Goal: Task Accomplishment & Management: Complete application form

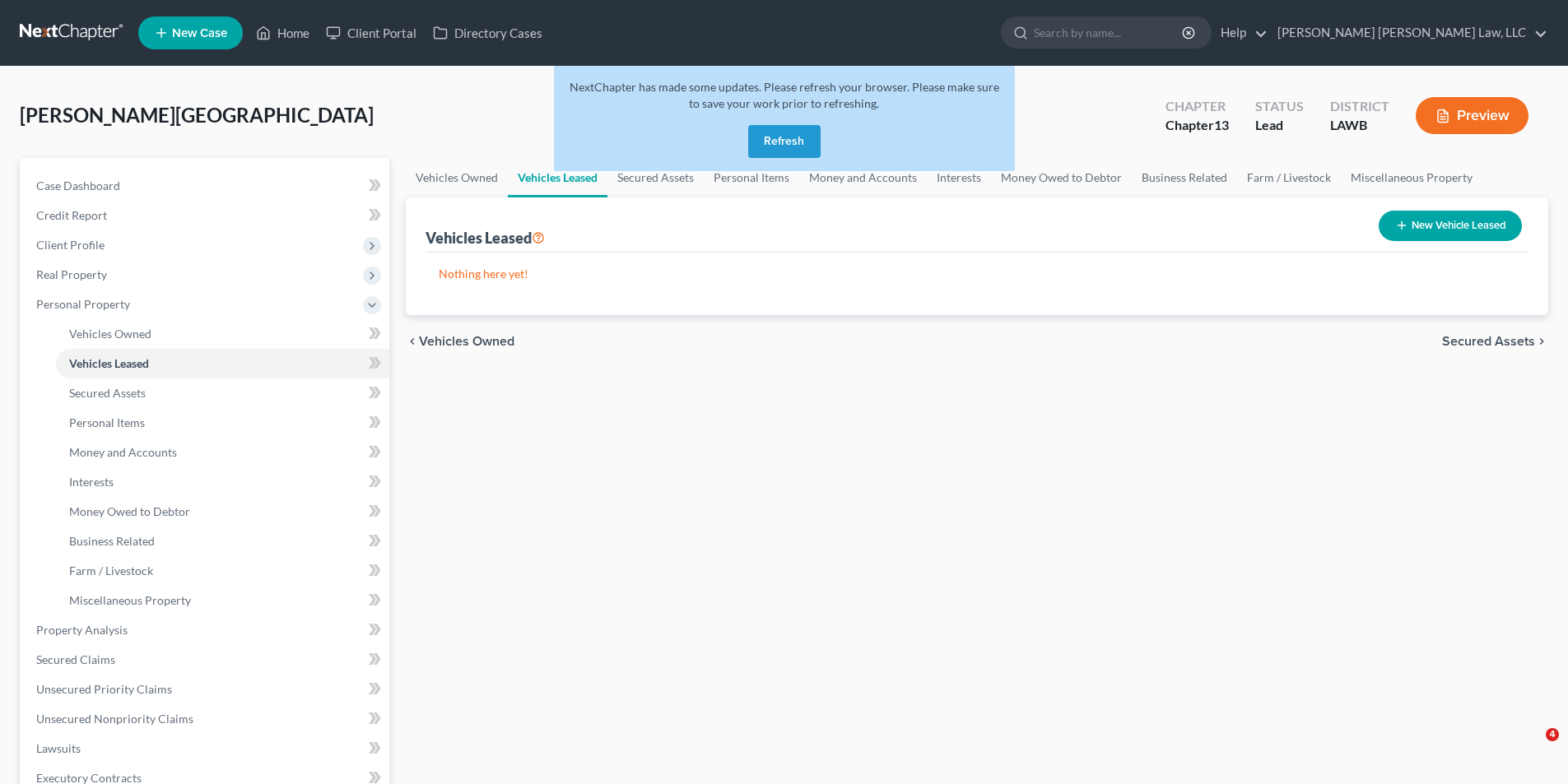
click at [91, 36] on link at bounding box center [72, 33] width 105 height 30
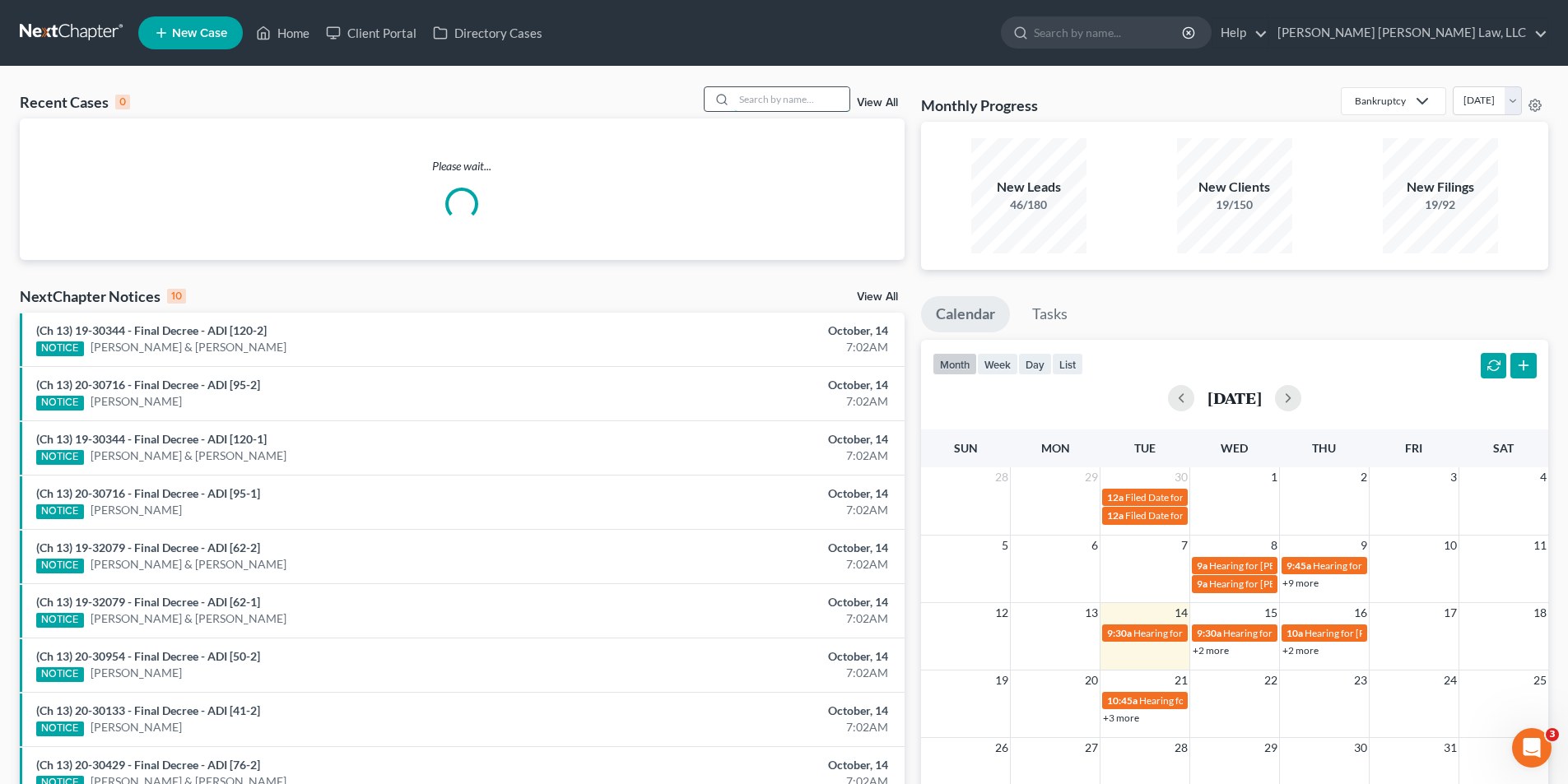
drag, startPoint x: 758, startPoint y: 107, endPoint x: 747, endPoint y: 104, distance: 11.4
click at [758, 106] on input "search" at bounding box center [791, 98] width 115 height 23
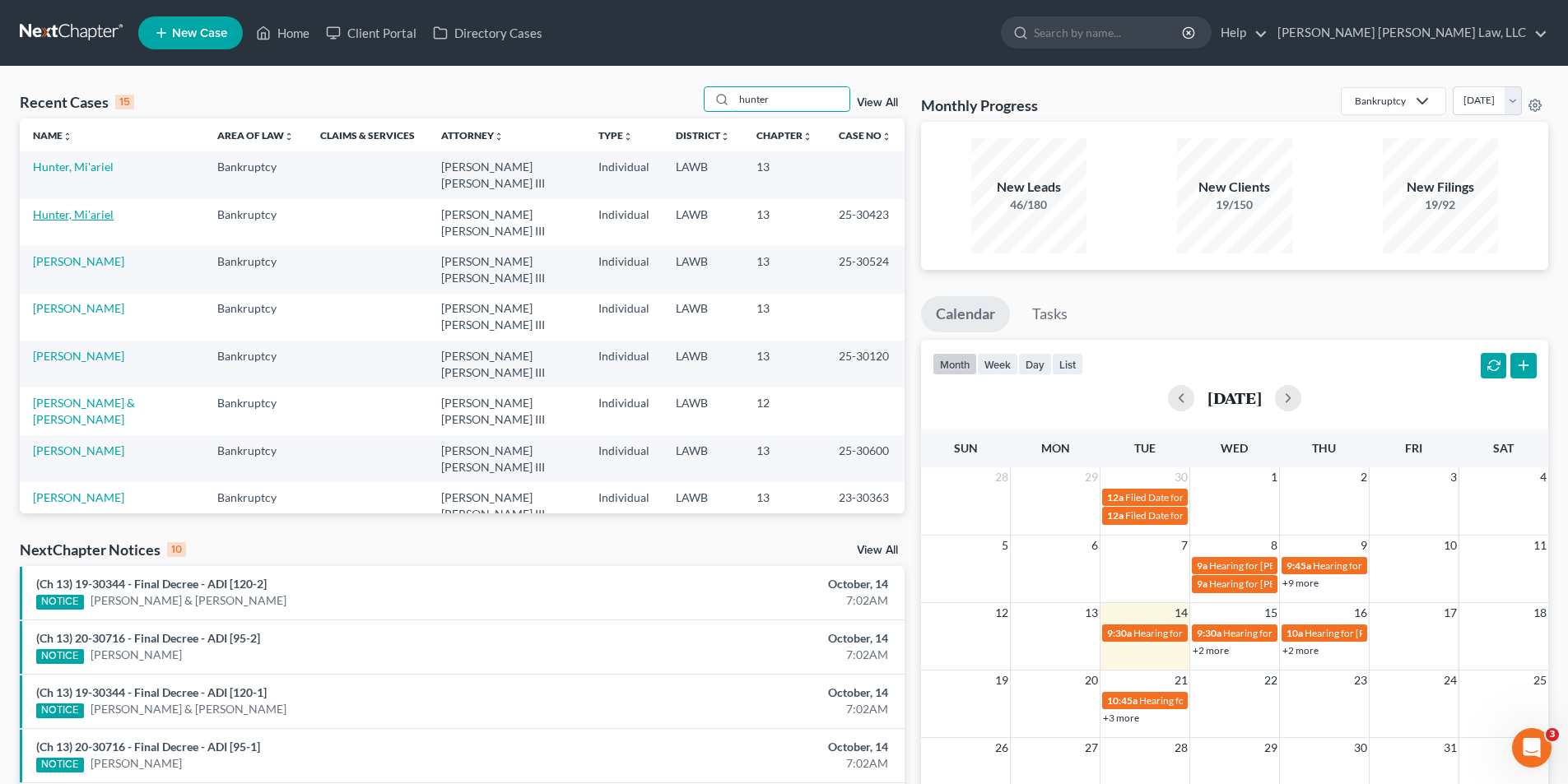
type input "hunter"
click at [65, 219] on link "Hunter, Mi'ariel" at bounding box center [73, 214] width 81 height 14
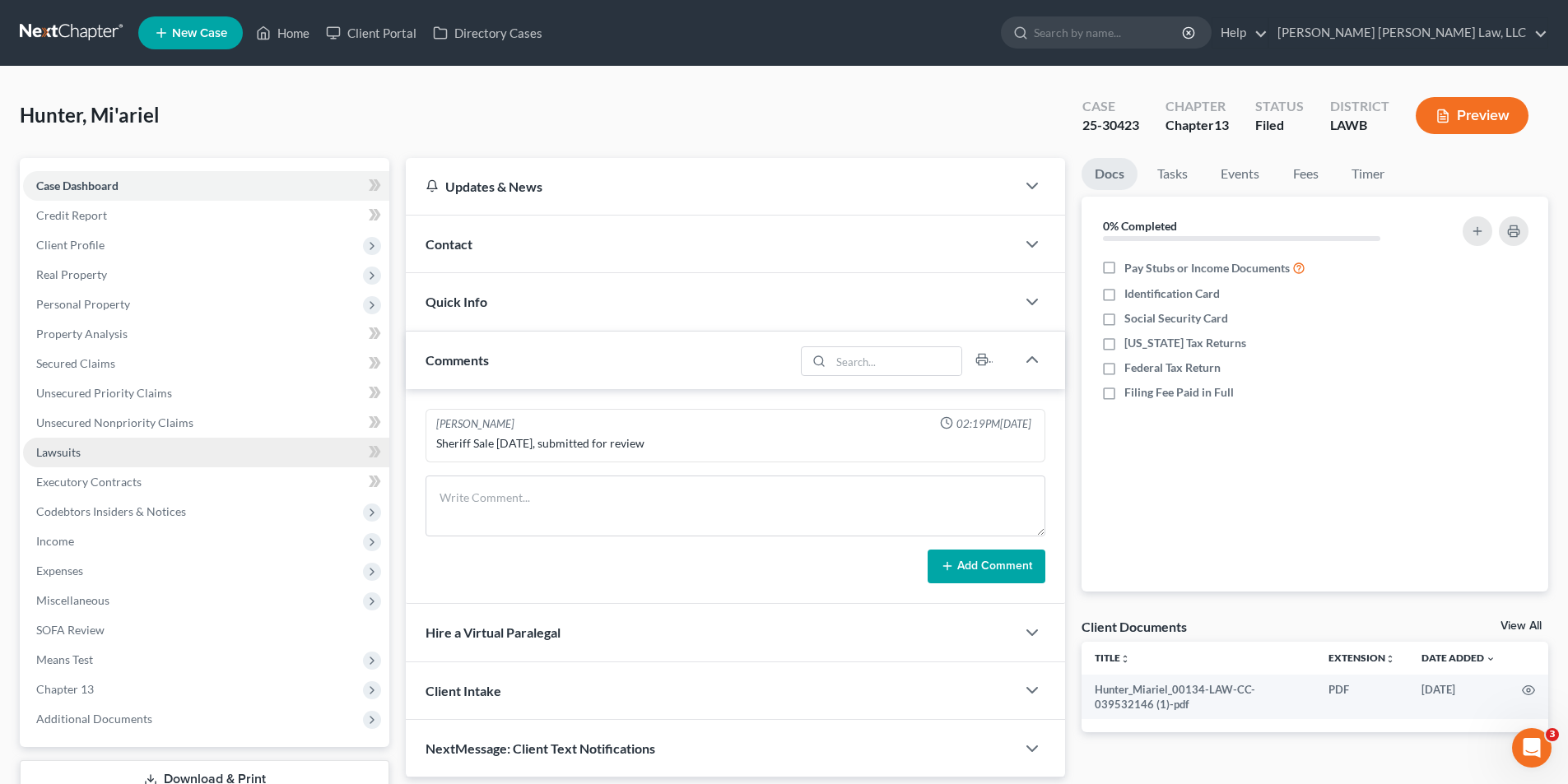
click at [64, 459] on link "Lawsuits" at bounding box center [206, 453] width 366 height 30
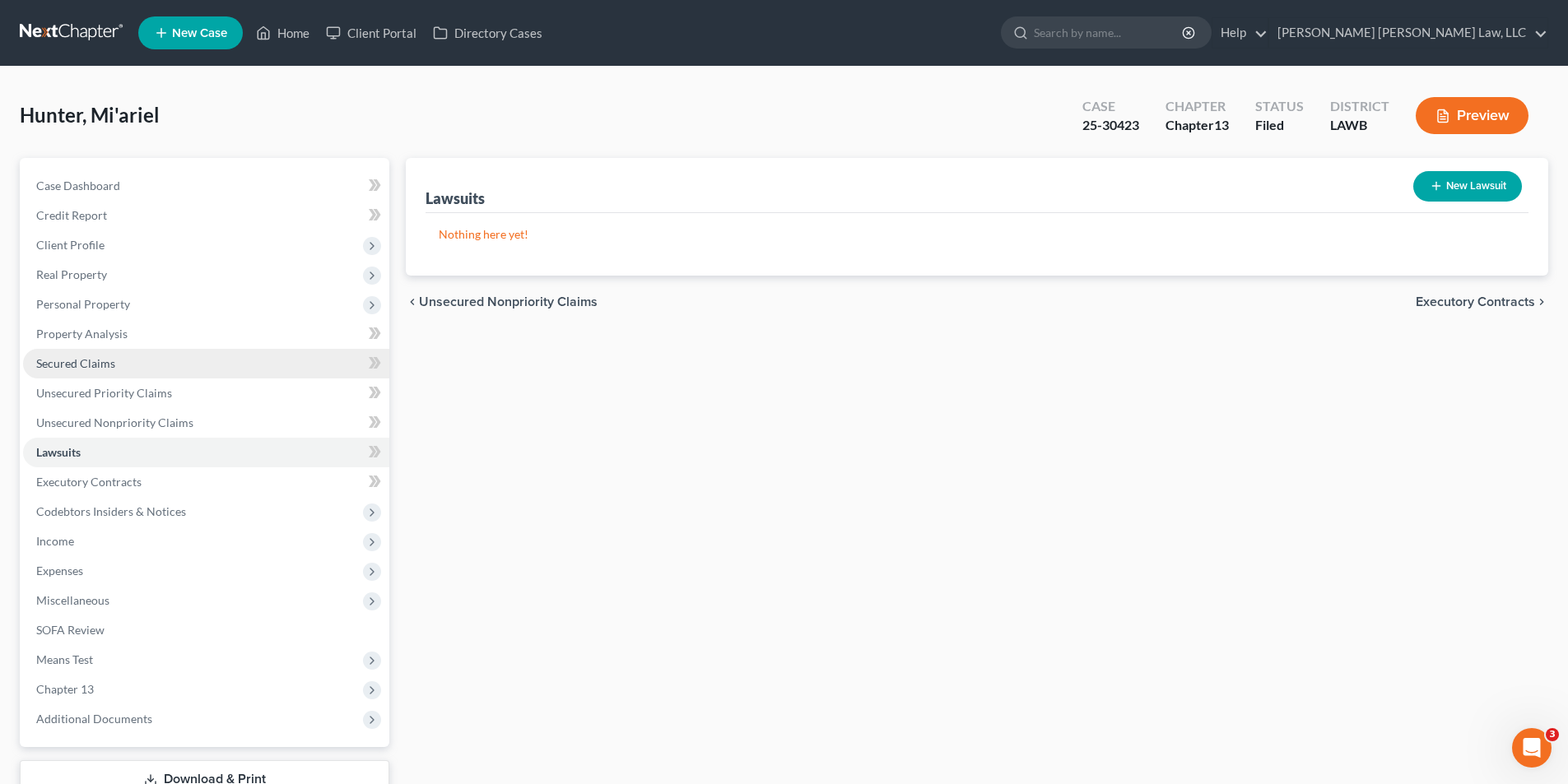
click at [73, 369] on span "Secured Claims" at bounding box center [76, 363] width 79 height 14
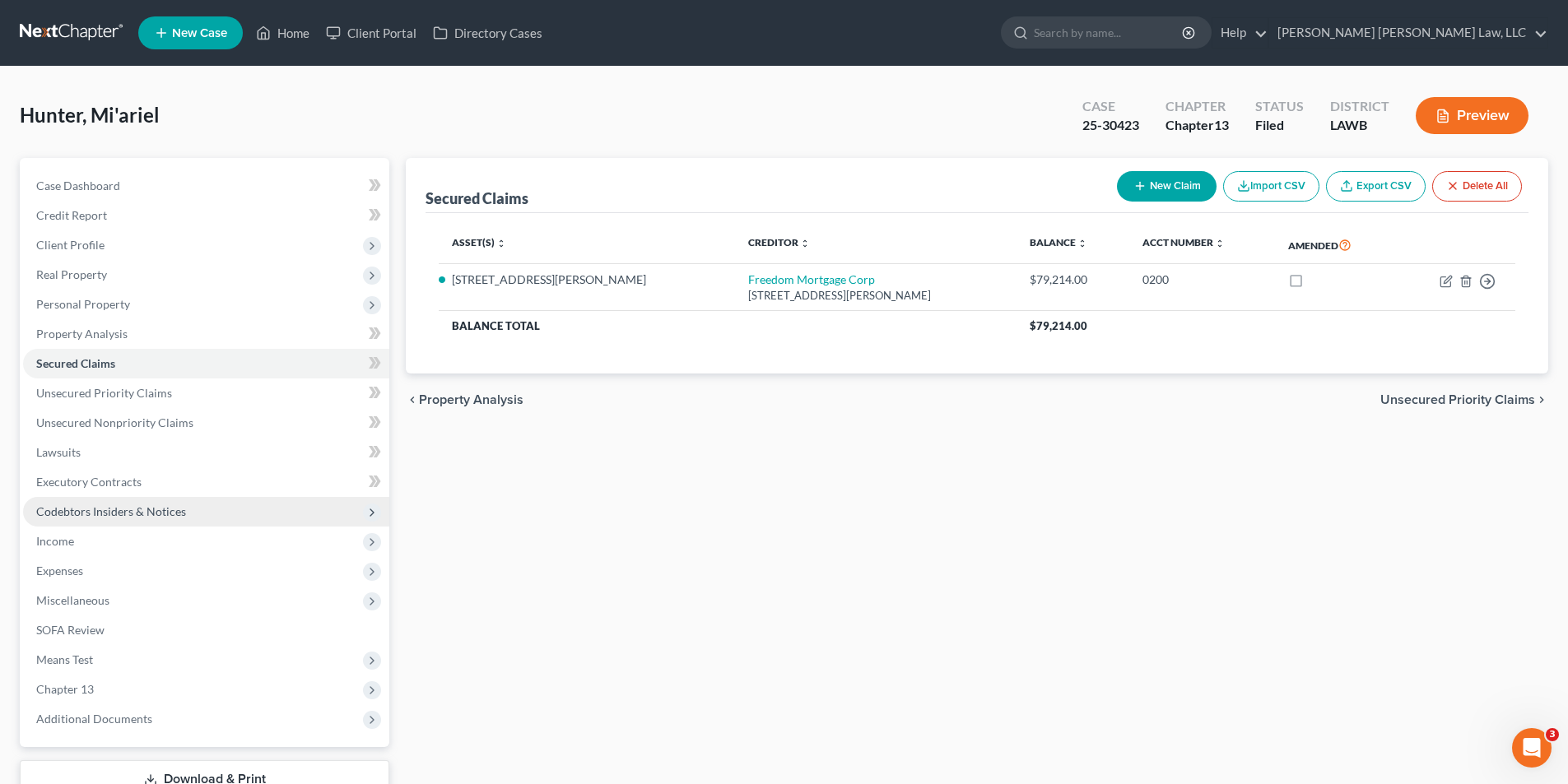
click at [105, 520] on span "Codebtors Insiders & Notices" at bounding box center [206, 512] width 366 height 30
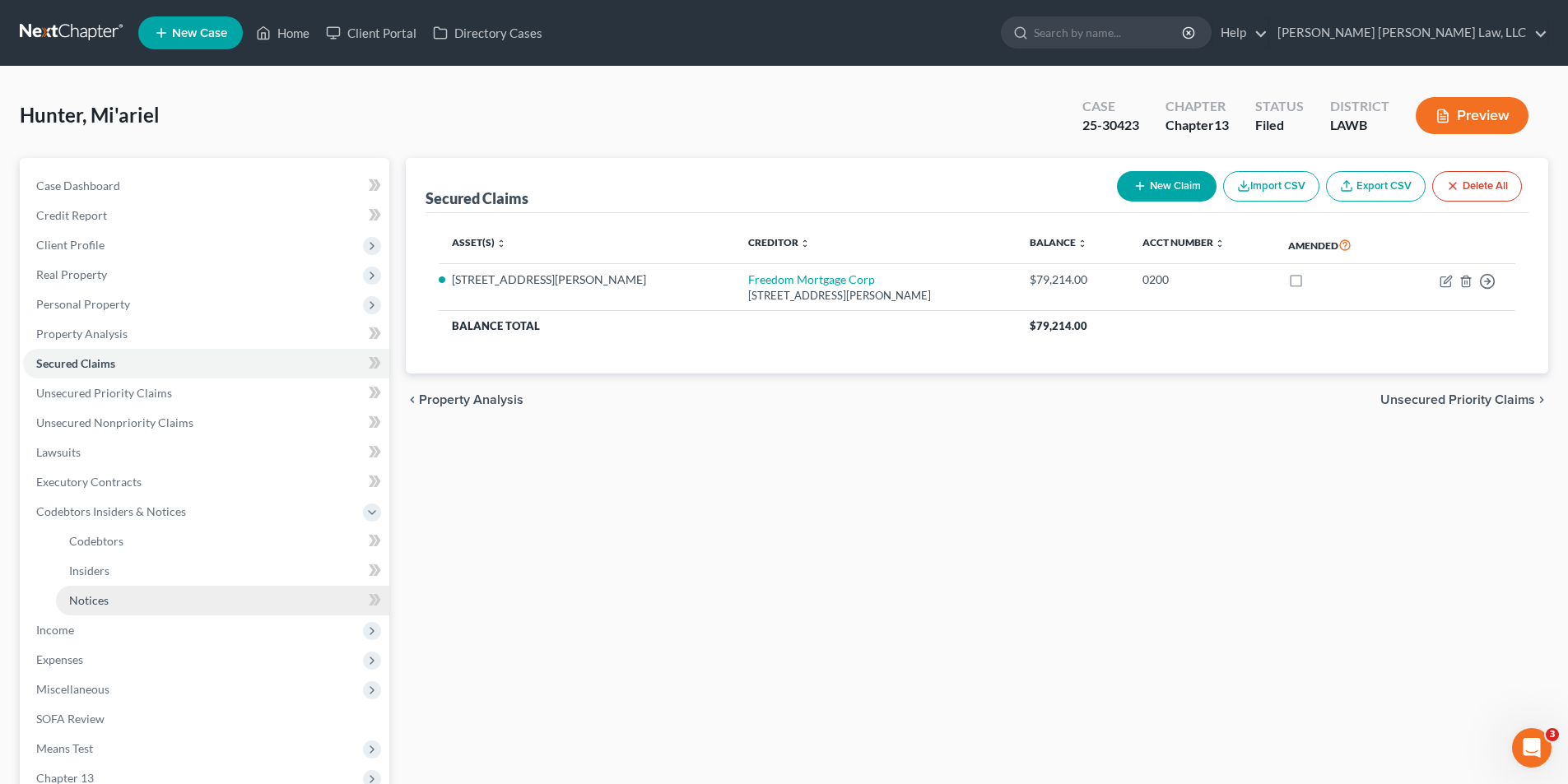
click at [91, 594] on span "Notices" at bounding box center [89, 599] width 39 height 14
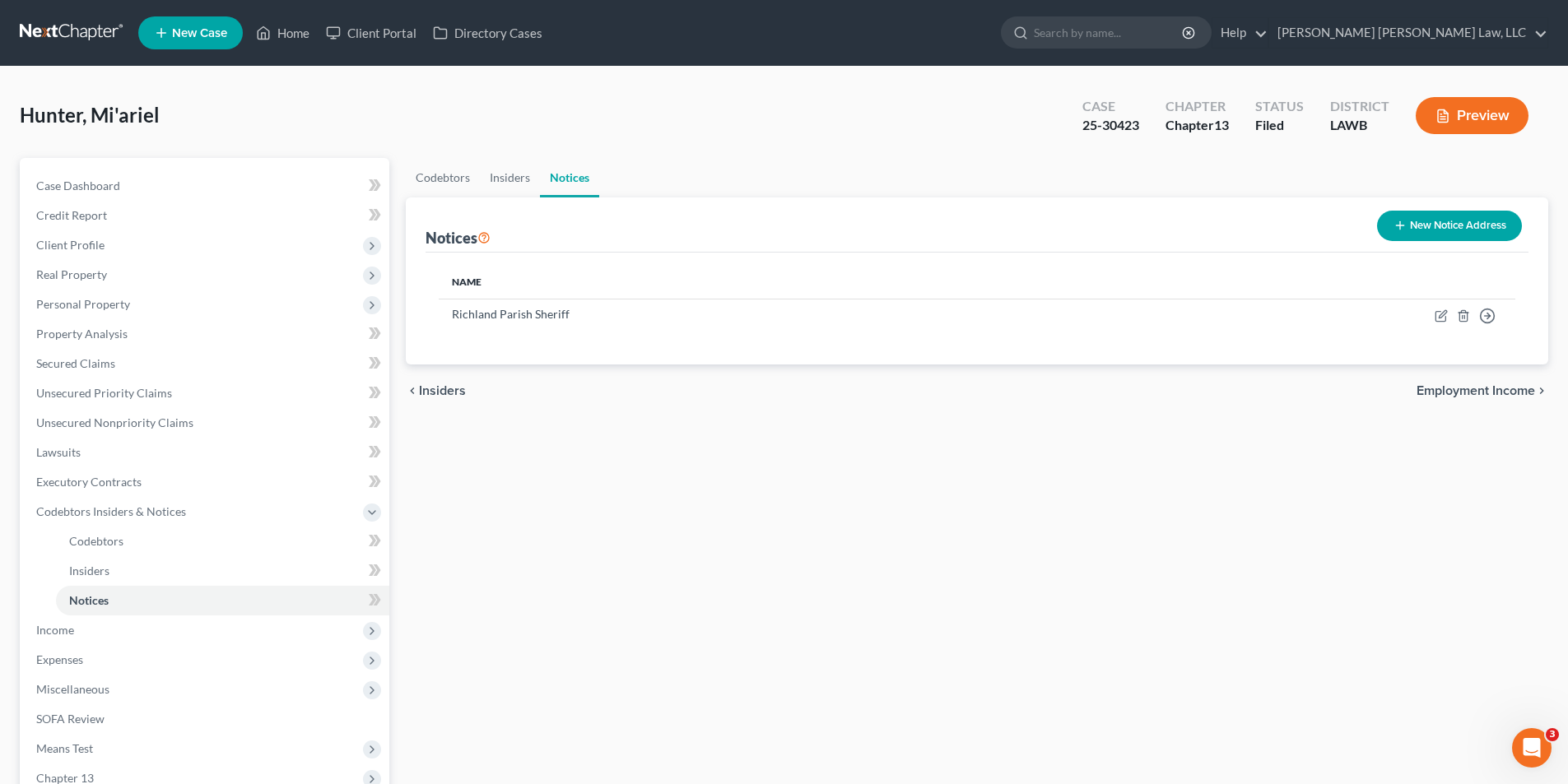
click at [72, 29] on link at bounding box center [72, 33] width 105 height 30
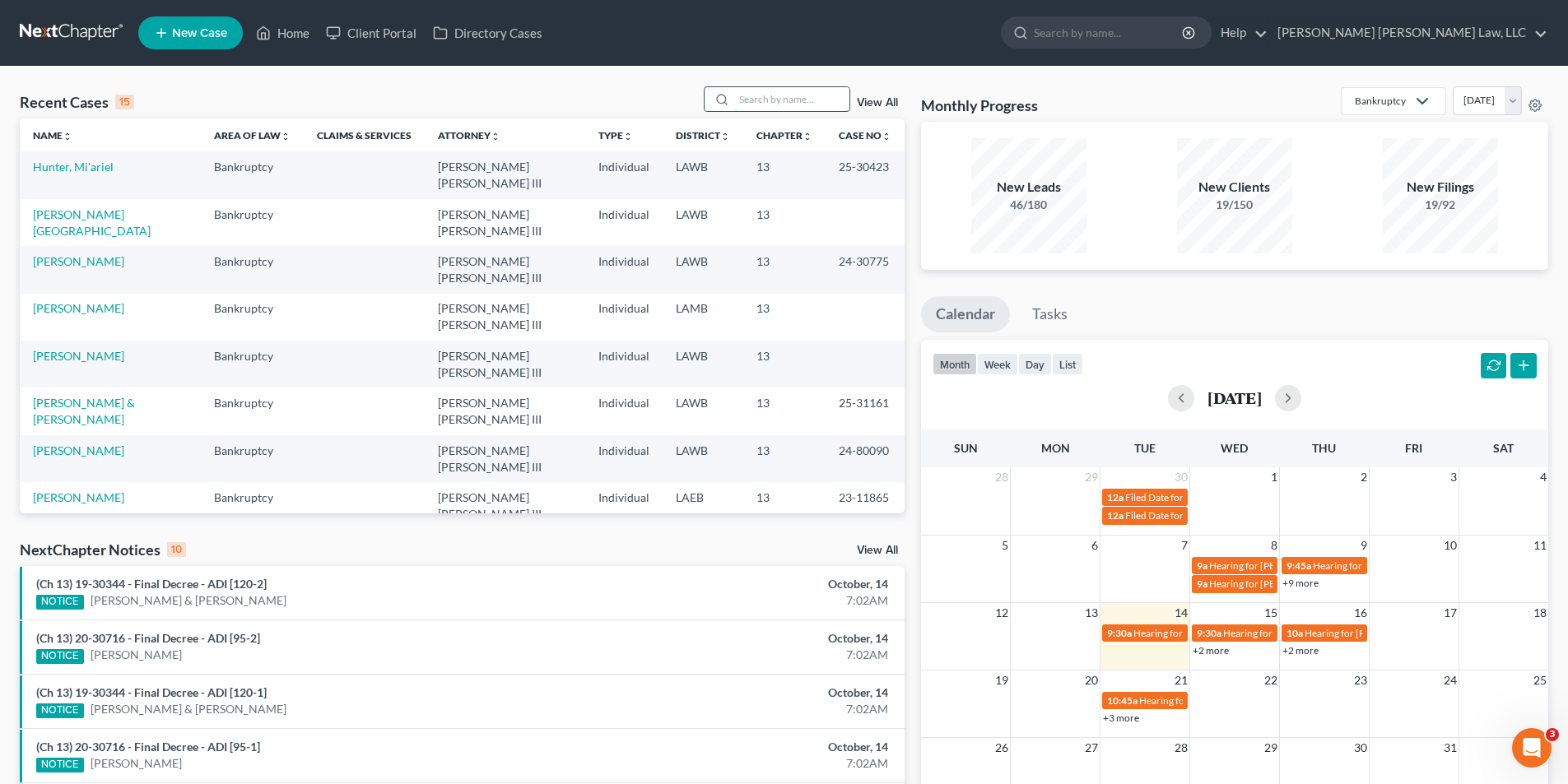
click at [748, 98] on input "search" at bounding box center [791, 98] width 115 height 23
type input "hunter"
click at [69, 218] on link "Hunter, Mi'ariel" at bounding box center [73, 214] width 81 height 14
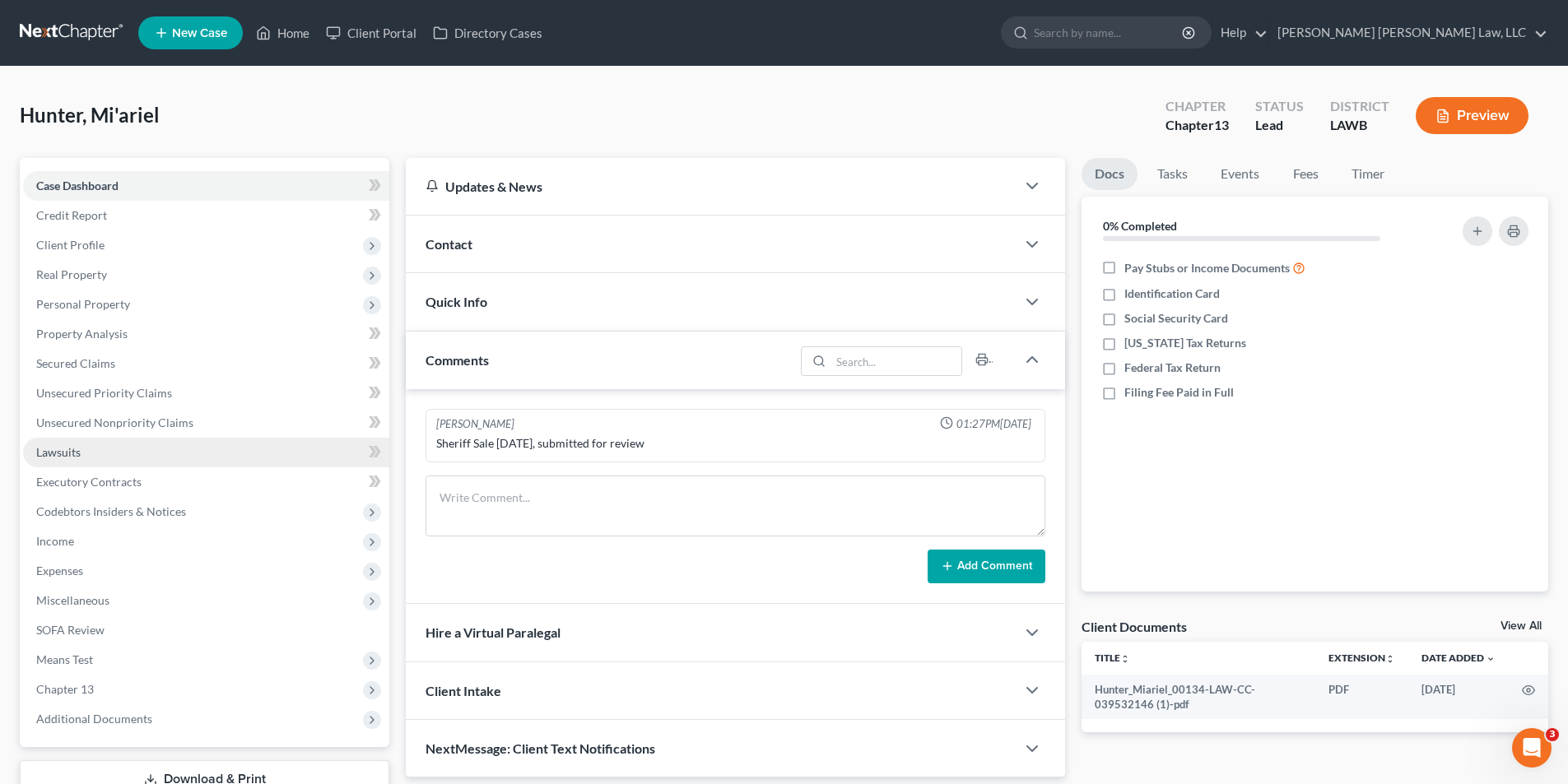
click at [55, 449] on span "Lawsuits" at bounding box center [58, 452] width 44 height 14
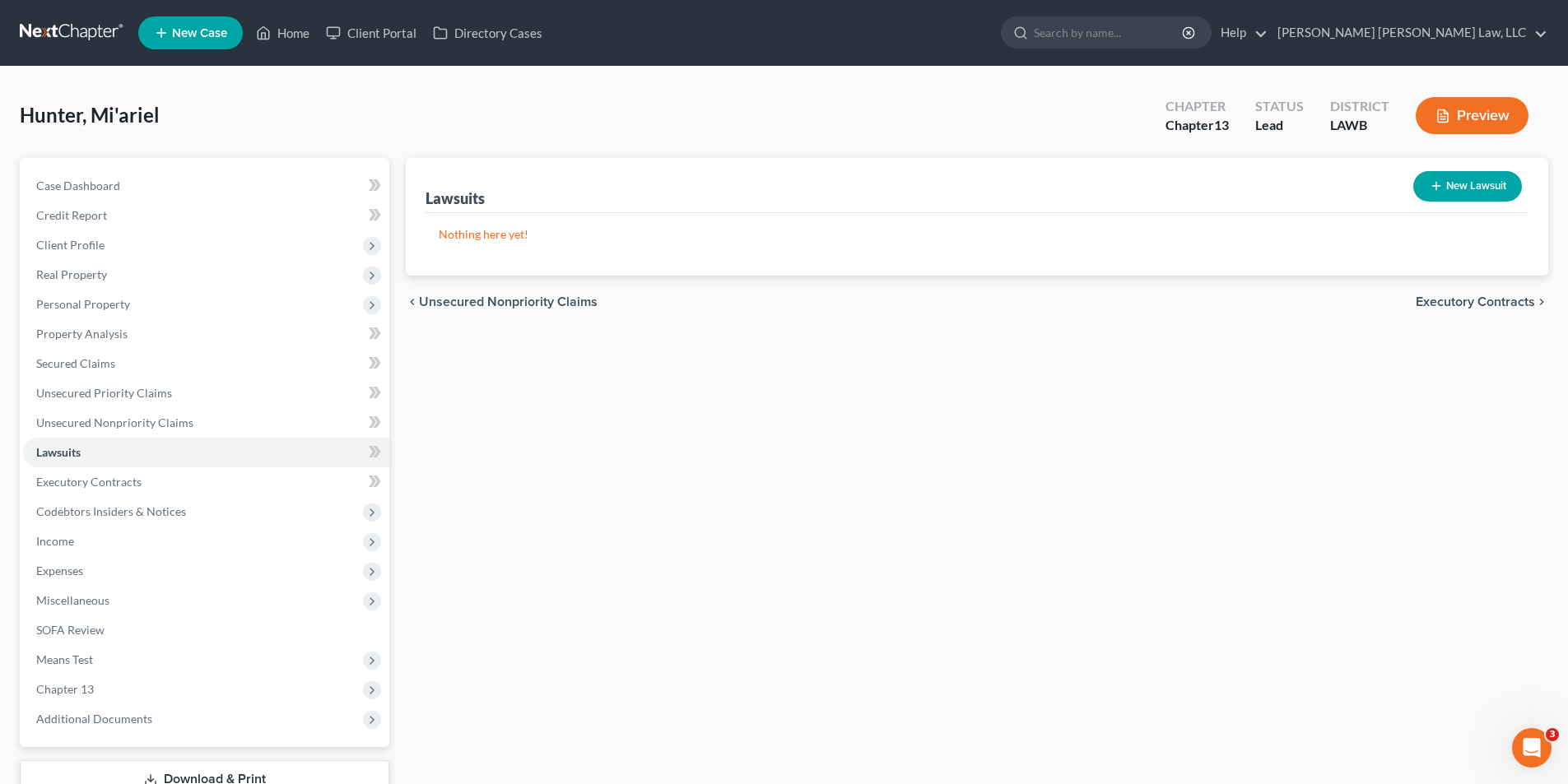
click at [1476, 184] on button "New Lawsuit" at bounding box center [1468, 186] width 109 height 30
select select "0"
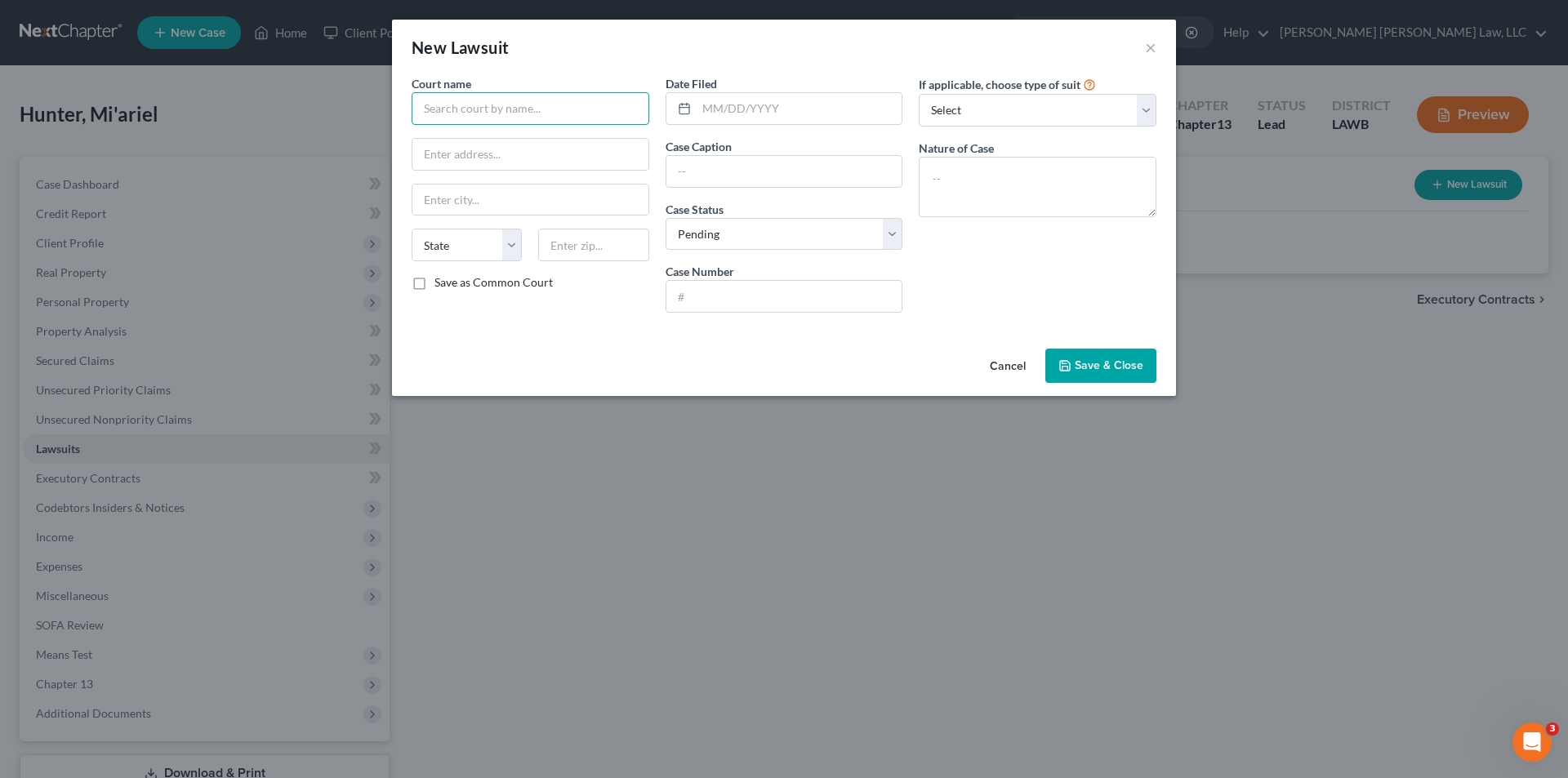
click at [489, 110] on input "text" at bounding box center [530, 108] width 237 height 33
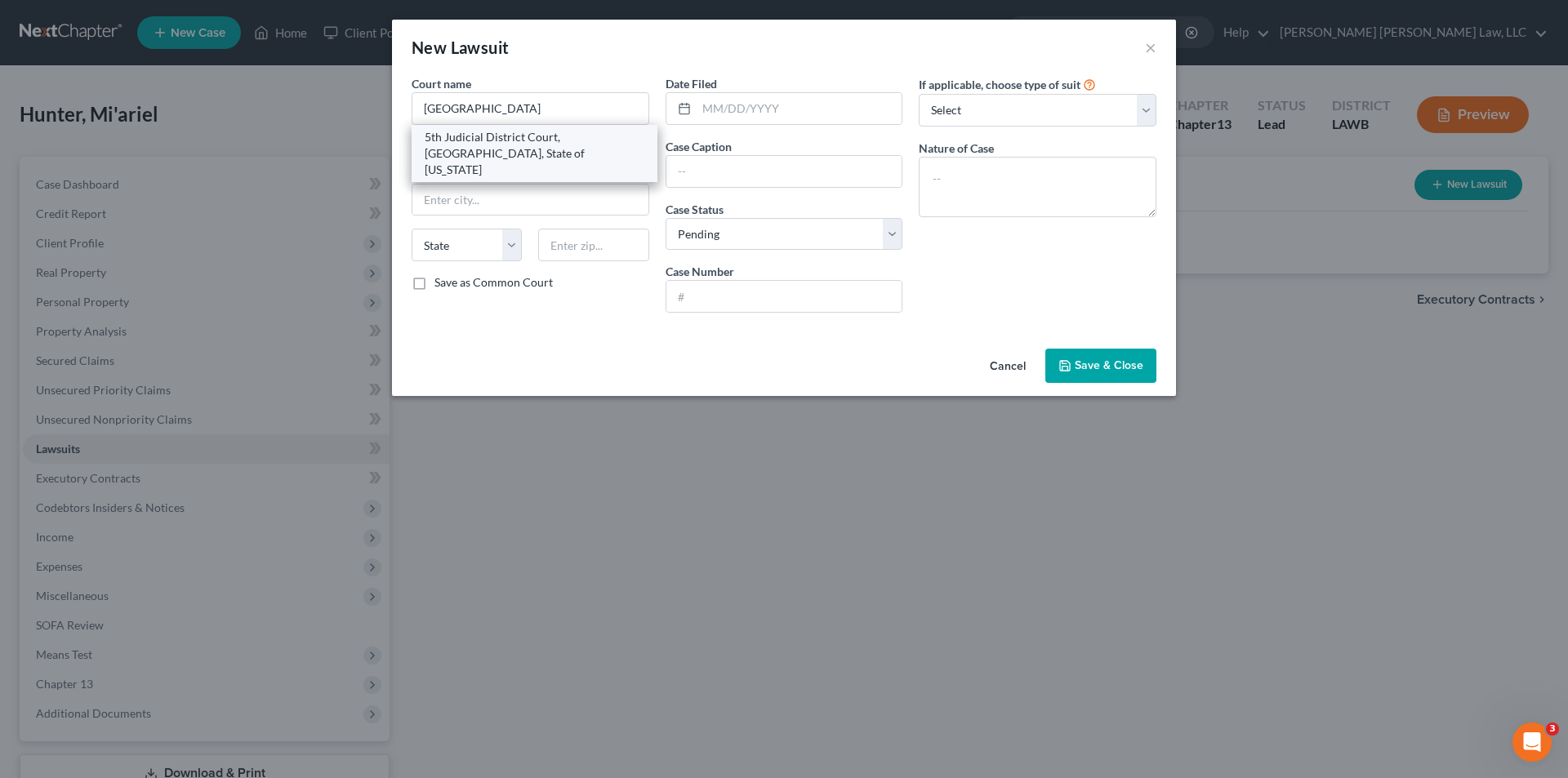
click at [468, 145] on div "5th Judicial District Court, Richland Parish, State of Louisiana" at bounding box center [534, 154] width 220 height 49
type input "5th Judicial District Court, Richland Parish, State of Louisiana"
type input "708 N Julia St # 3"
type input "Rayville"
select select "19"
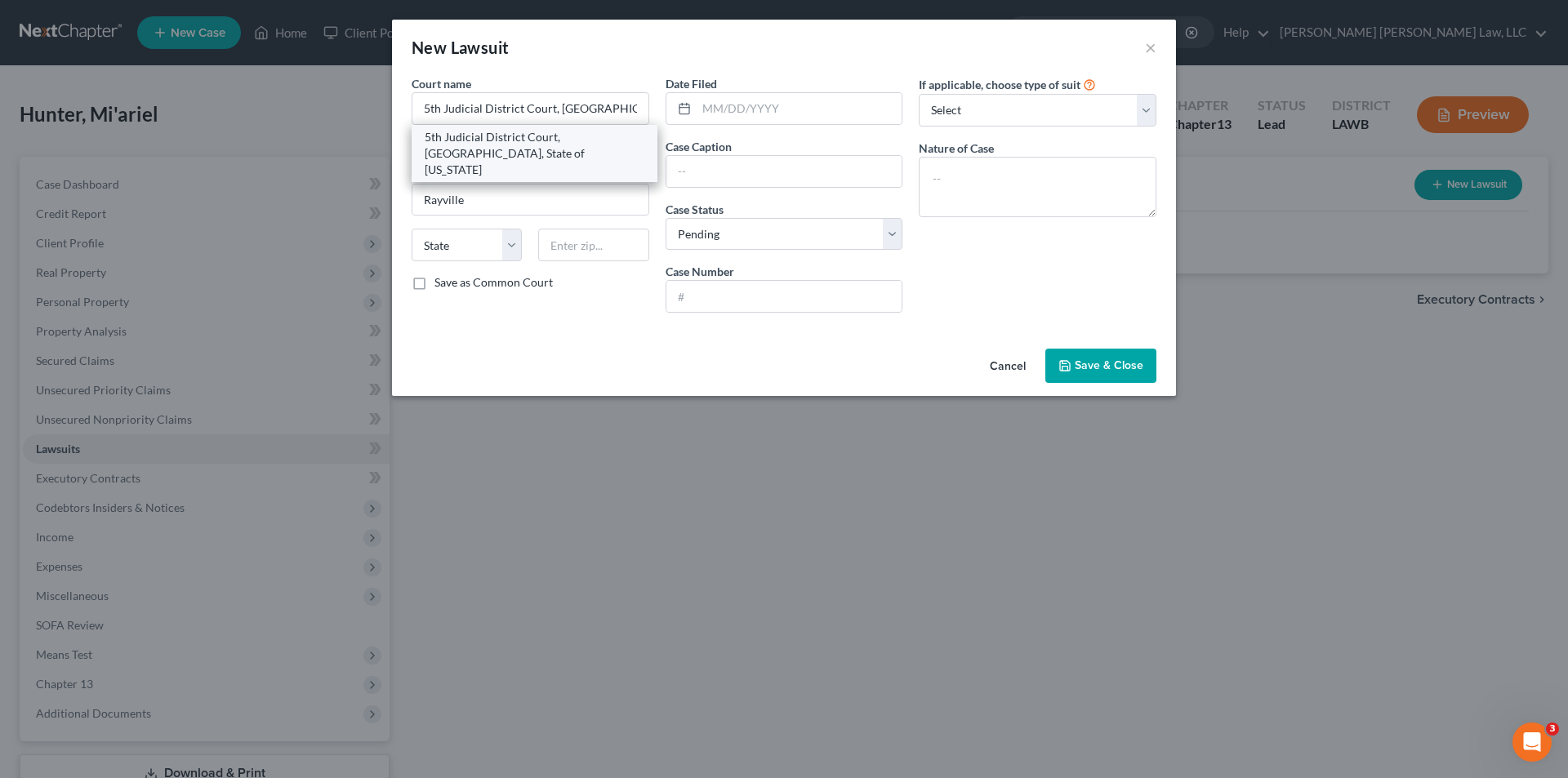
type input "71269"
click at [706, 115] on input "text" at bounding box center [799, 108] width 206 height 31
click at [741, 105] on input "text" at bounding box center [799, 108] width 206 height 31
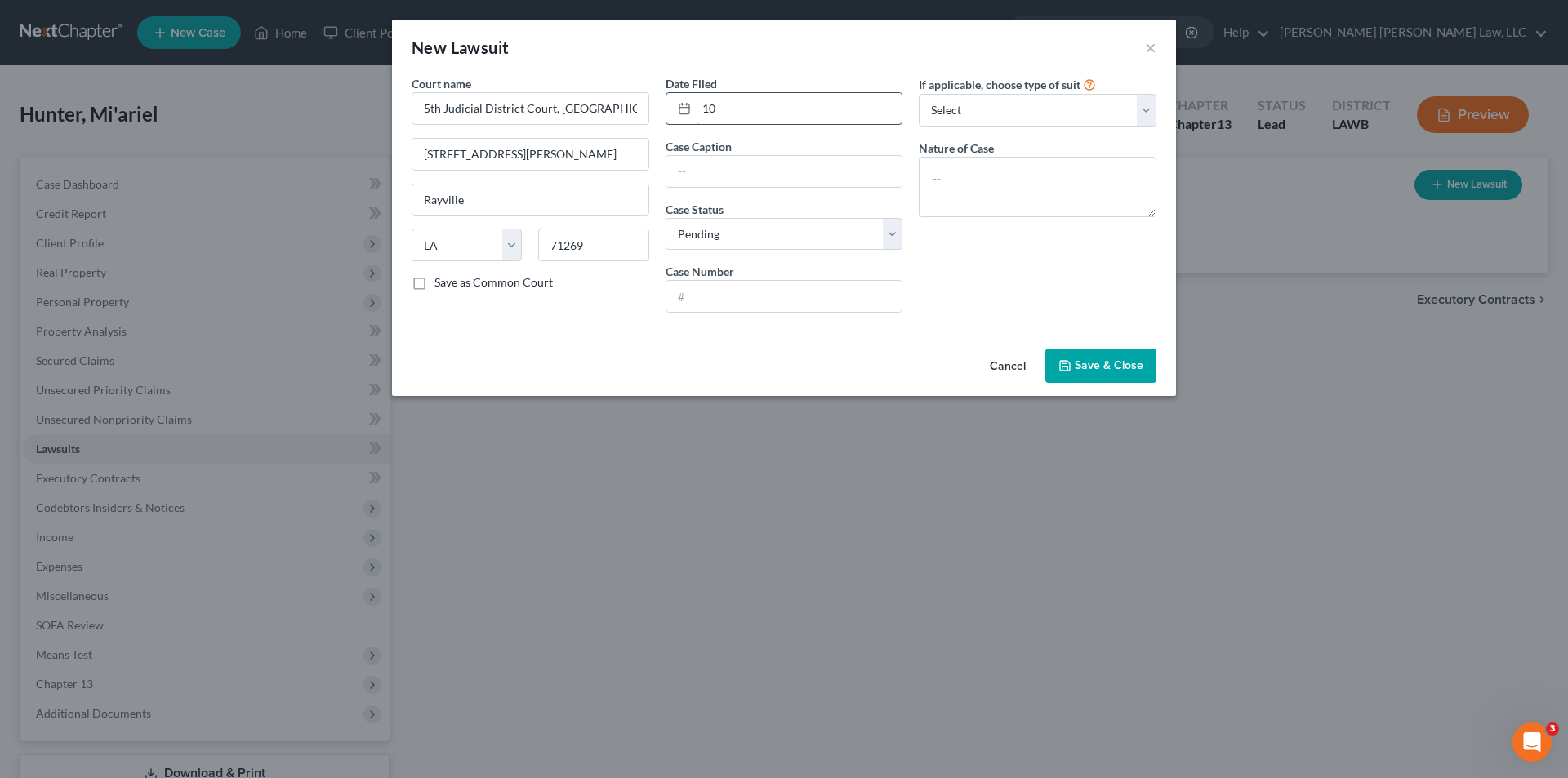
type input "1"
type input "[DATE]"
type input "Freedom Mortgage vs Mi'Ariel Danielle Hunter"
click at [725, 235] on select "Select Pending On Appeal Concluded" at bounding box center [784, 234] width 237 height 33
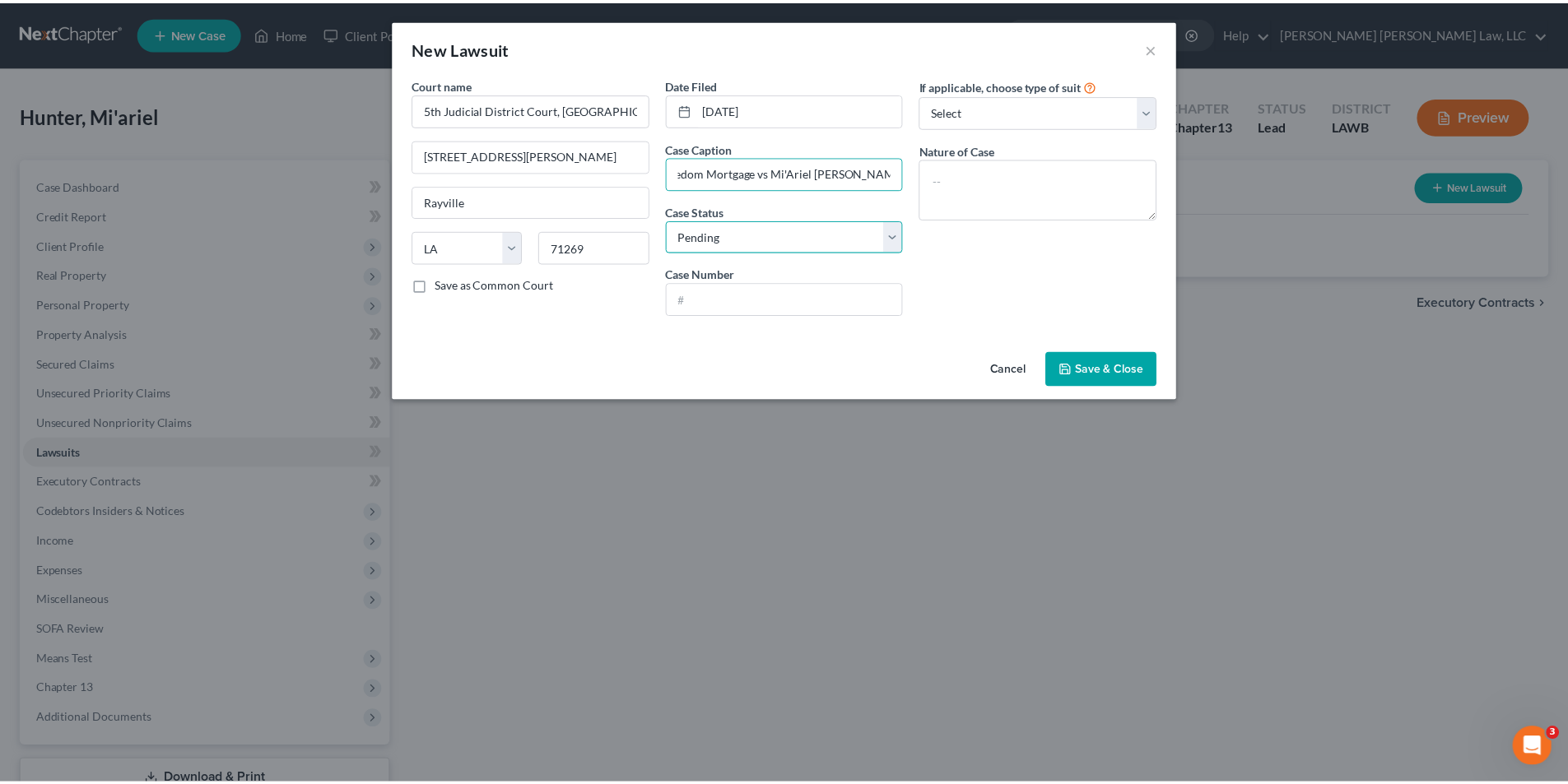
scroll to position [0, 0]
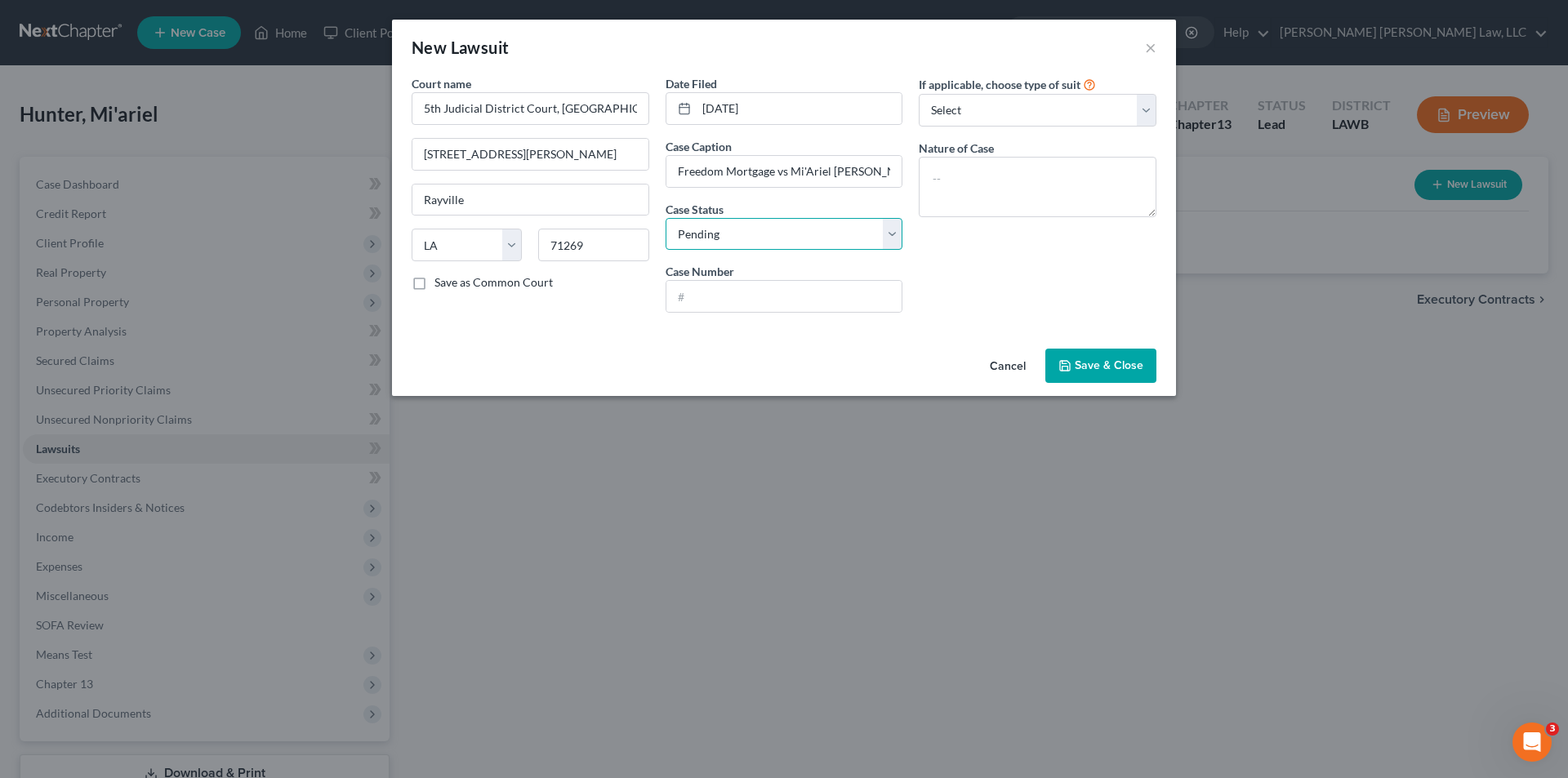
click at [725, 232] on select "Select Pending On Appeal Concluded" at bounding box center [784, 234] width 237 height 33
click at [953, 114] on select "Select Repossession Garnishment Foreclosure Attached, Seized, Or Levied Other" at bounding box center [1037, 110] width 237 height 33
select select "2"
click at [919, 94] on select "Select Repossession Garnishment Foreclosure Attached, Seized, Or Levied Other" at bounding box center [1037, 110] width 237 height 33
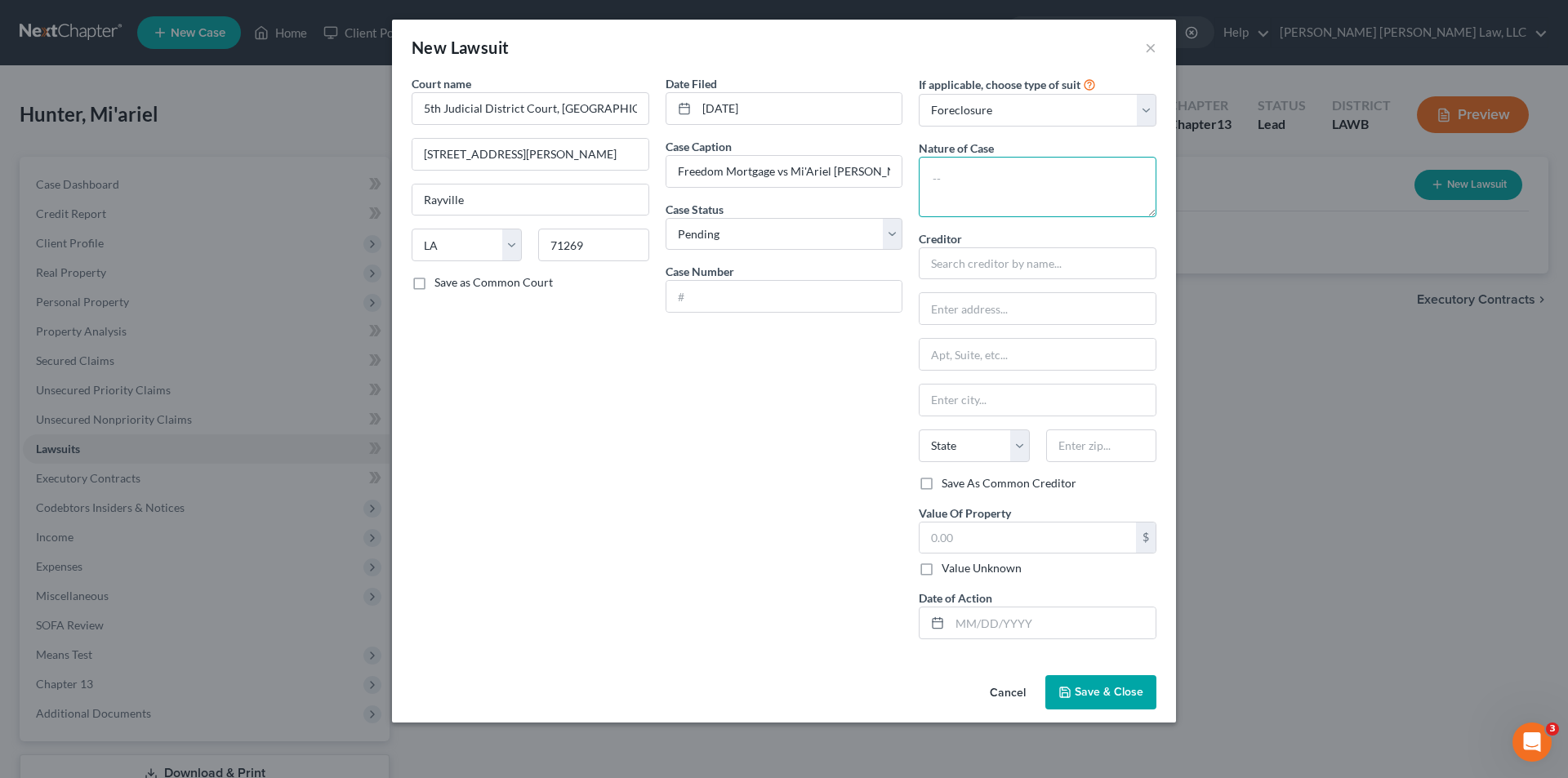
click at [958, 181] on textarea at bounding box center [1037, 186] width 237 height 60
type textarea "Notice of Seizure"
click at [948, 269] on input "text" at bounding box center [1037, 263] width 237 height 33
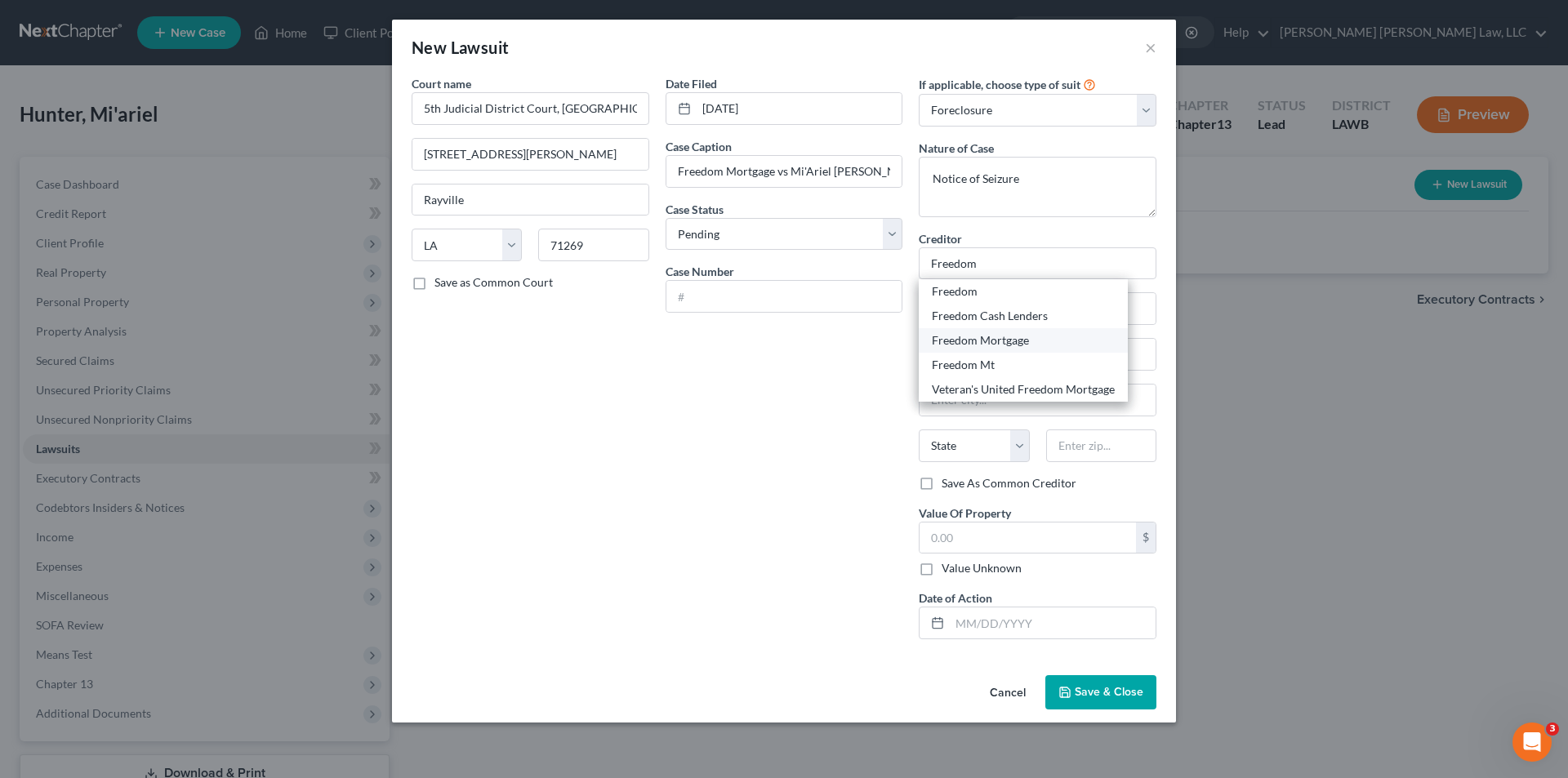
click at [982, 344] on div "Freedom Mortgage" at bounding box center [1023, 341] width 182 height 17
type input "Freedom Mortgage"
type input "POB 8068"
type input "Virginia Beach"
select select "48"
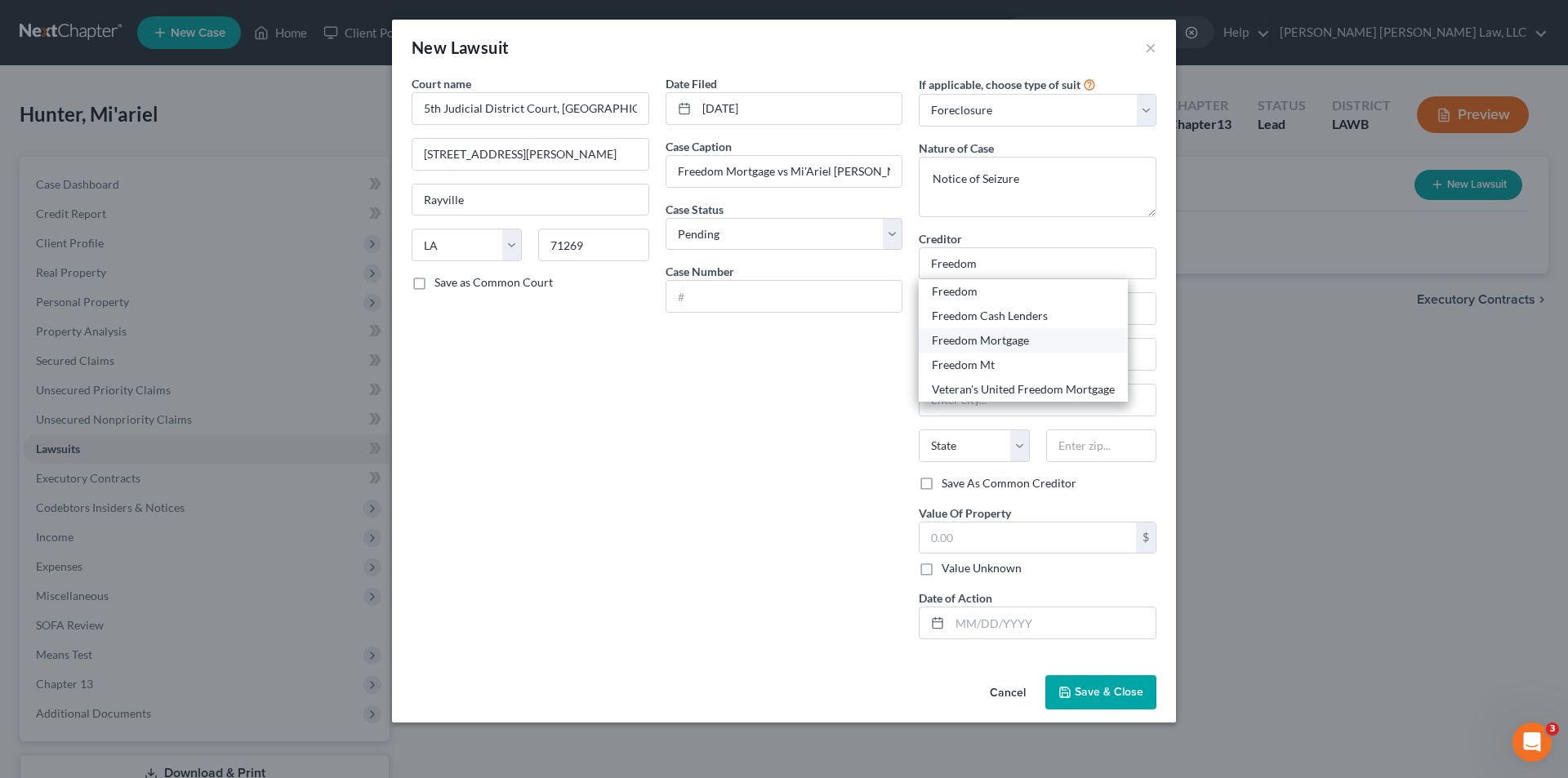
type input "23450"
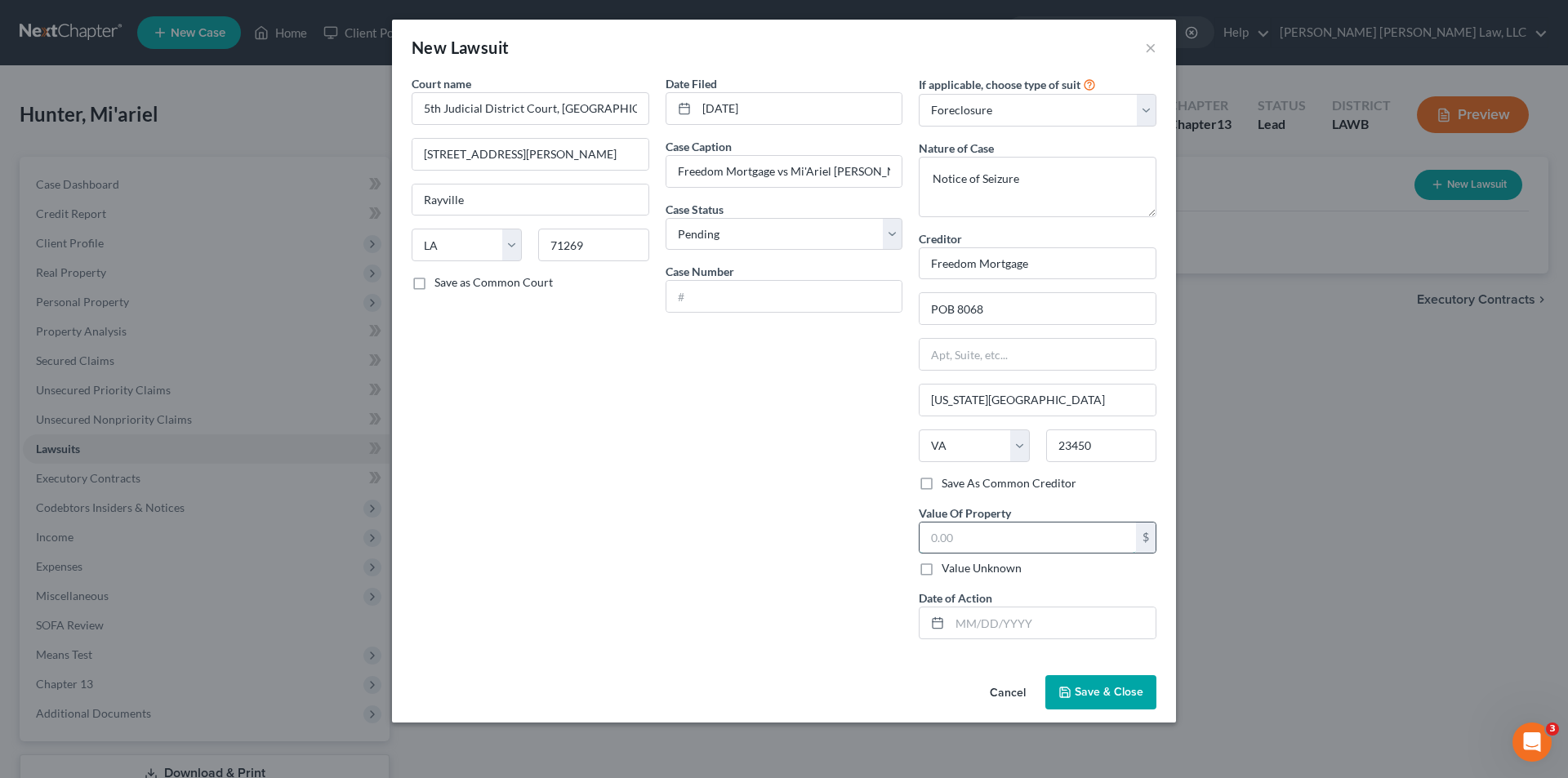
click at [942, 531] on input "text" at bounding box center [1028, 537] width 216 height 31
type input "130,500"
click at [966, 627] on input "text" at bounding box center [1052, 623] width 206 height 31
type input "10/15/2025"
click at [1093, 691] on span "Save & Close" at bounding box center [1109, 691] width 69 height 14
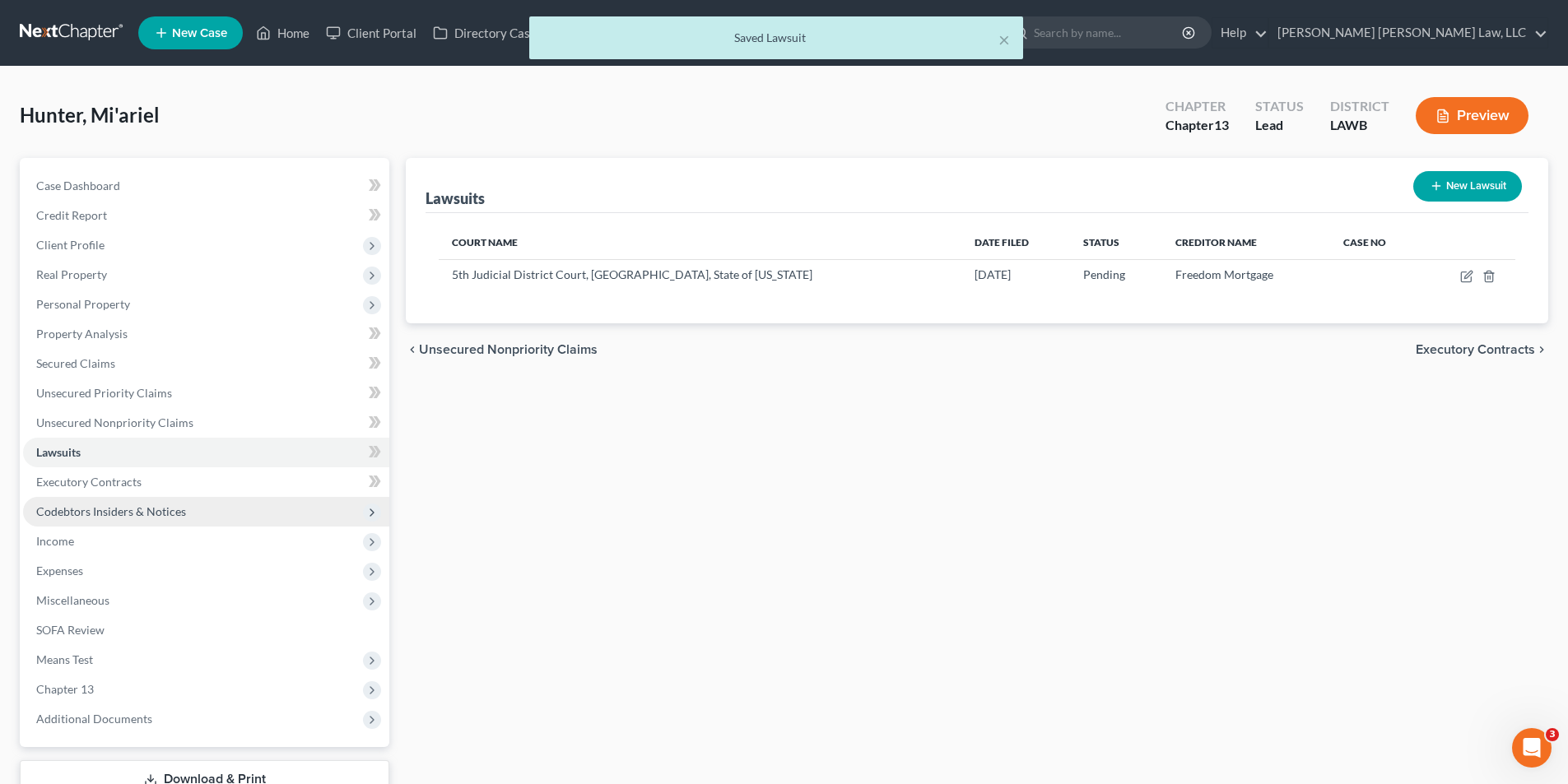
click at [104, 507] on span "Codebtors Insiders & Notices" at bounding box center [112, 511] width 150 height 14
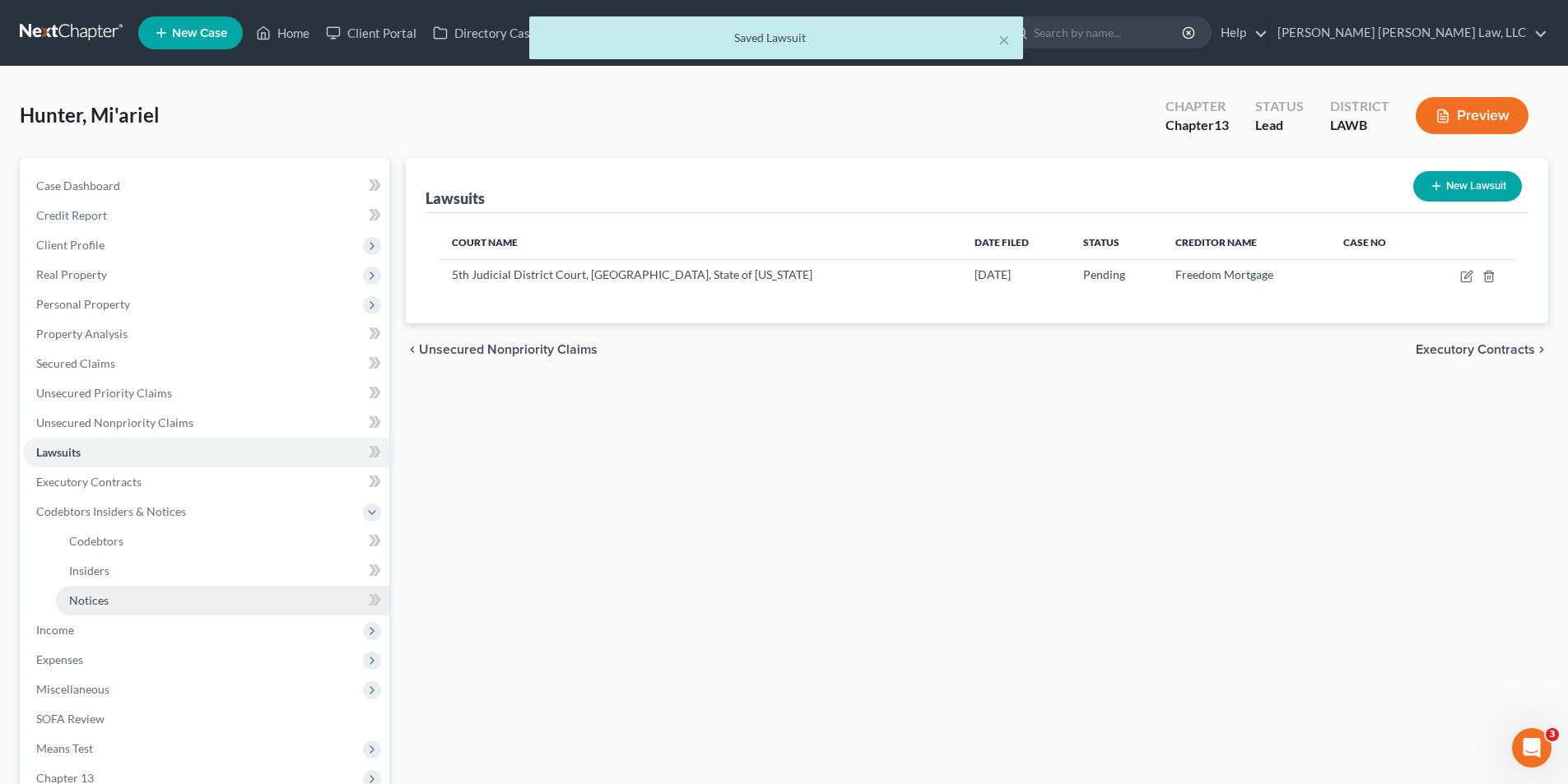
click at [86, 605] on span "Notices" at bounding box center [89, 599] width 39 height 14
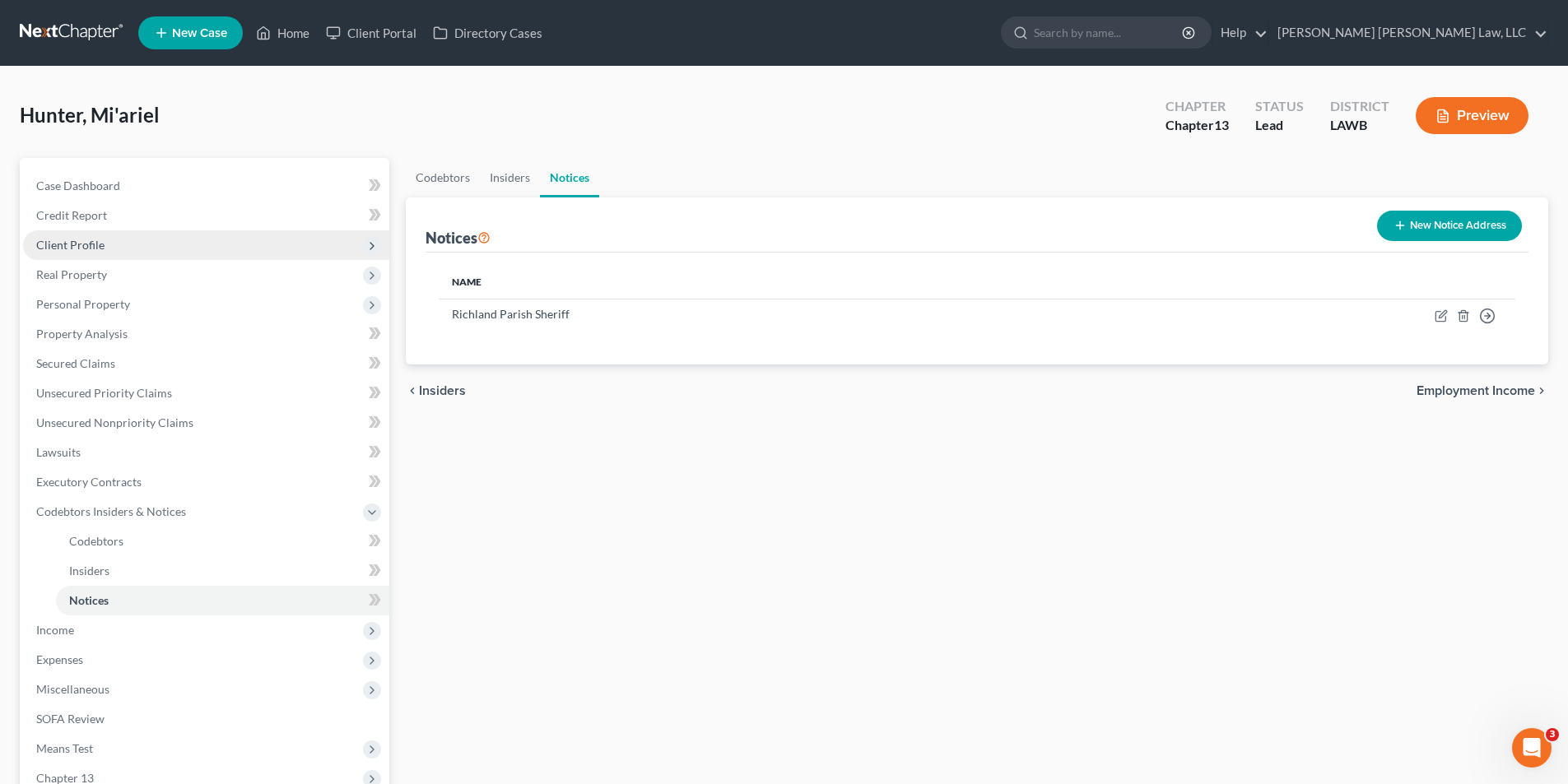
click at [51, 244] on span "Client Profile" at bounding box center [70, 244] width 69 height 14
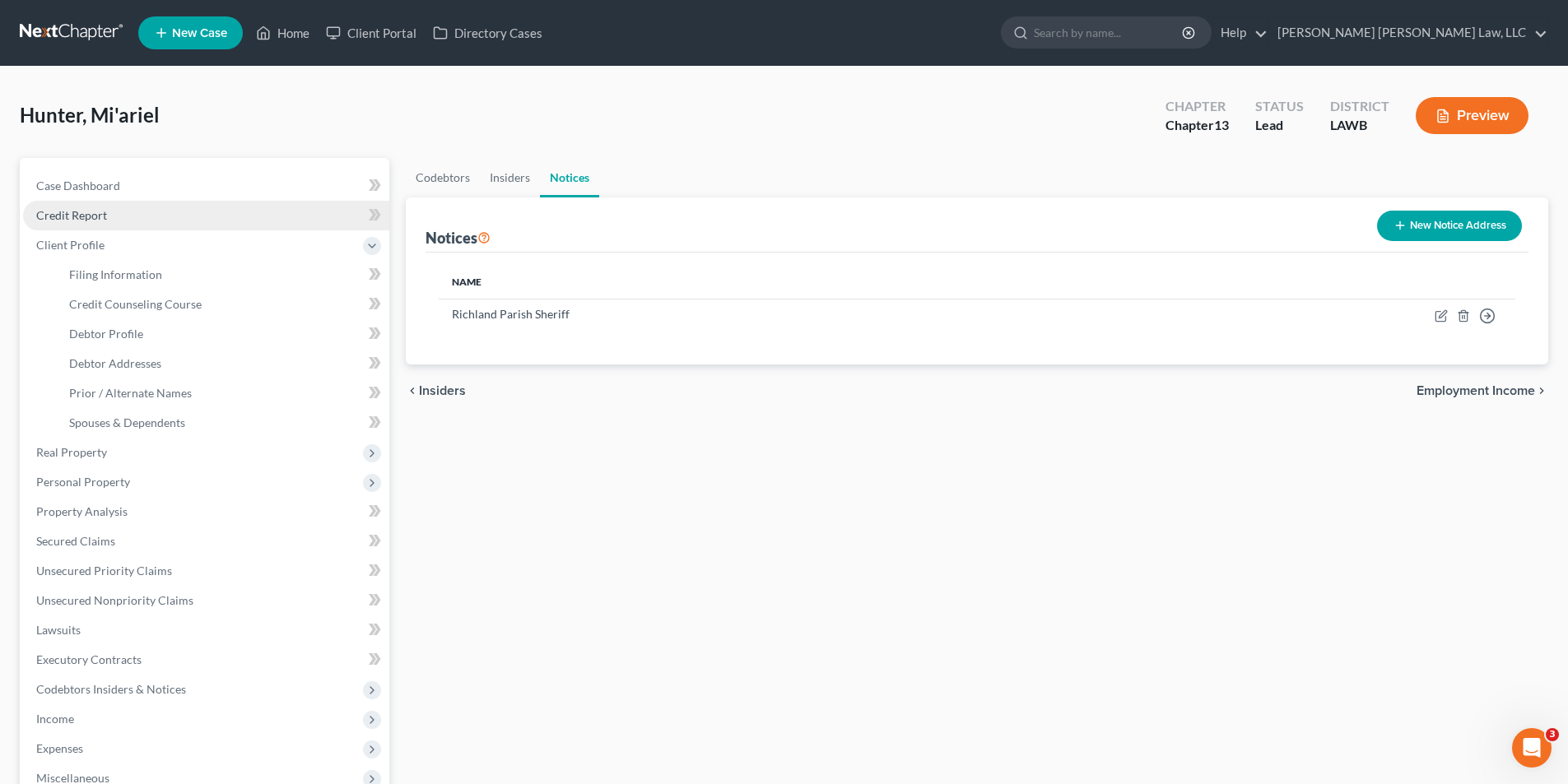
click at [59, 224] on link "Credit Report" at bounding box center [206, 216] width 366 height 30
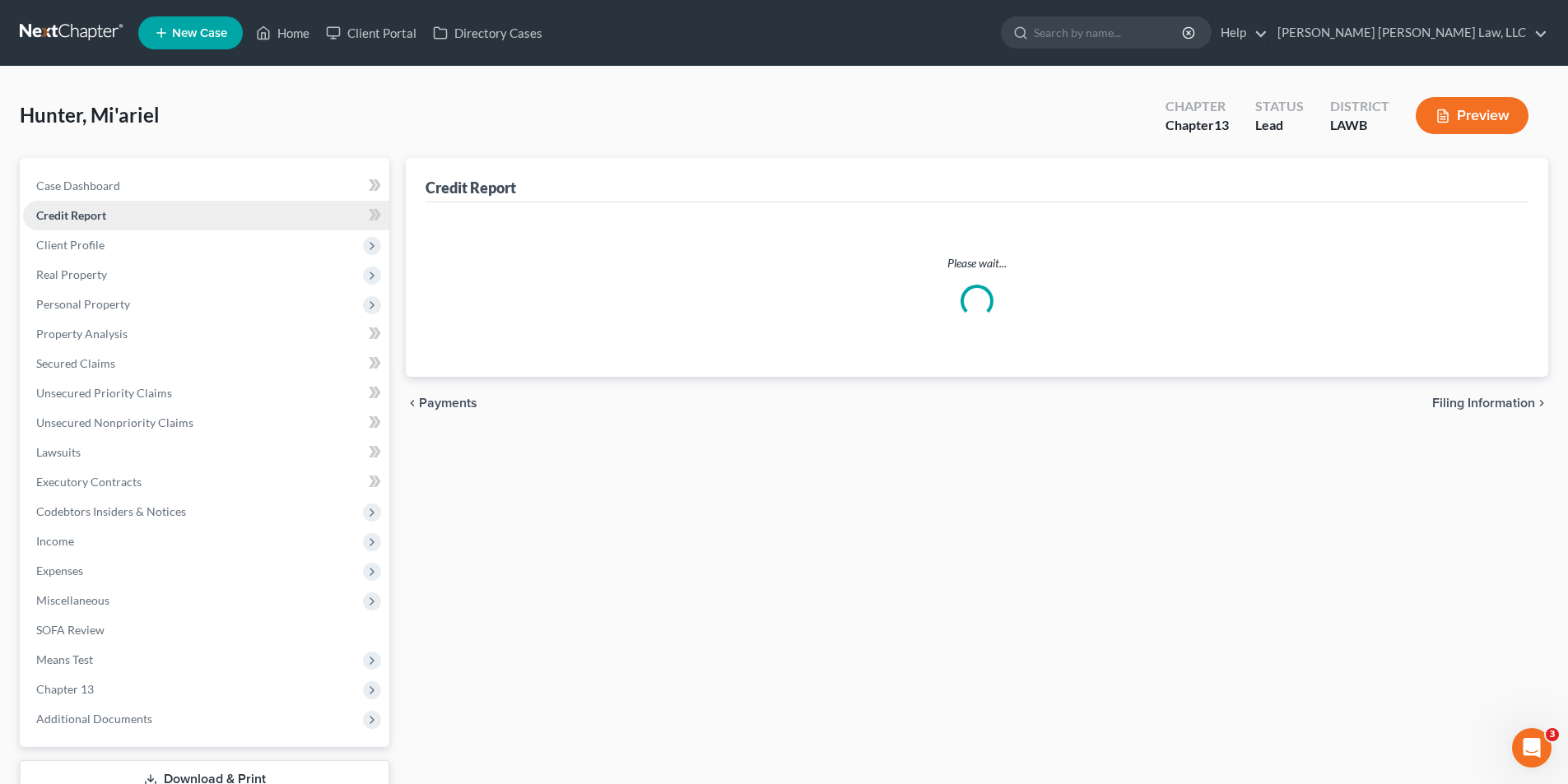
click at [64, 222] on link "Credit Report" at bounding box center [206, 216] width 366 height 30
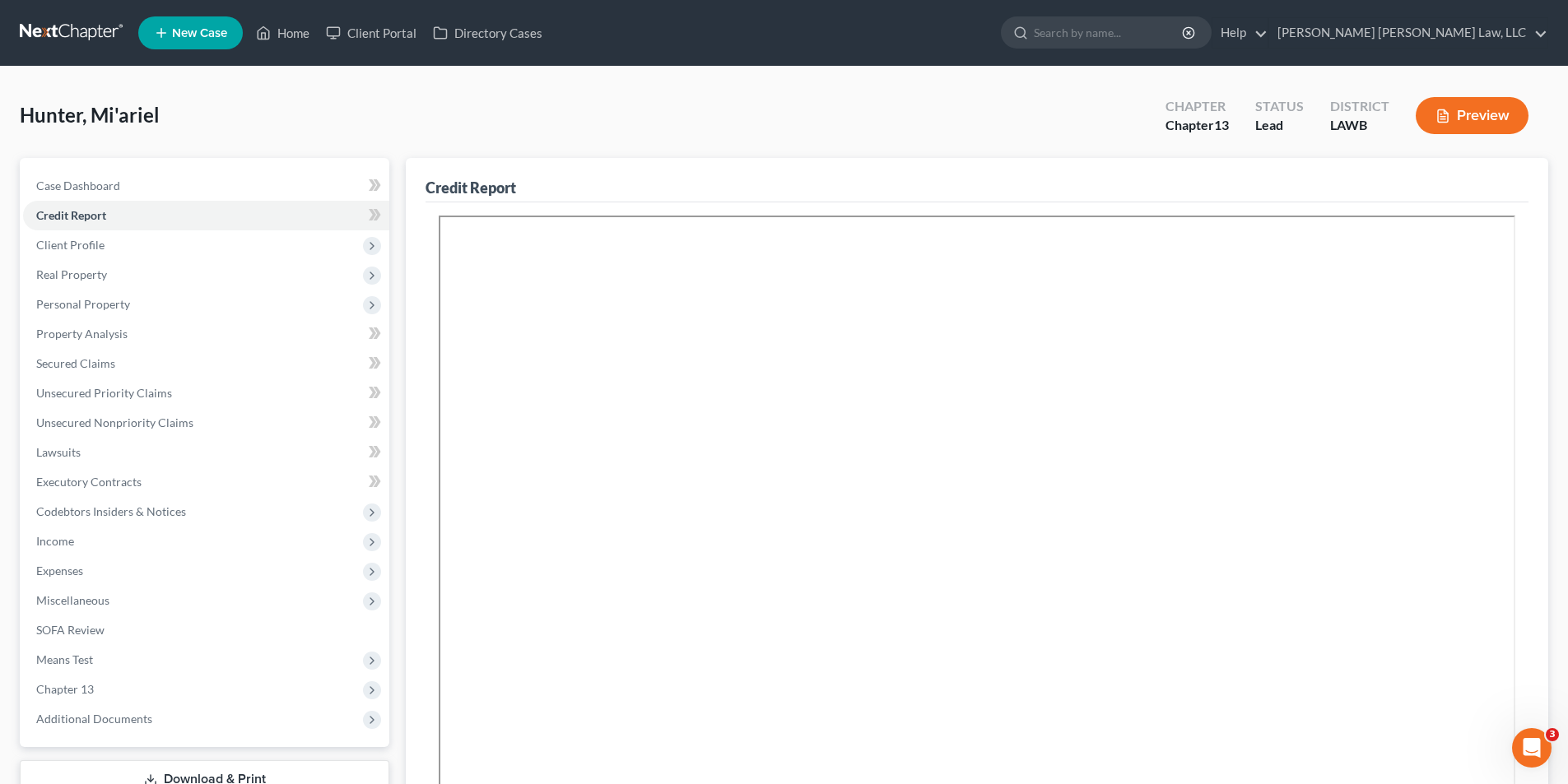
click at [67, 34] on link at bounding box center [72, 33] width 105 height 30
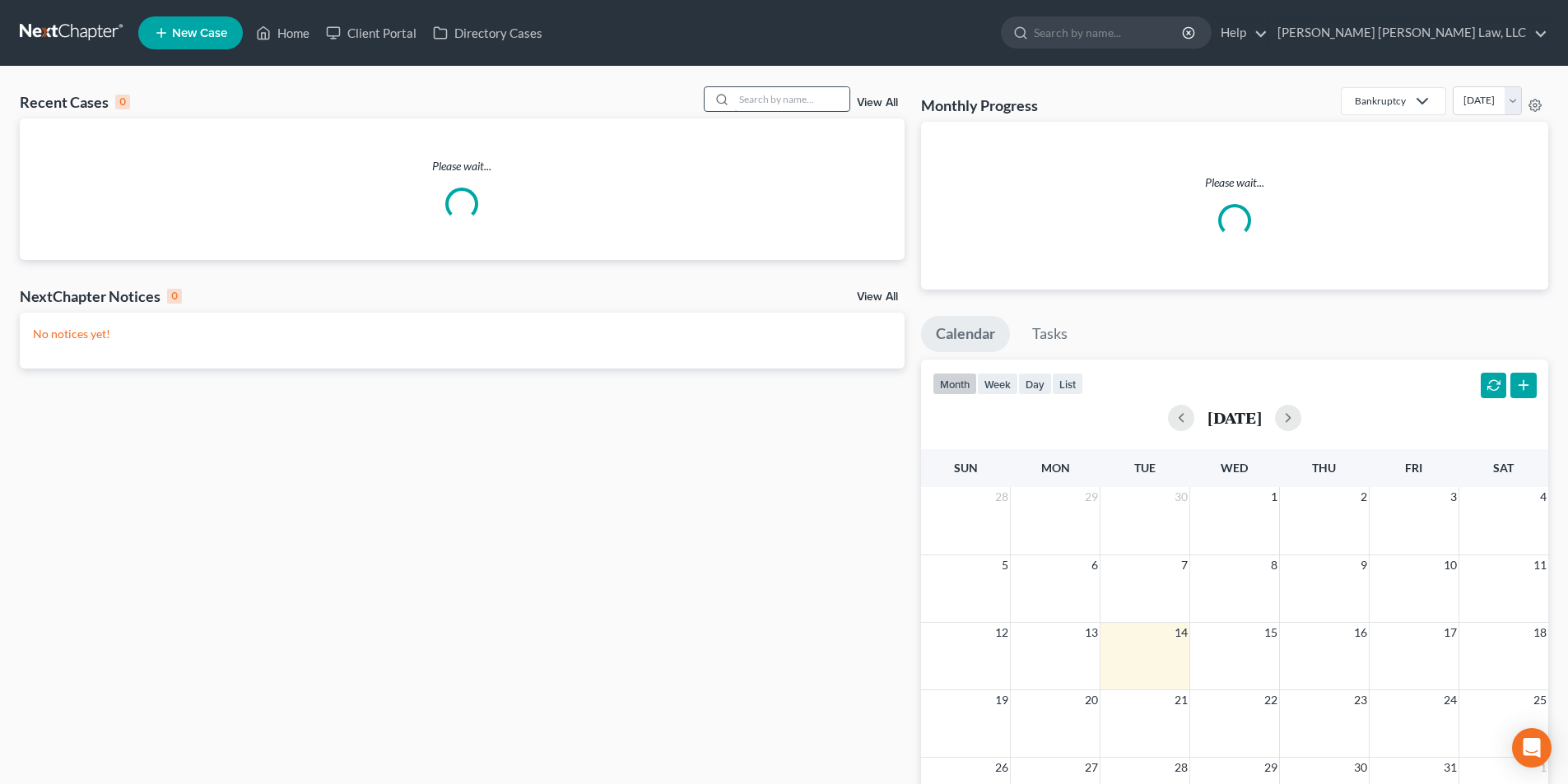
click at [794, 94] on input "search" at bounding box center [791, 98] width 115 height 23
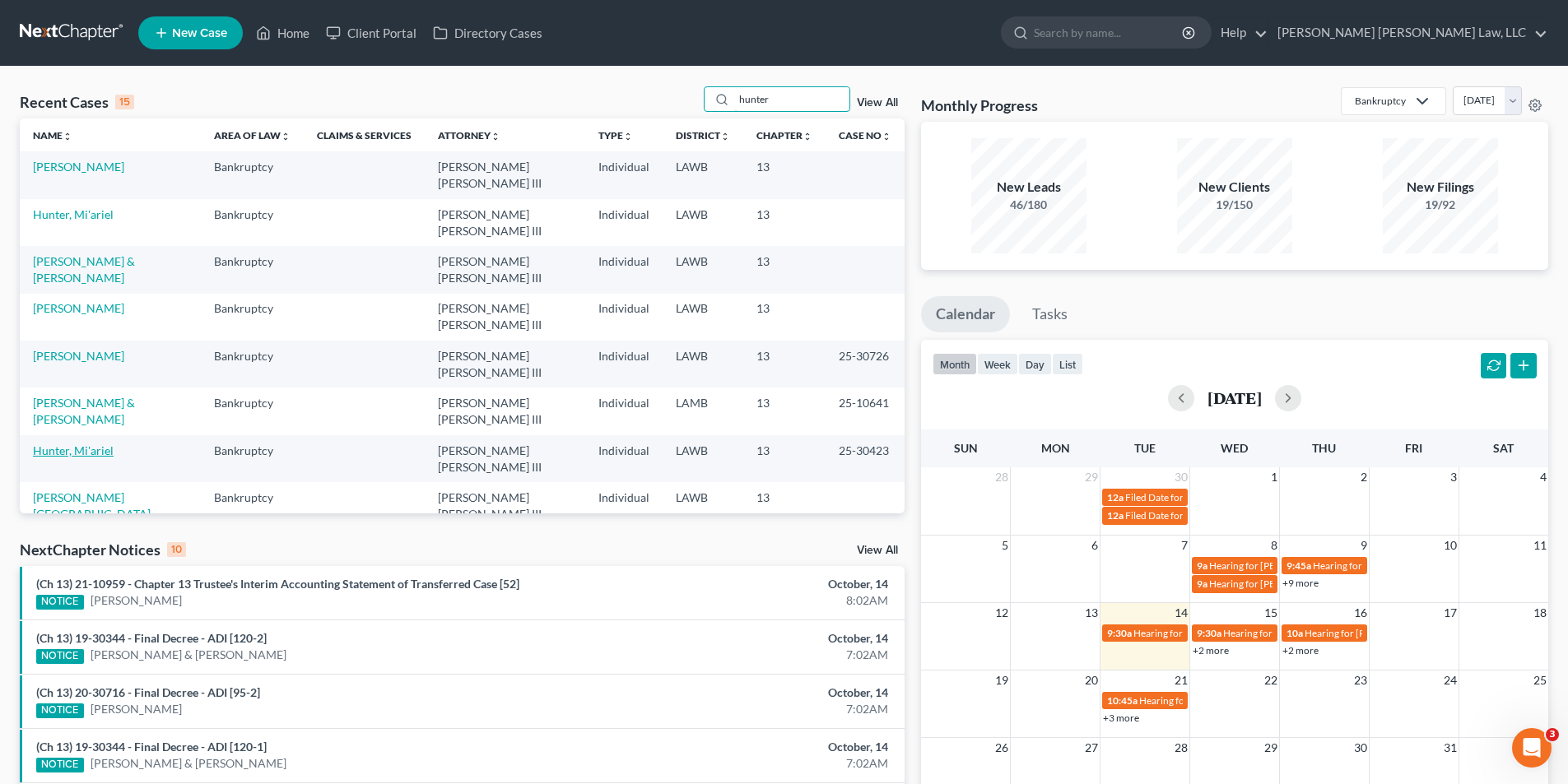
type input "hunter"
click at [75, 444] on link "Hunter, Mi'ariel" at bounding box center [73, 450] width 81 height 14
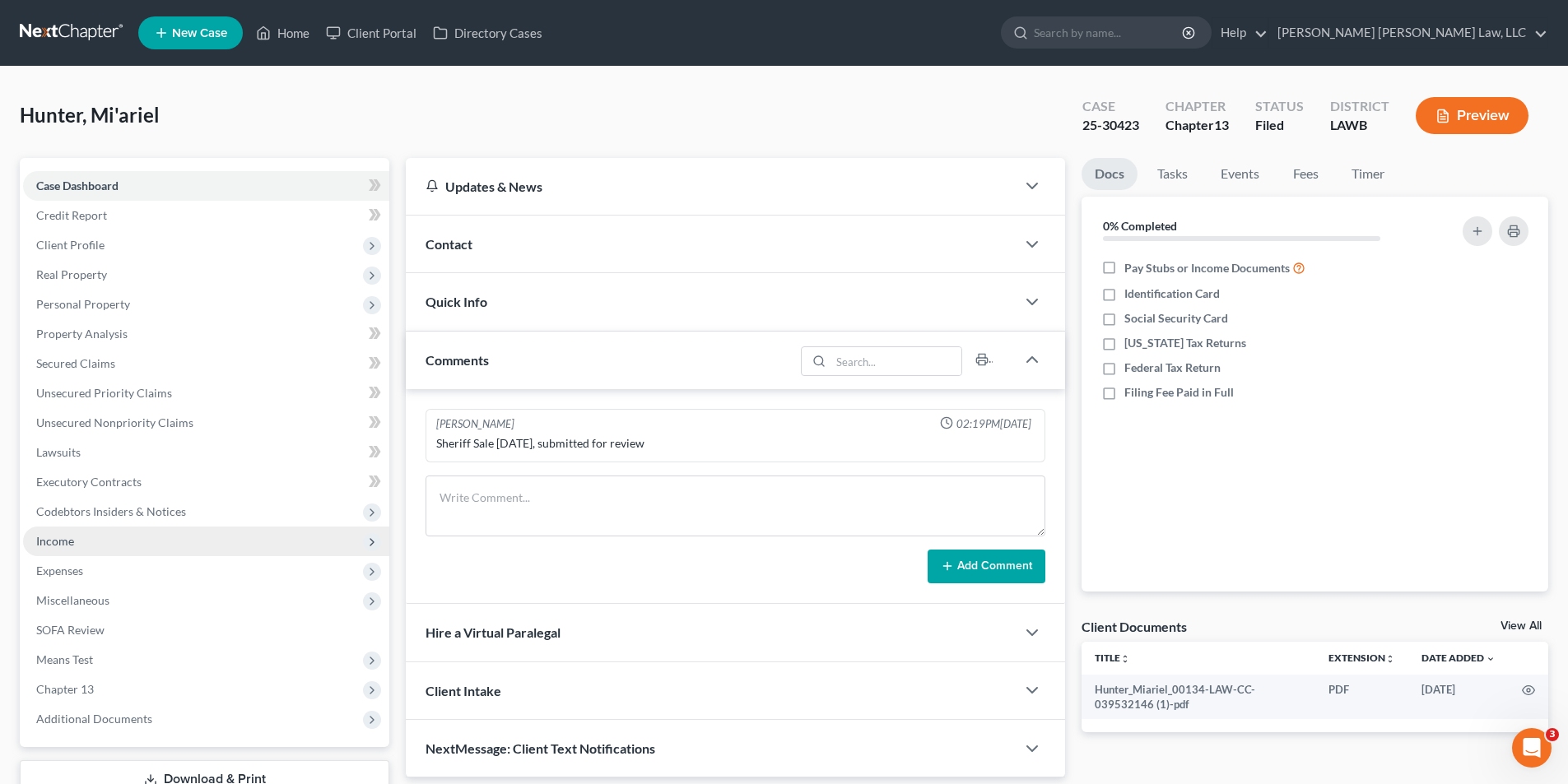
click at [63, 542] on span "Income" at bounding box center [55, 540] width 38 height 14
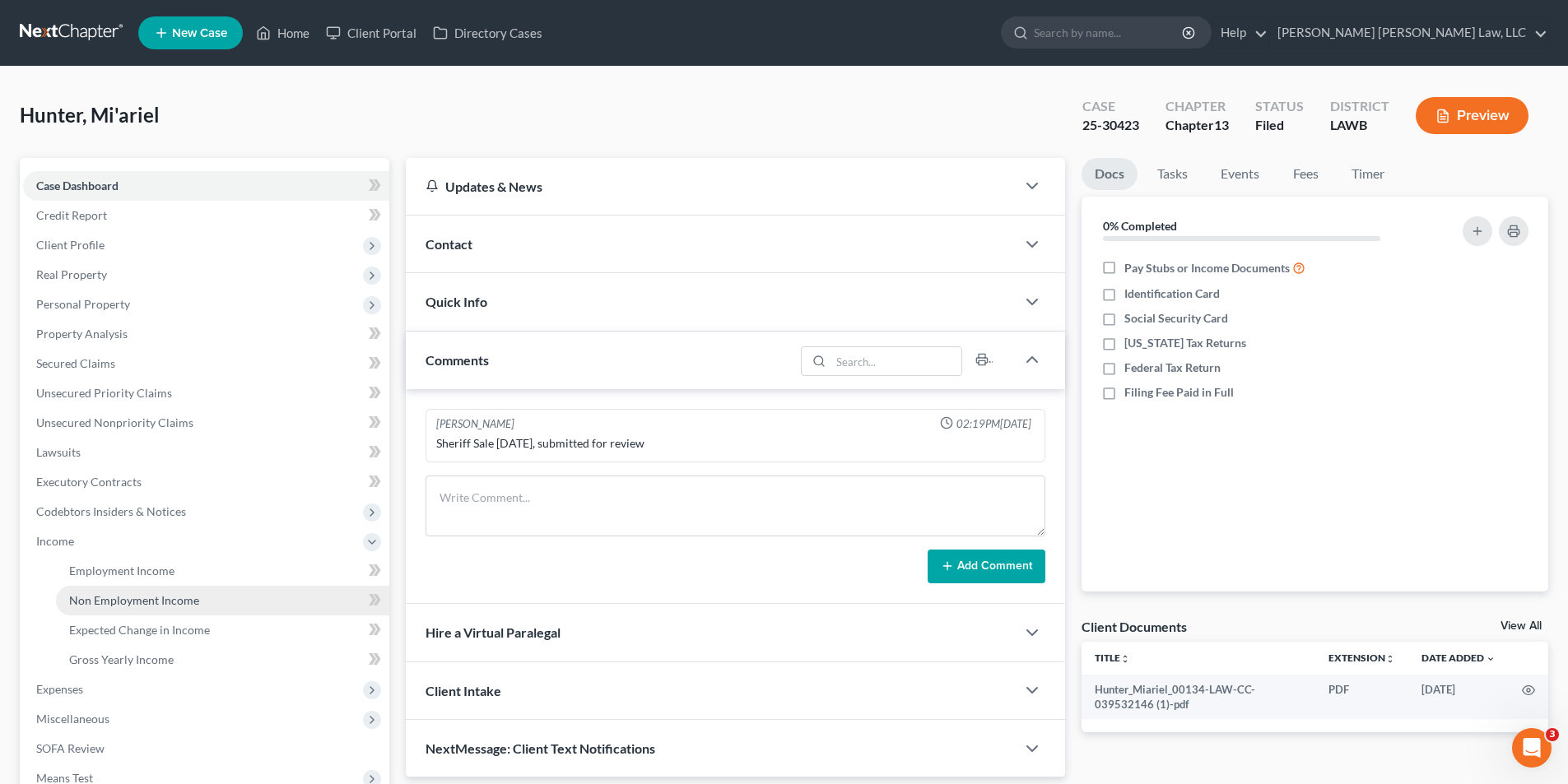
click at [98, 601] on span "Non Employment Income" at bounding box center [134, 599] width 130 height 14
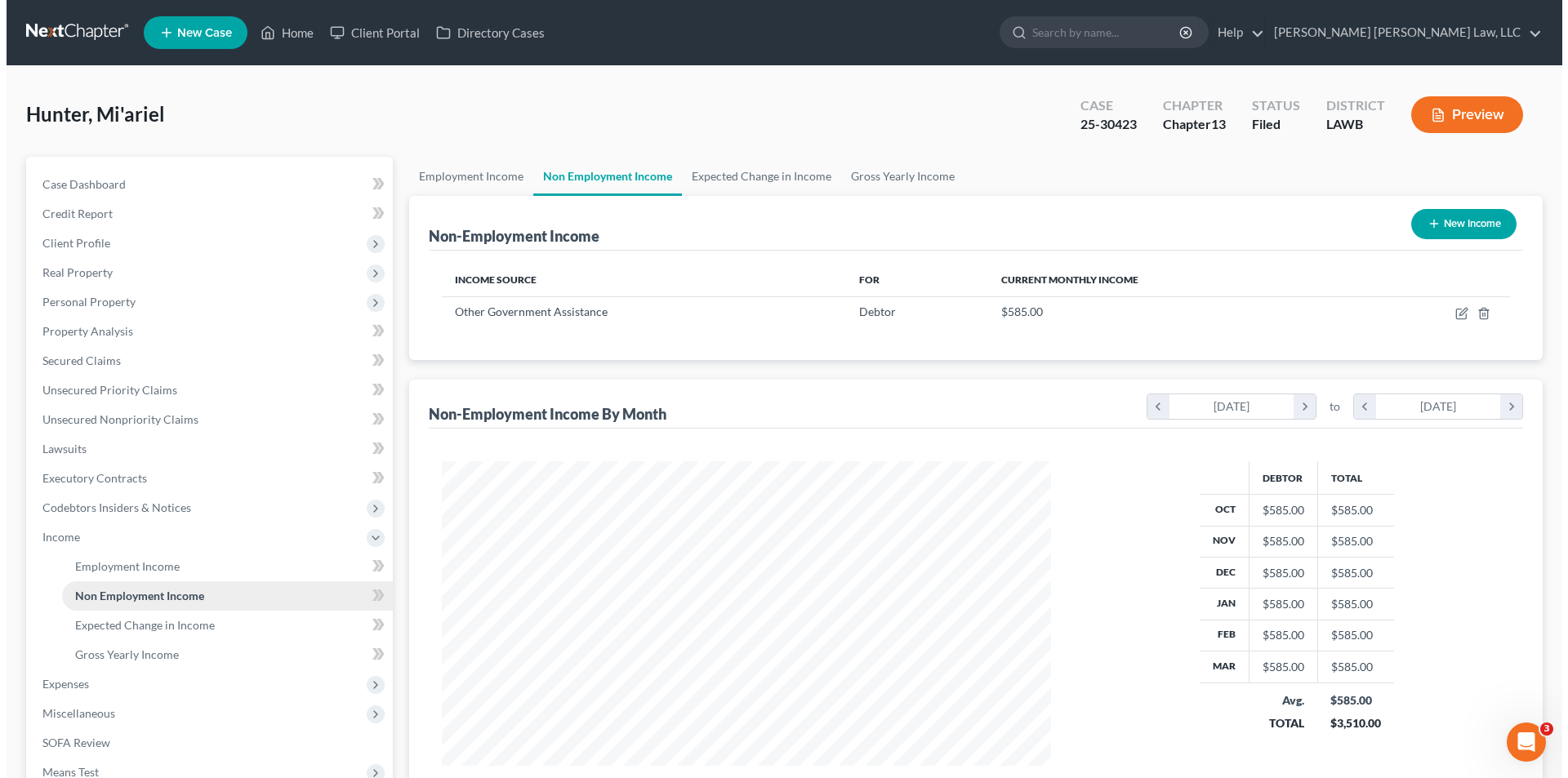
scroll to position [304, 642]
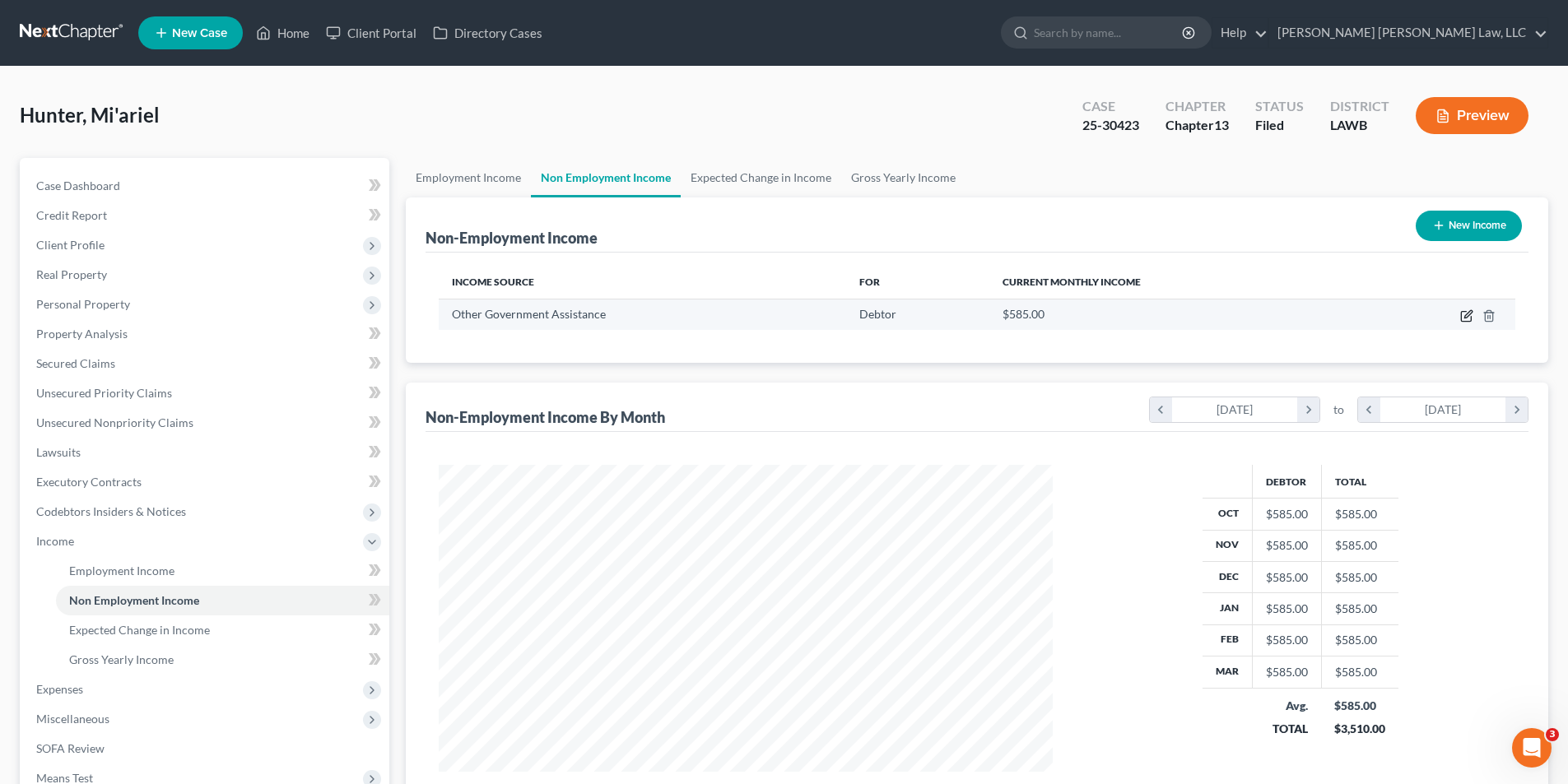
click at [1468, 310] on icon "button" at bounding box center [1467, 316] width 13 height 13
select select "5"
select select "0"
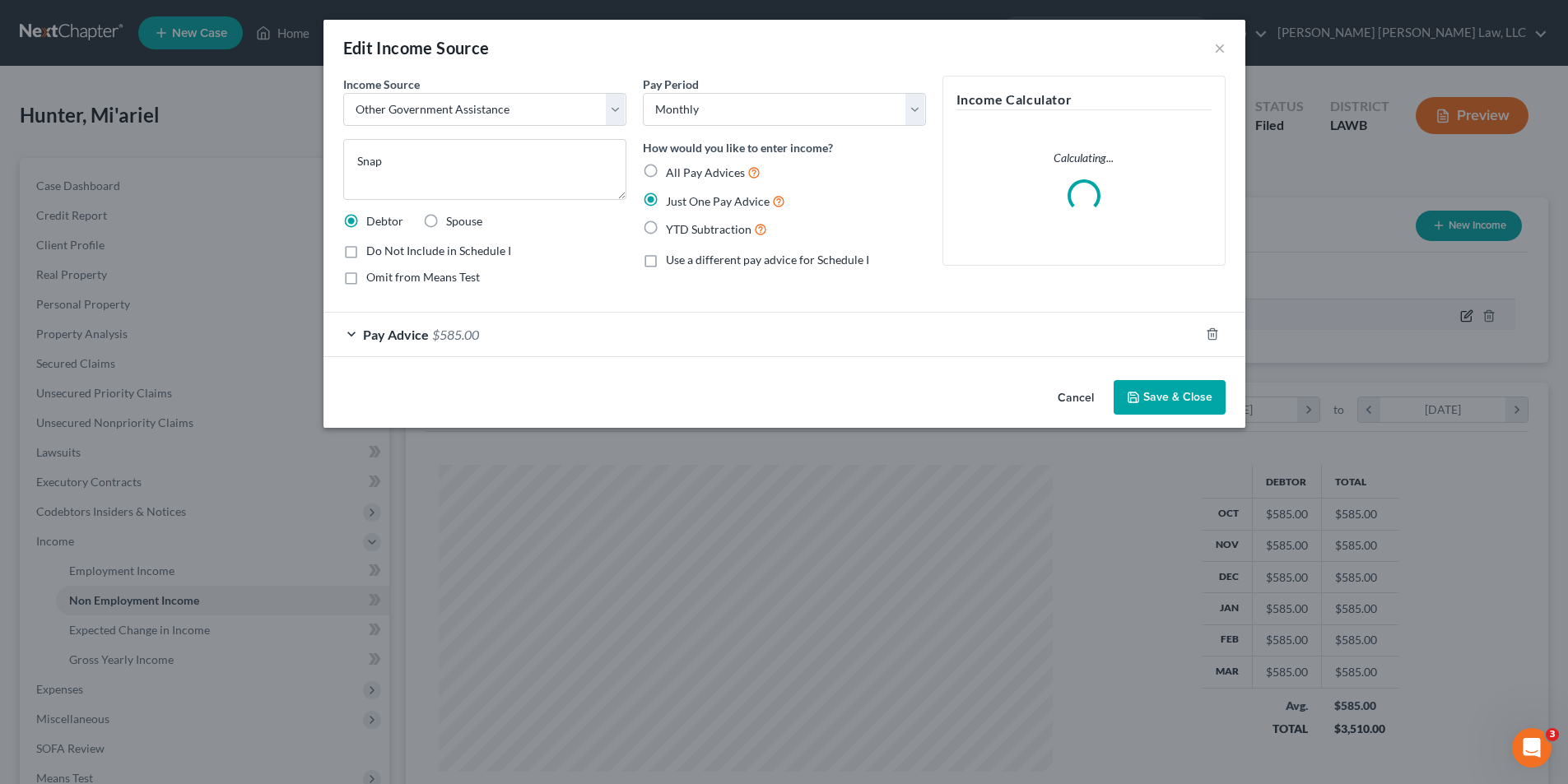
scroll to position [309, 653]
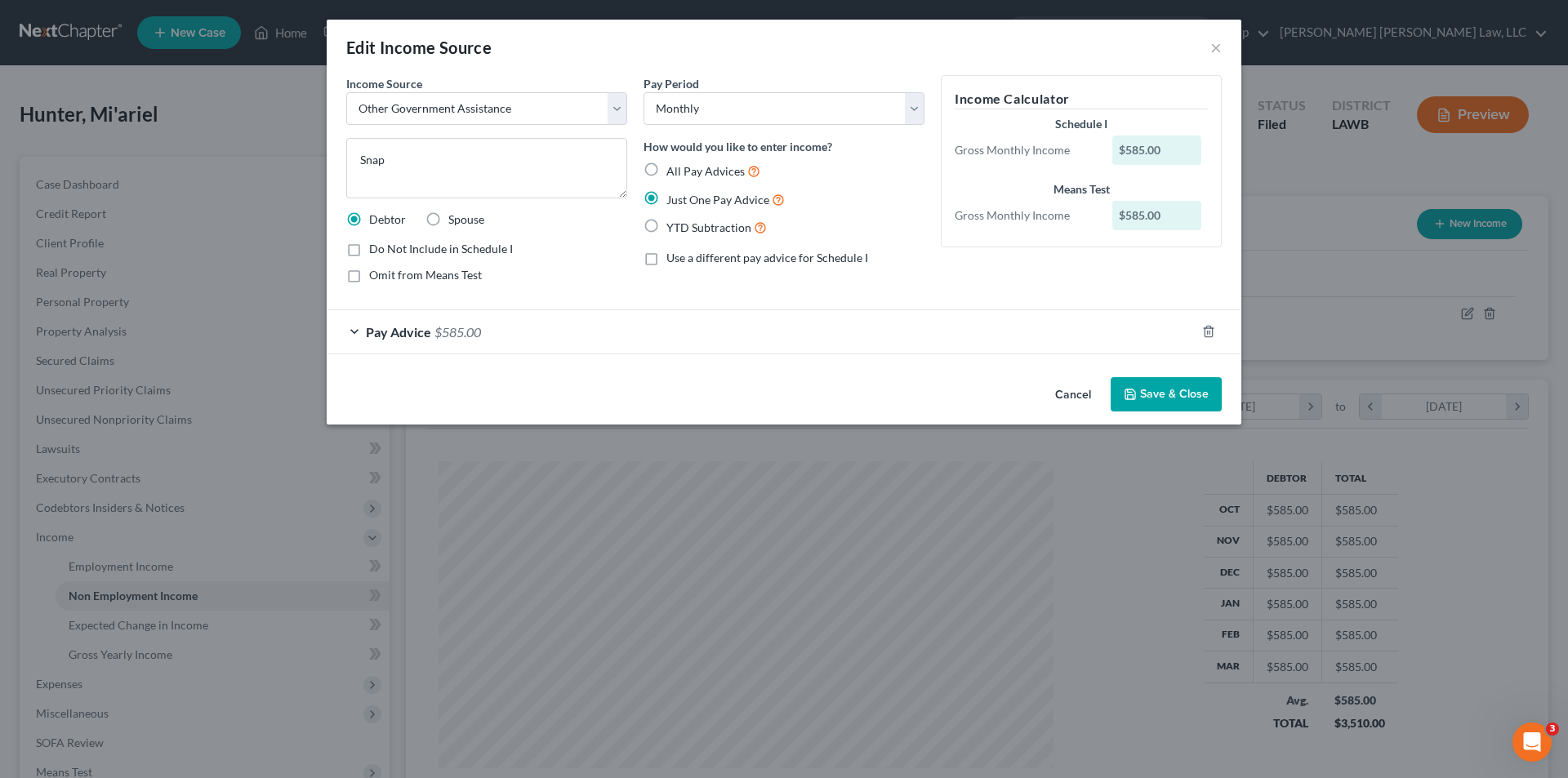
click at [1080, 396] on button "Cancel" at bounding box center [1073, 395] width 62 height 33
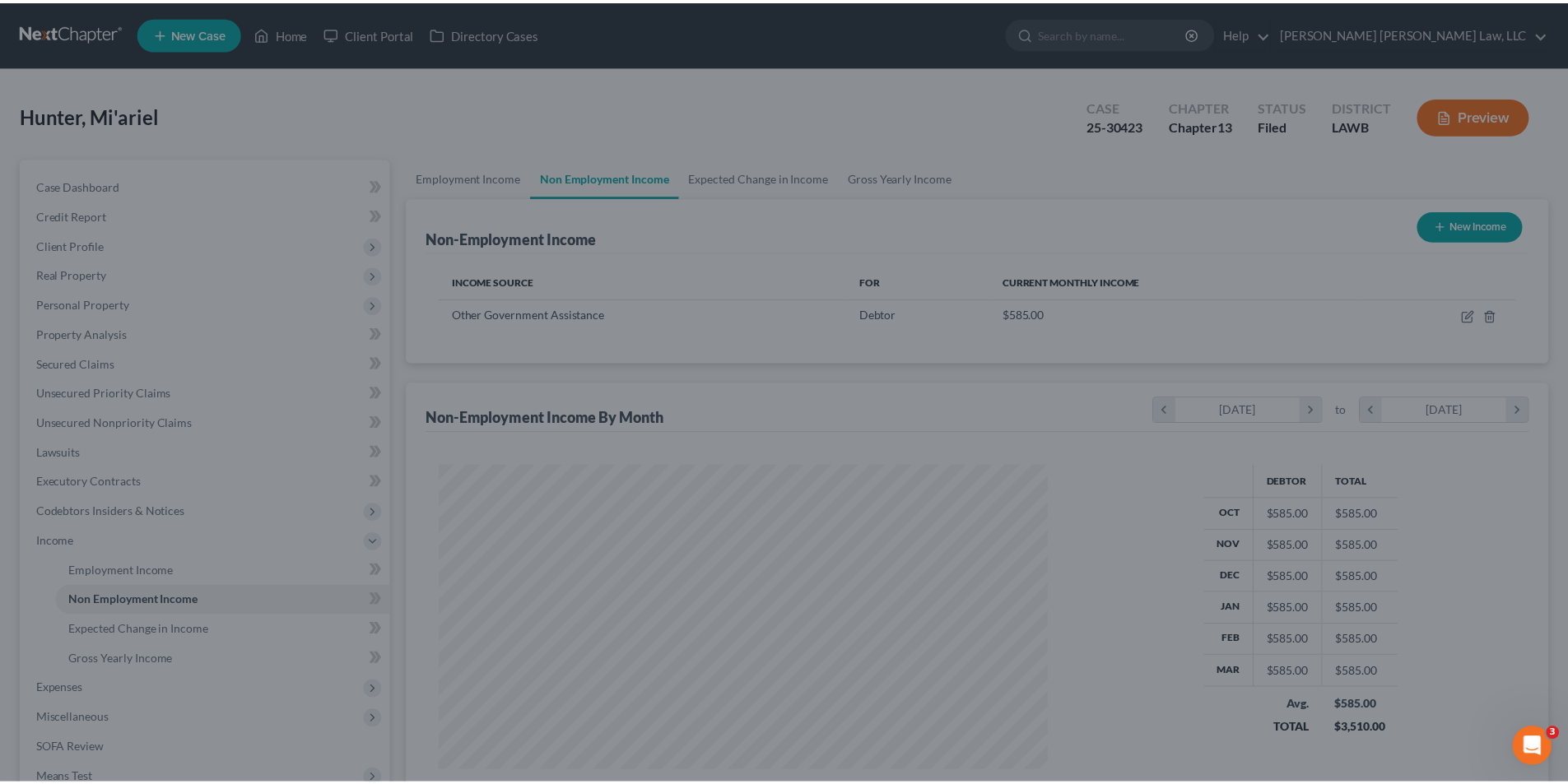
scroll to position [822226, 822378]
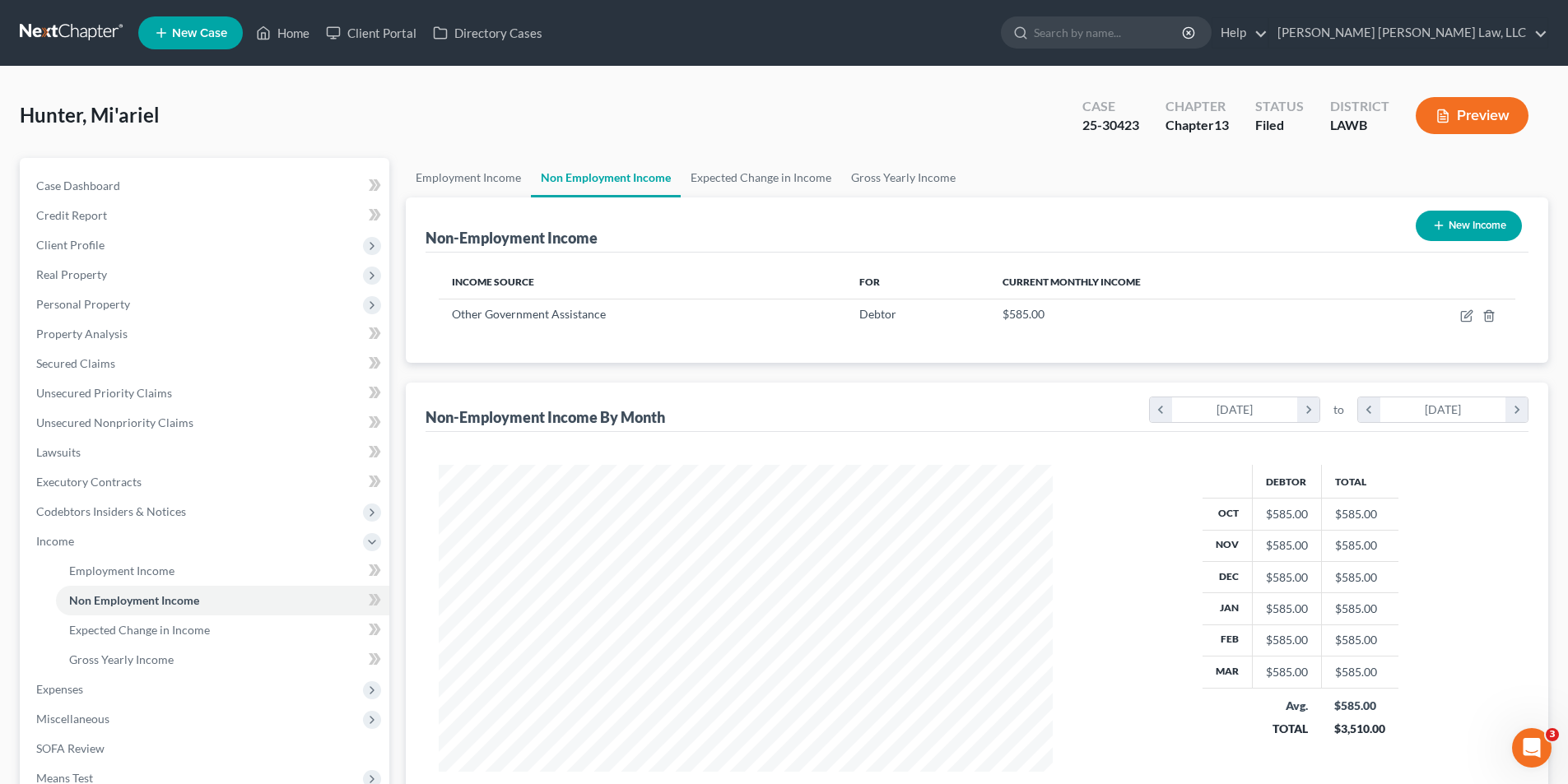
click at [40, 37] on link at bounding box center [72, 33] width 105 height 30
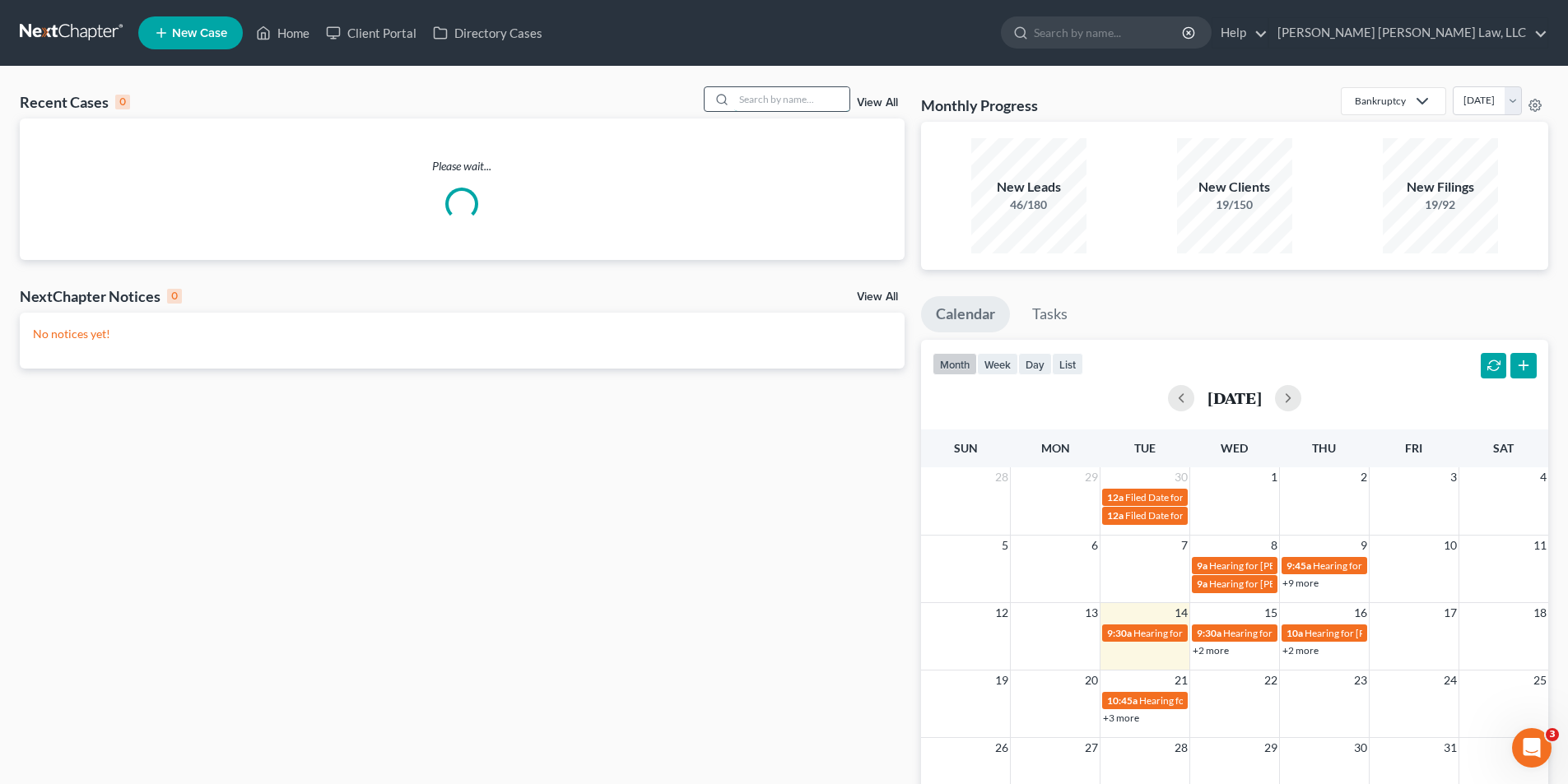
click at [800, 94] on input "search" at bounding box center [791, 98] width 115 height 23
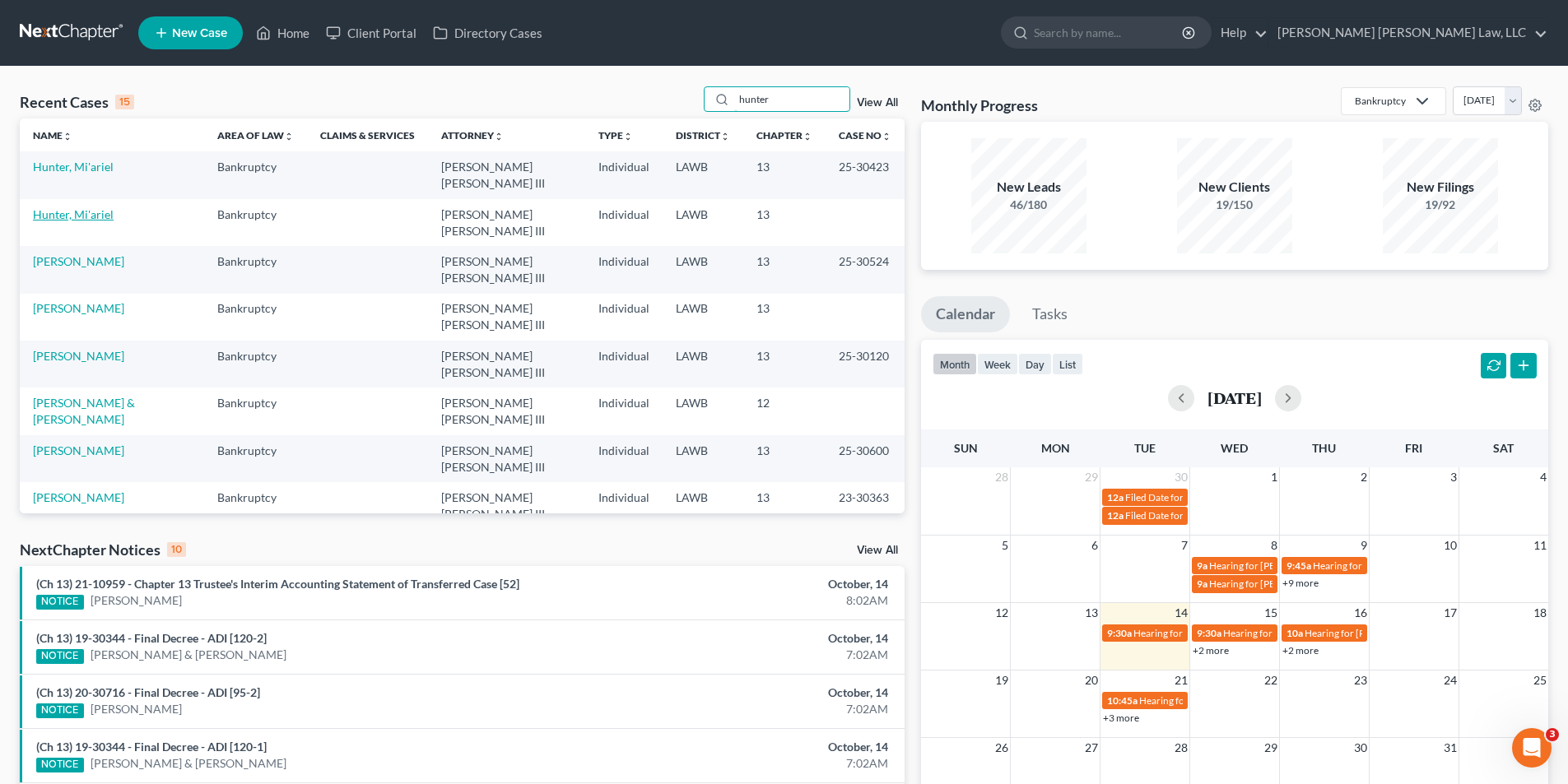
type input "hunter"
click at [78, 215] on link "Hunter, Mi'ariel" at bounding box center [73, 214] width 81 height 14
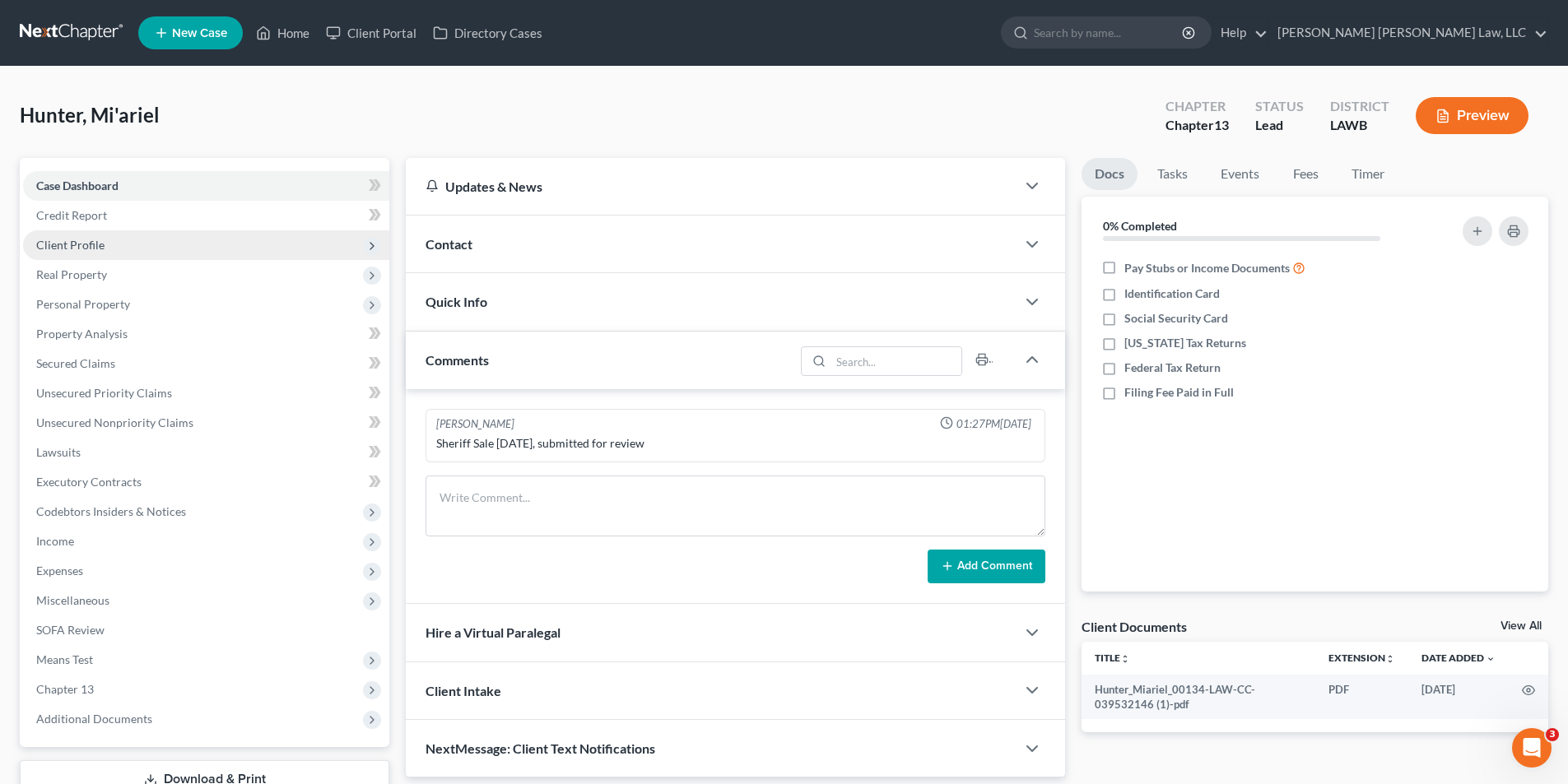
click at [84, 255] on span "Client Profile" at bounding box center [206, 246] width 366 height 30
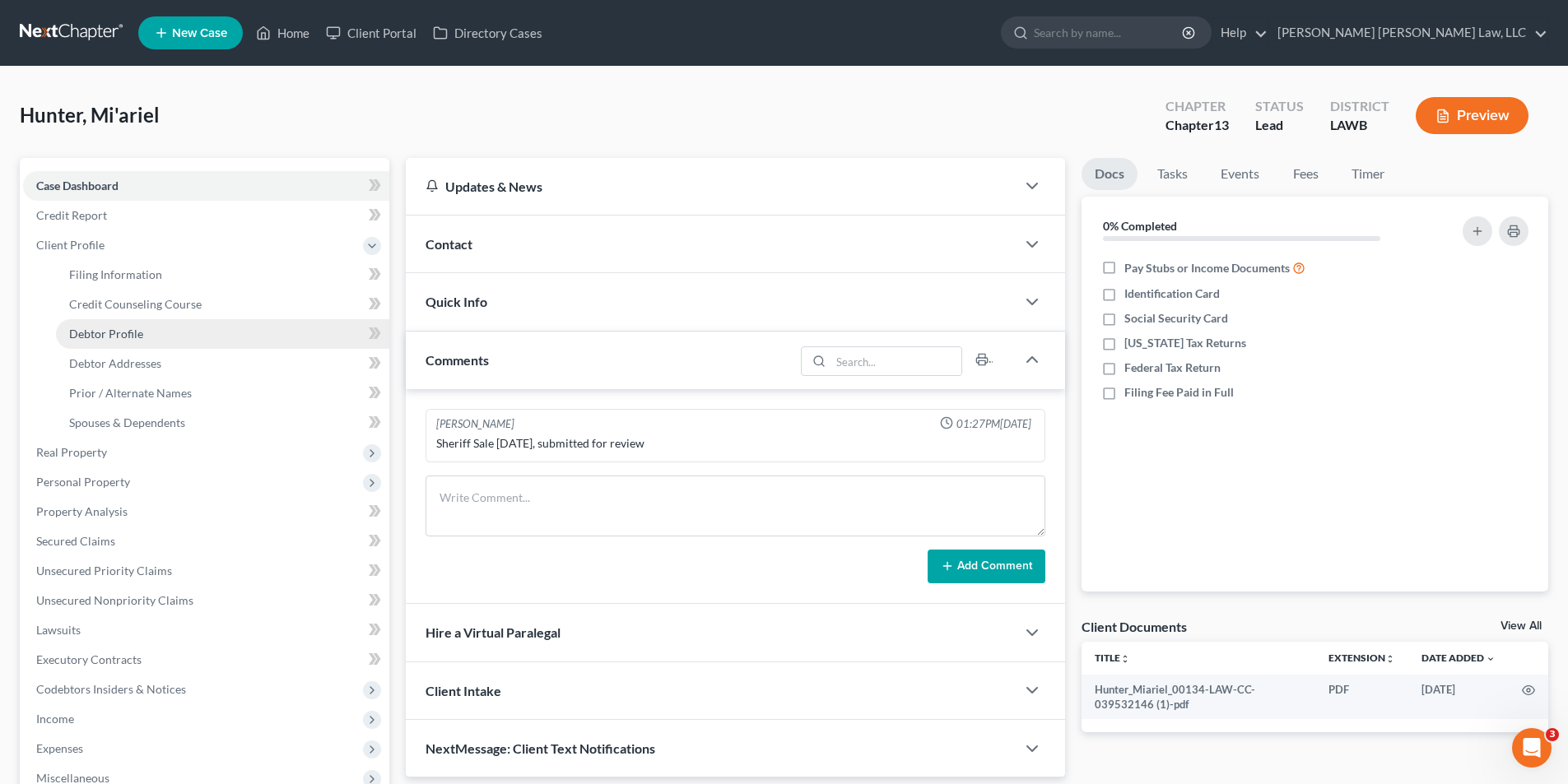
click at [120, 324] on link "Debtor Profile" at bounding box center [222, 334] width 333 height 30
select select "0"
select select "2"
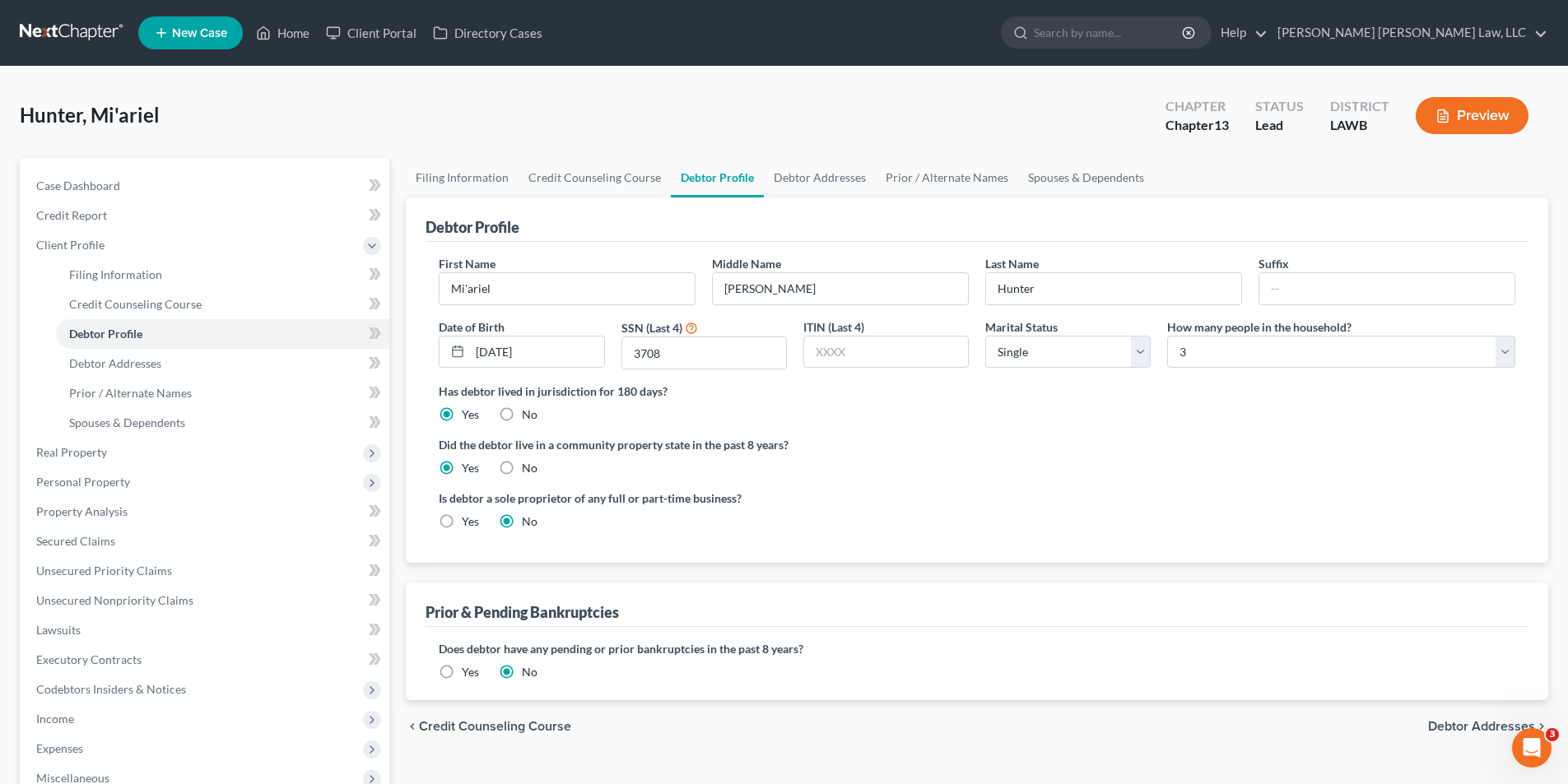
radio input "true"
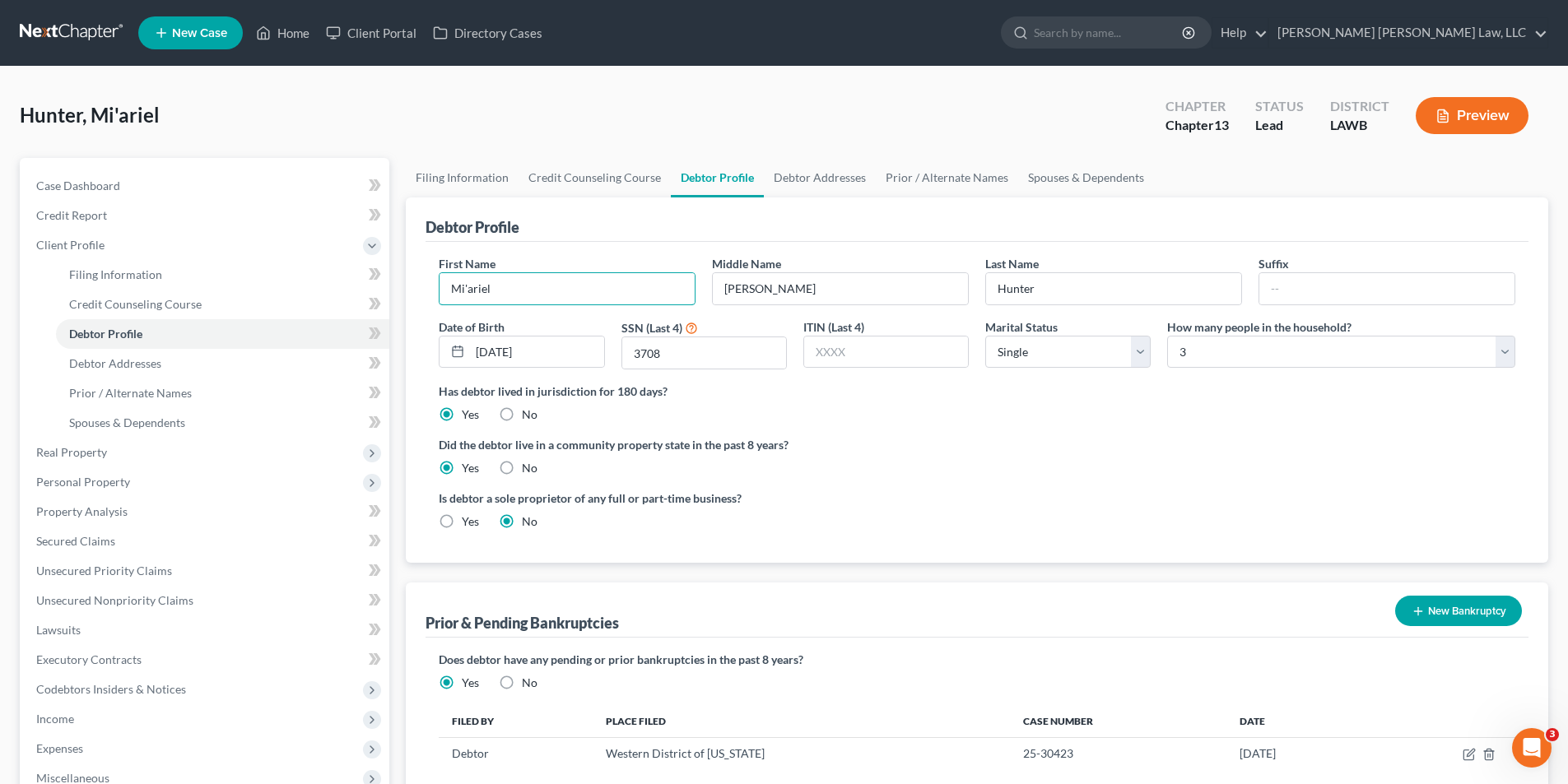
drag, startPoint x: 559, startPoint y: 291, endPoint x: 55, endPoint y: 316, distance: 504.6
click at [57, 318] on div "Petition Navigation Case Dashboard Payments Invoices Payments Payments Credit R…" at bounding box center [784, 588] width 1545 height 861
type input "Miariel"
click at [97, 297] on span "Credit Counseling Course" at bounding box center [135, 304] width 132 height 14
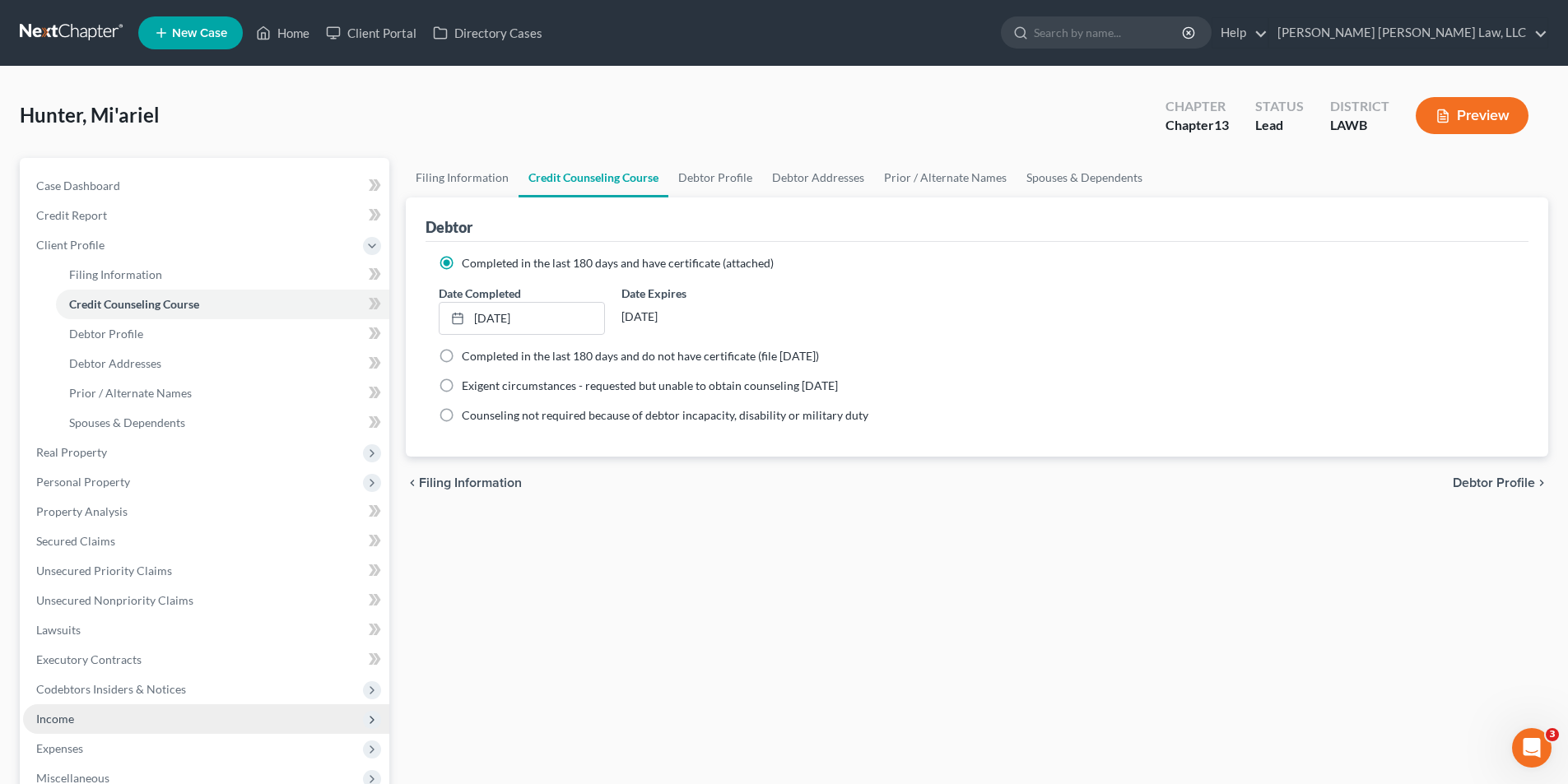
click at [60, 722] on span "Income" at bounding box center [55, 718] width 38 height 14
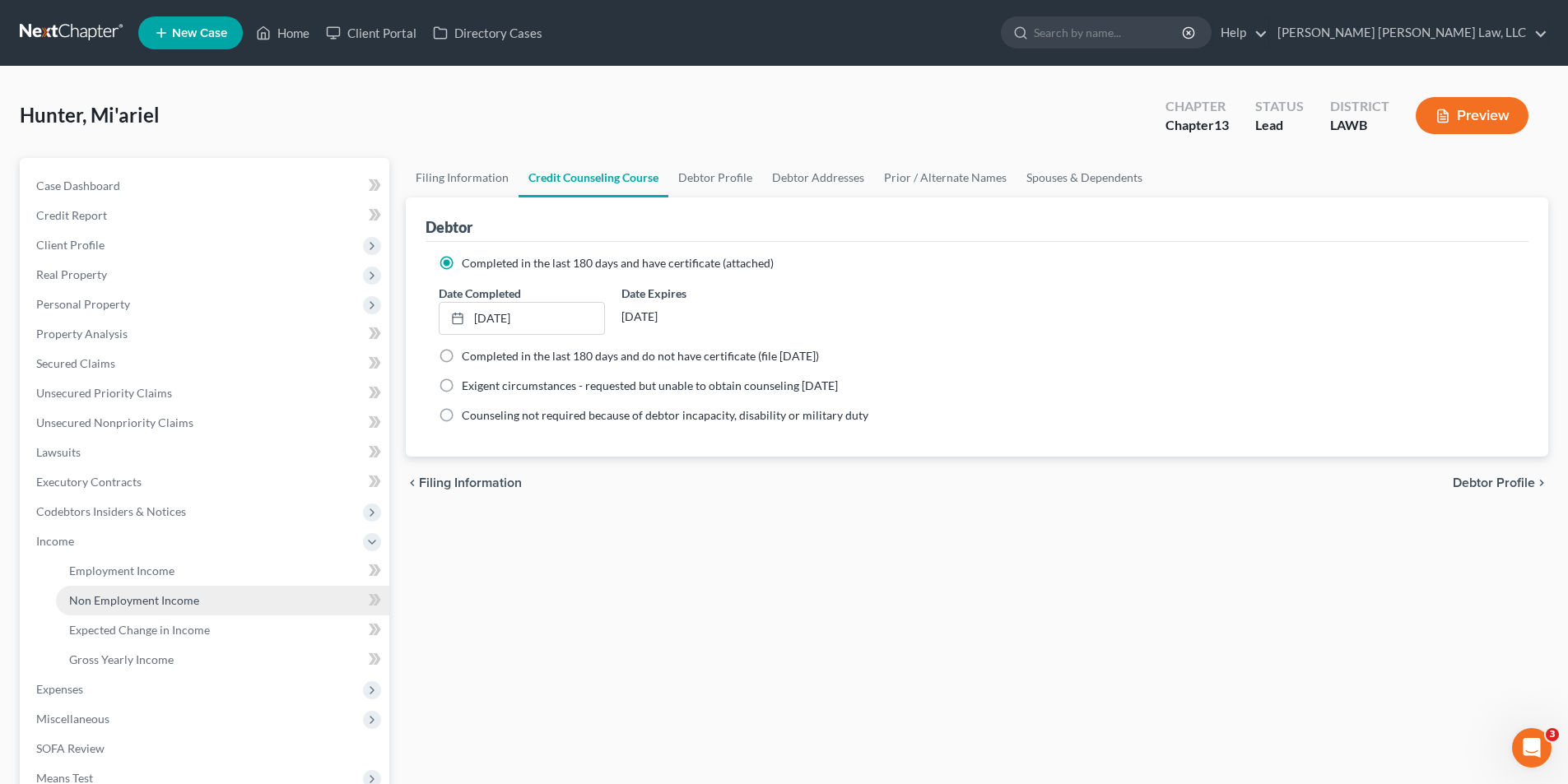
click at [103, 605] on span "Non Employment Income" at bounding box center [134, 599] width 130 height 14
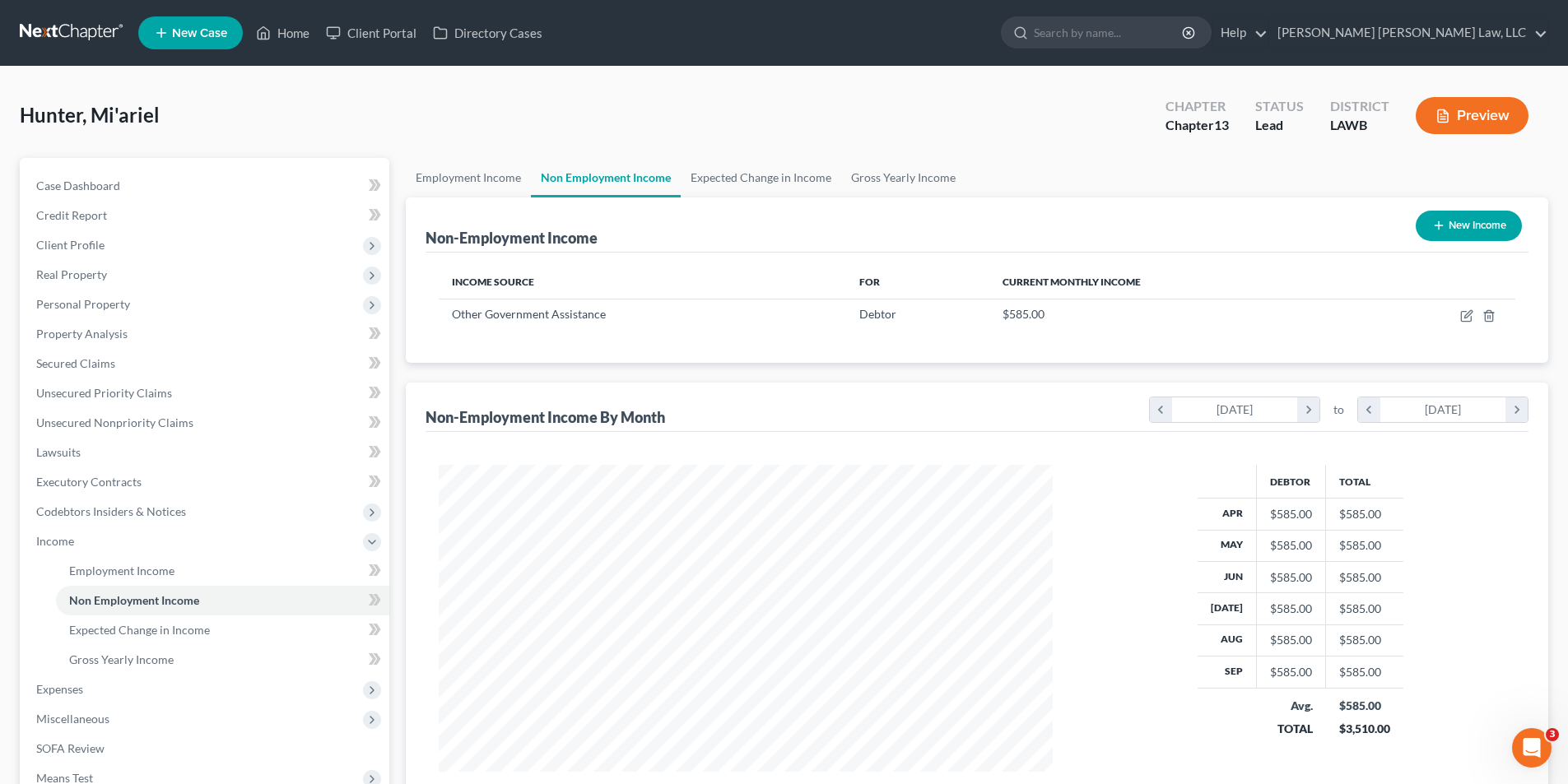
scroll to position [307, 647]
click at [79, 418] on span "Unsecured Nonpriority Claims" at bounding box center [115, 422] width 158 height 14
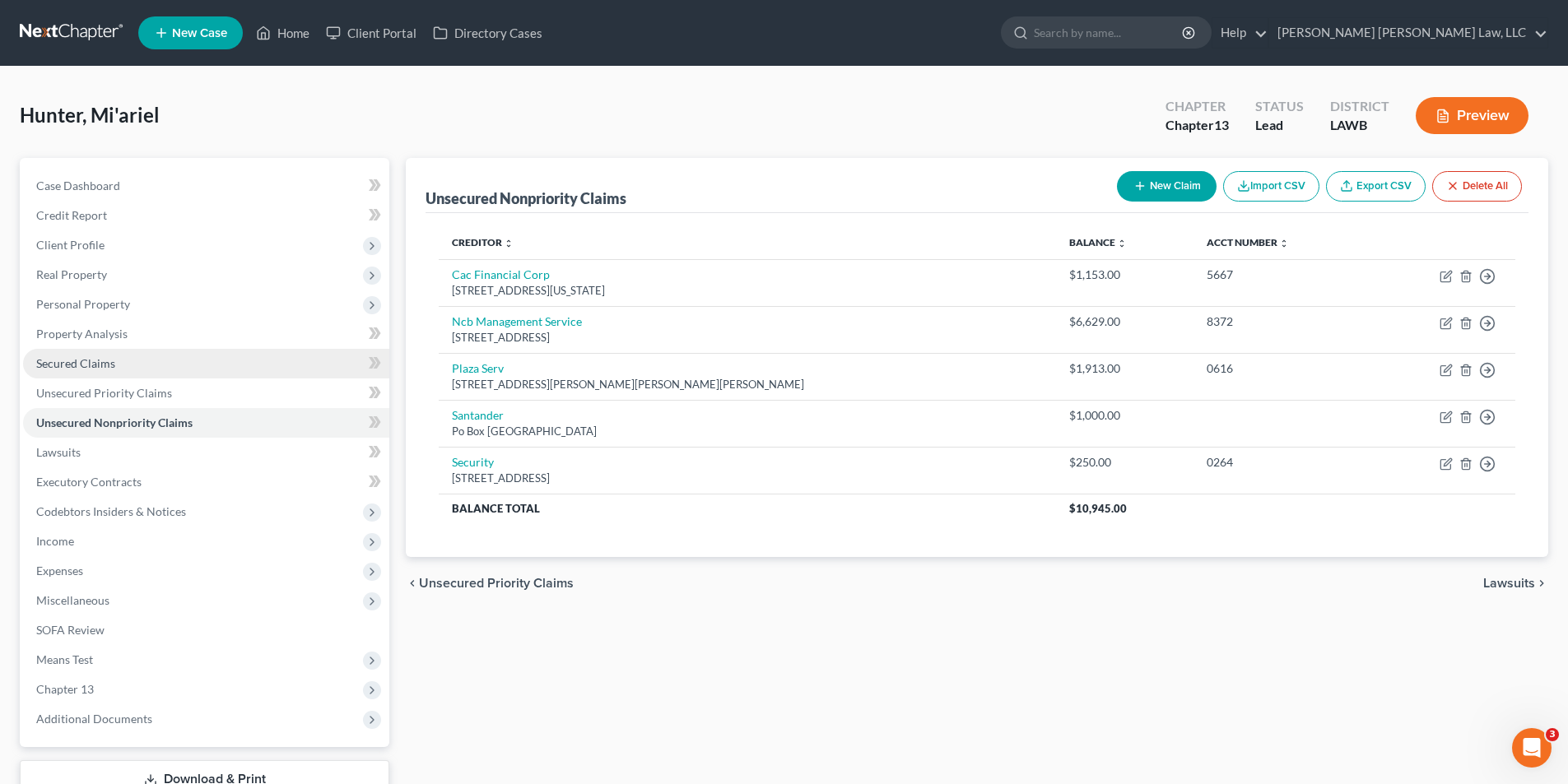
click at [73, 368] on span "Secured Claims" at bounding box center [76, 363] width 79 height 14
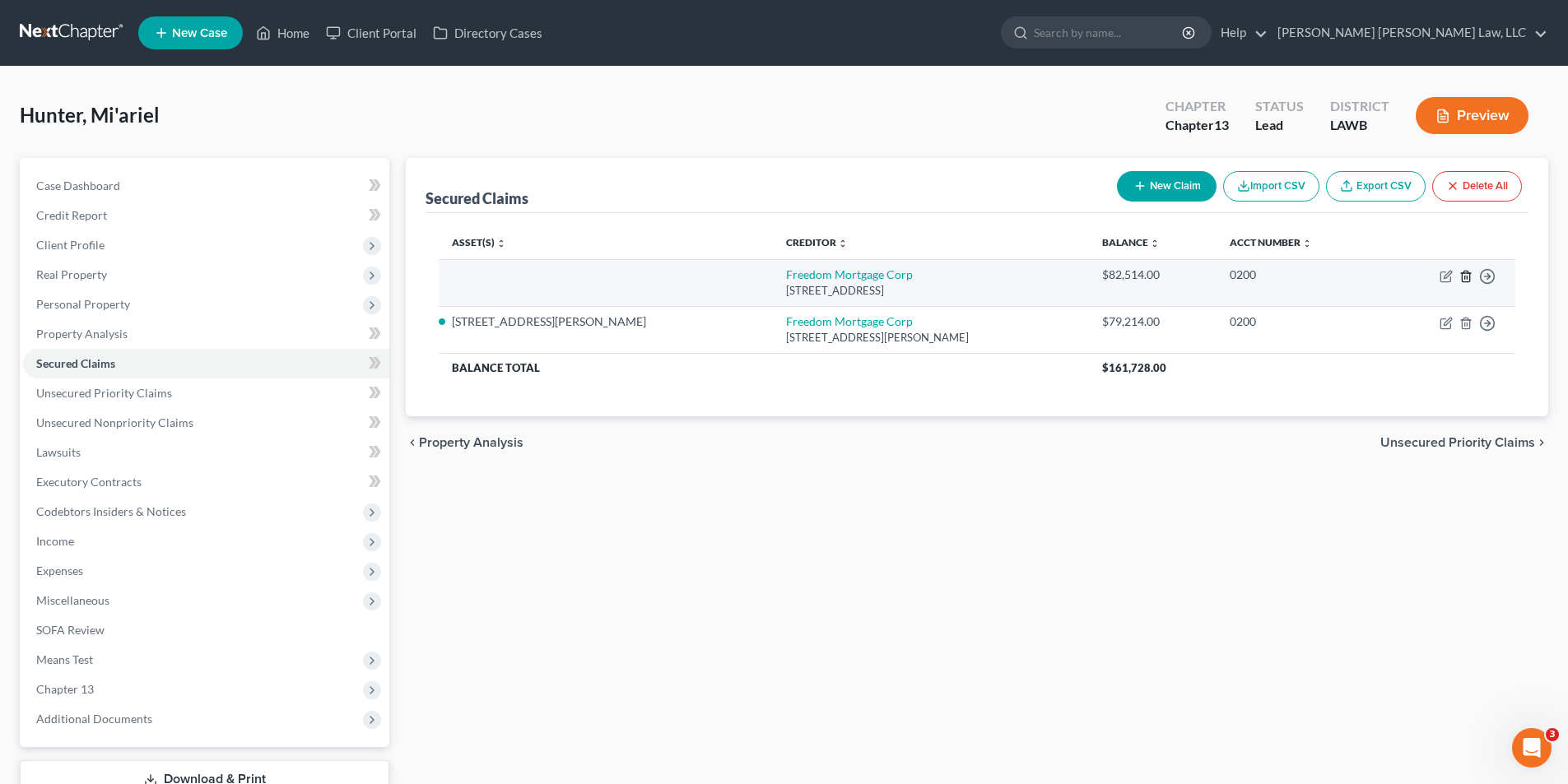
click at [1464, 275] on icon "button" at bounding box center [1466, 277] width 13 height 13
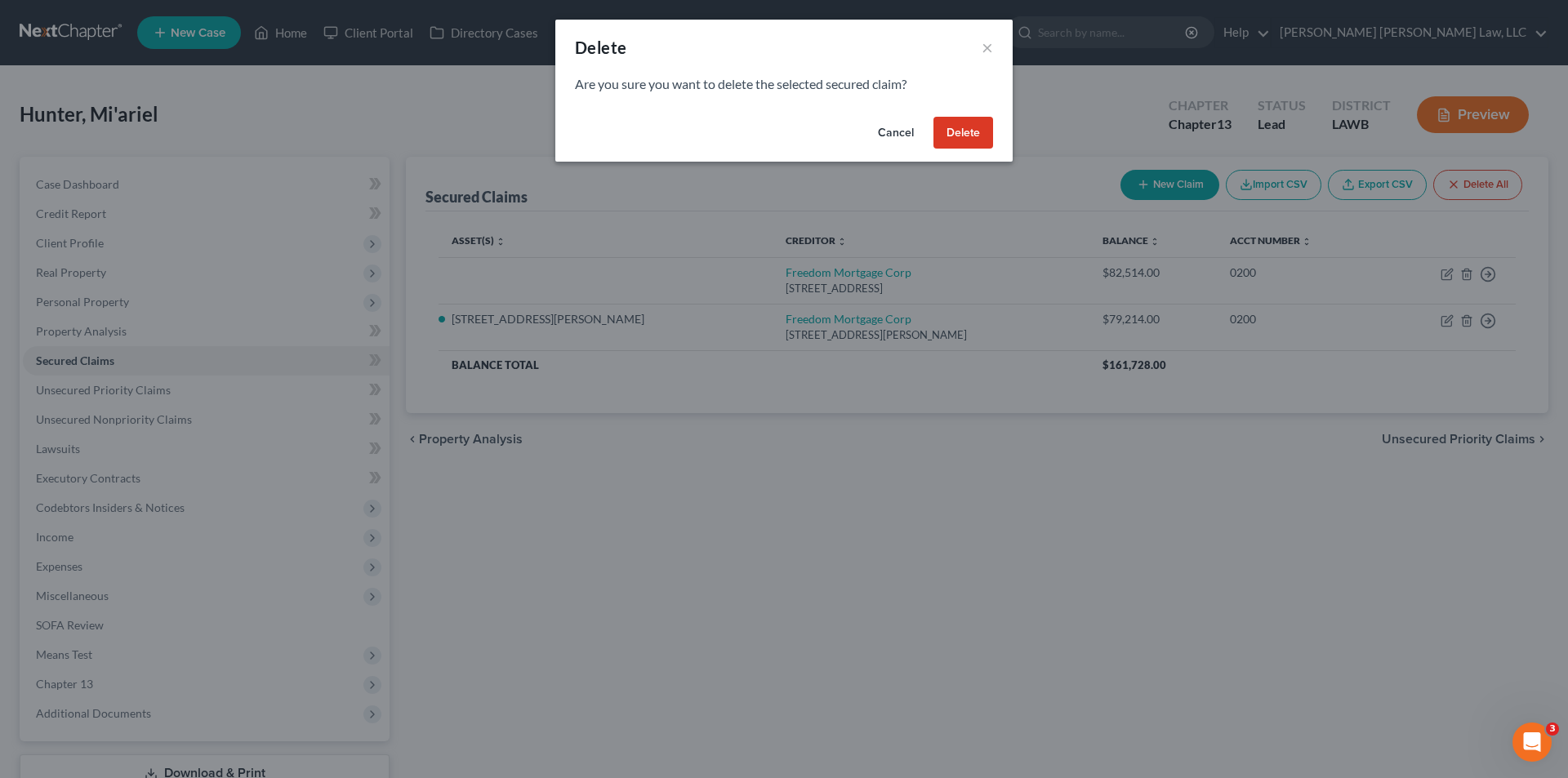
click at [953, 125] on button "Delete" at bounding box center [964, 132] width 60 height 33
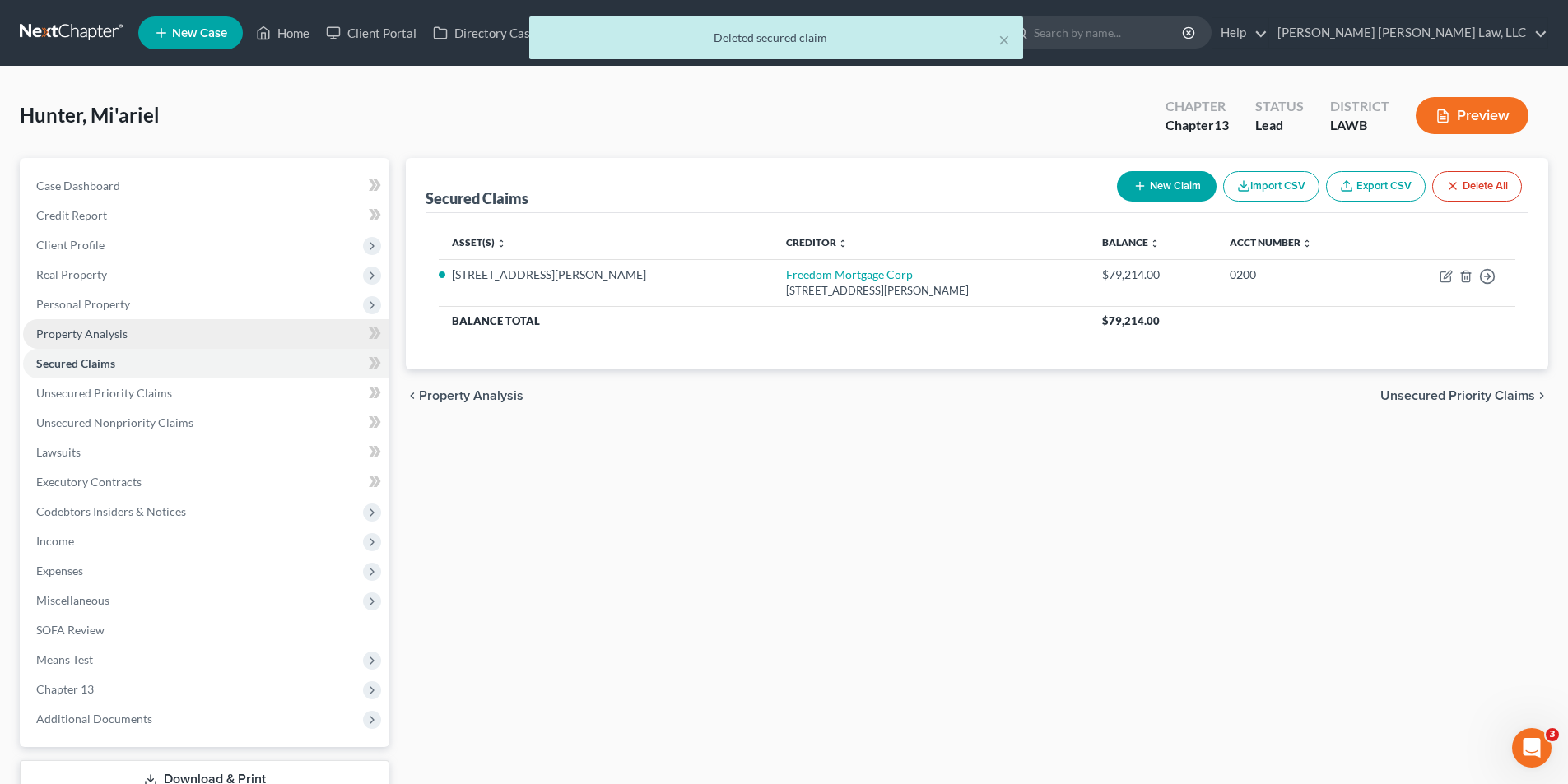
click at [65, 333] on span "Property Analysis" at bounding box center [82, 333] width 91 height 14
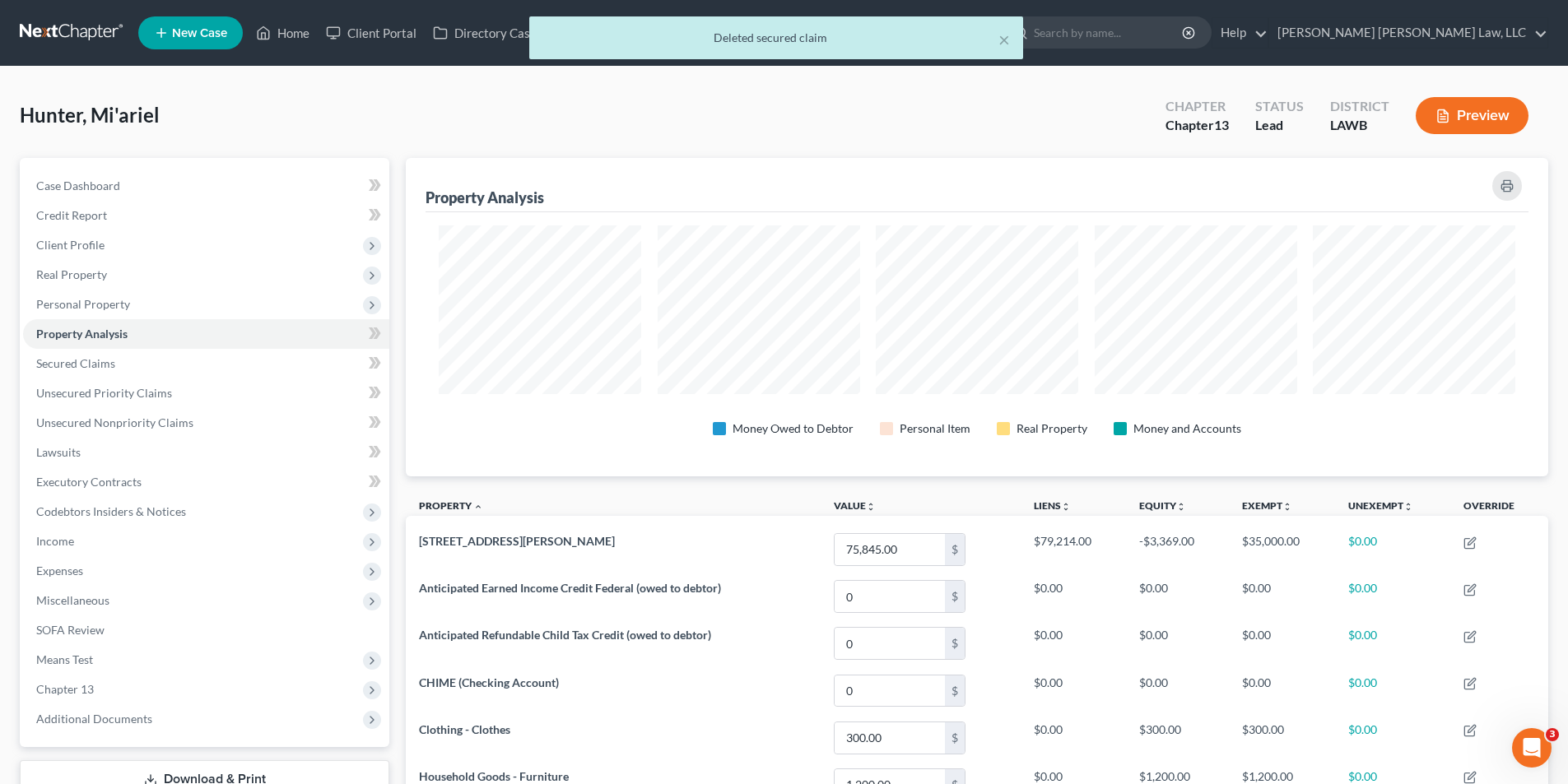
scroll to position [318, 1142]
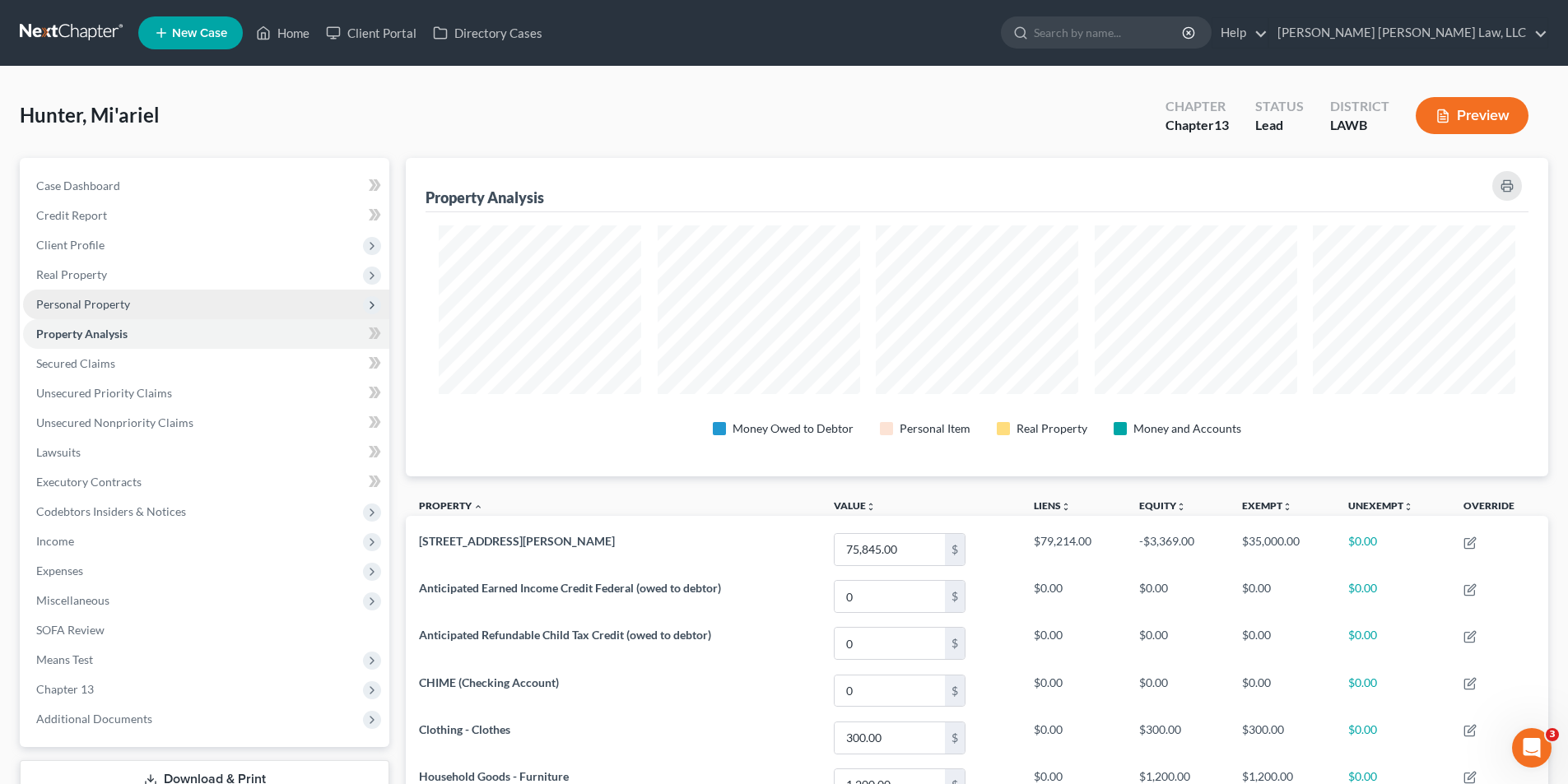
click at [53, 297] on span "Personal Property" at bounding box center [84, 304] width 94 height 14
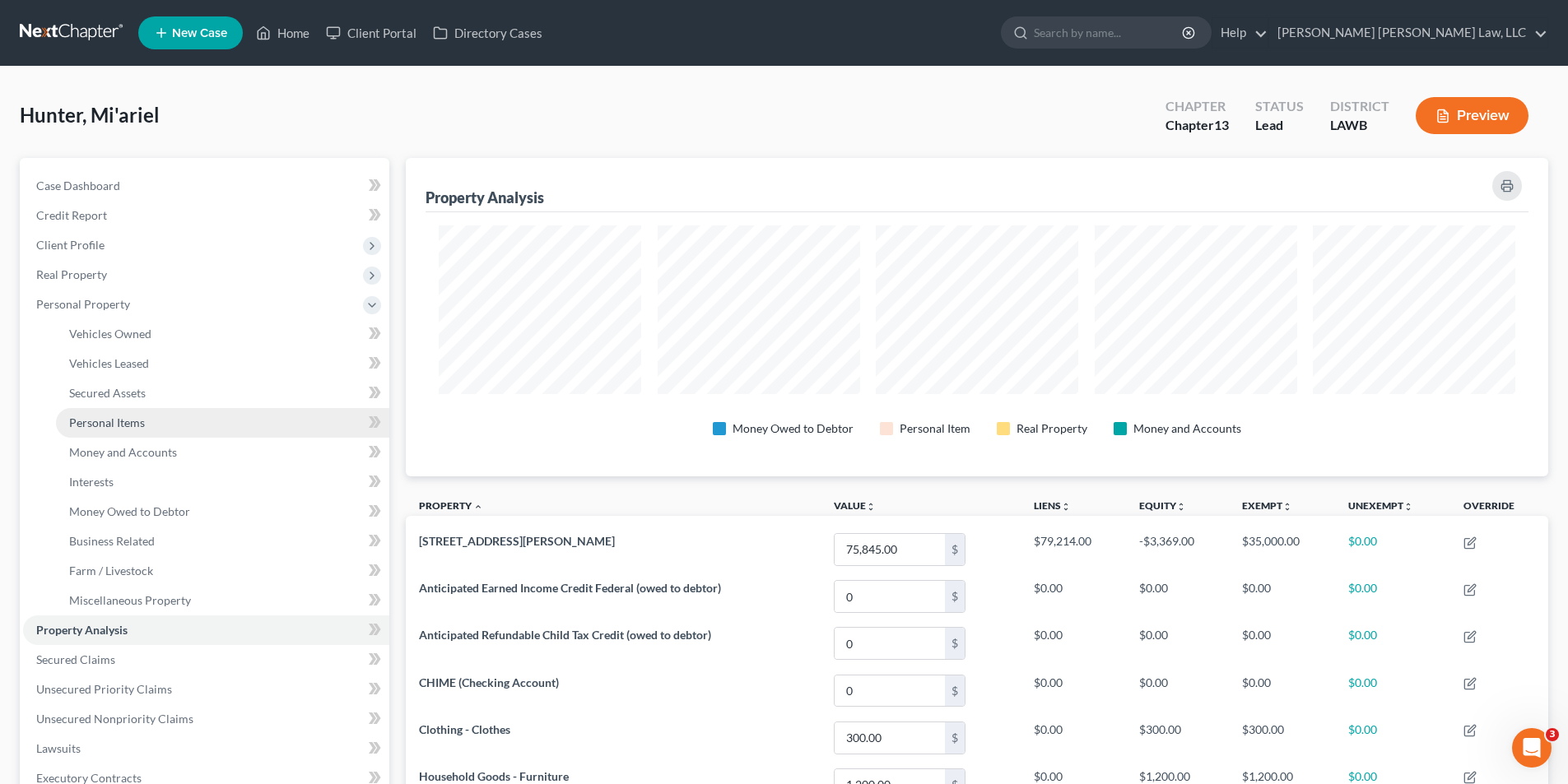
click at [94, 425] on span "Personal Items" at bounding box center [107, 422] width 76 height 14
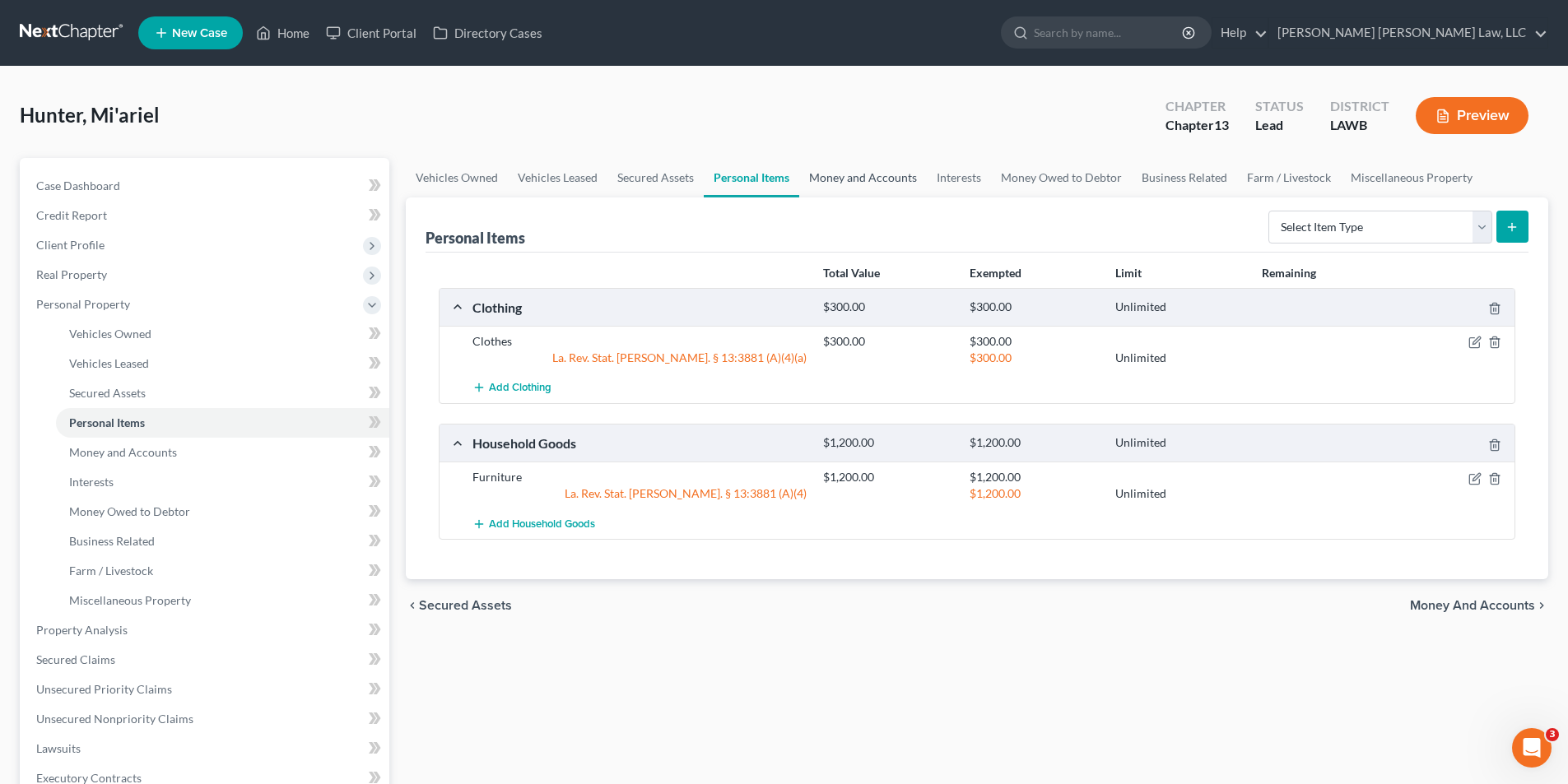
click at [830, 178] on link "Money and Accounts" at bounding box center [863, 177] width 128 height 39
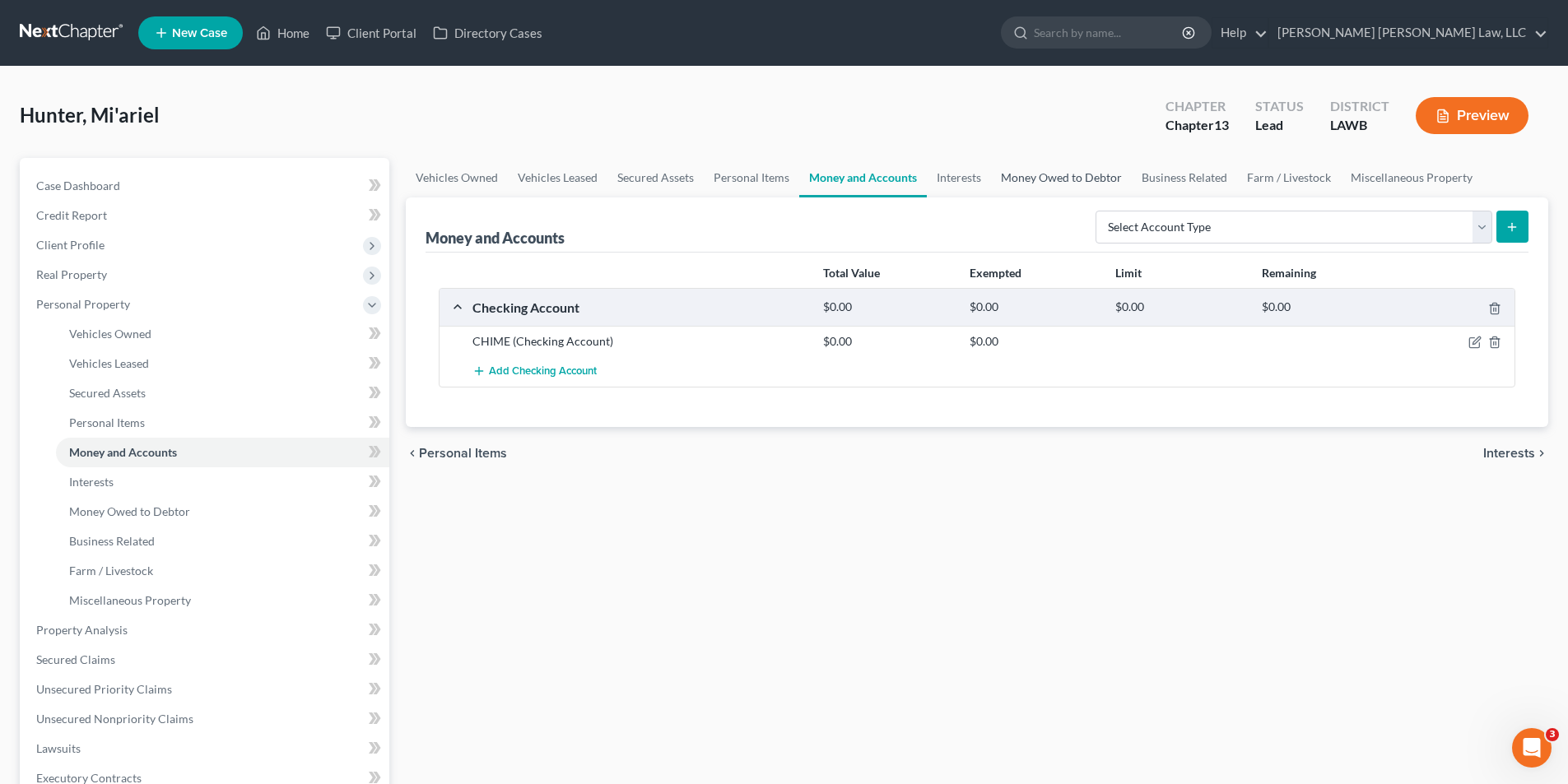
click at [1042, 179] on link "Money Owed to Debtor" at bounding box center [1061, 177] width 141 height 39
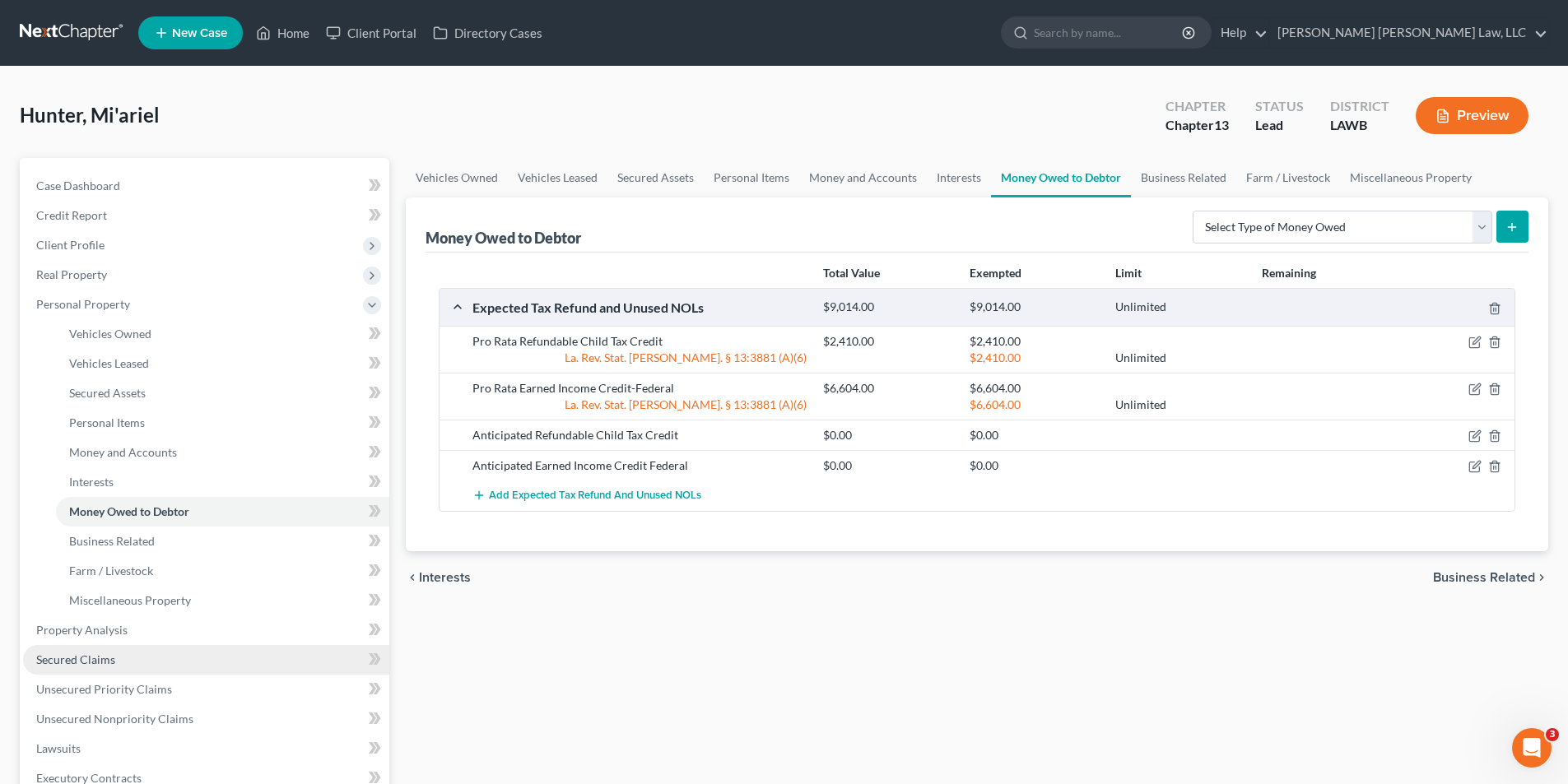
click at [98, 663] on span "Secured Claims" at bounding box center [76, 659] width 79 height 14
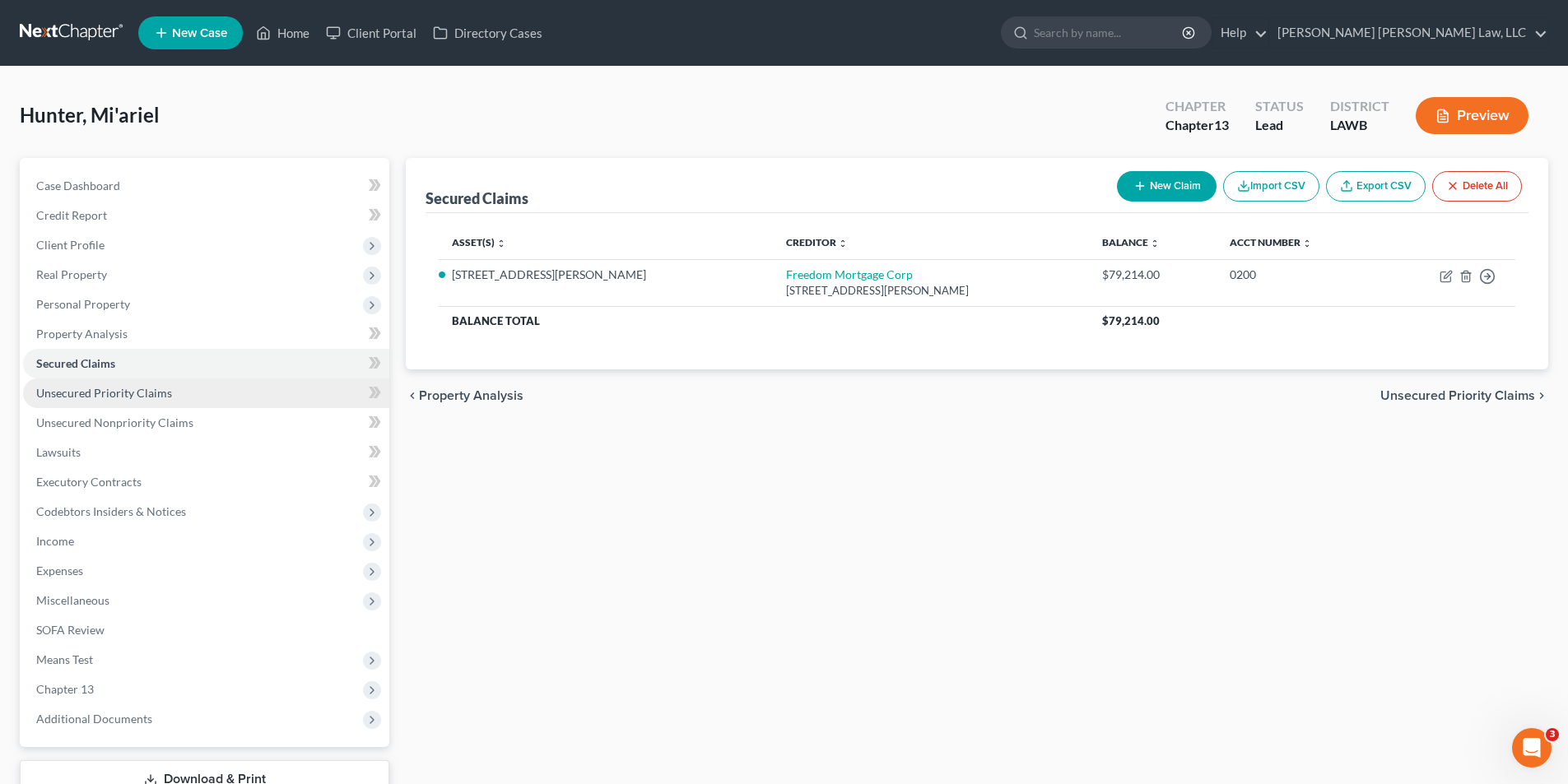
click at [118, 405] on link "Unsecured Priority Claims" at bounding box center [206, 393] width 366 height 30
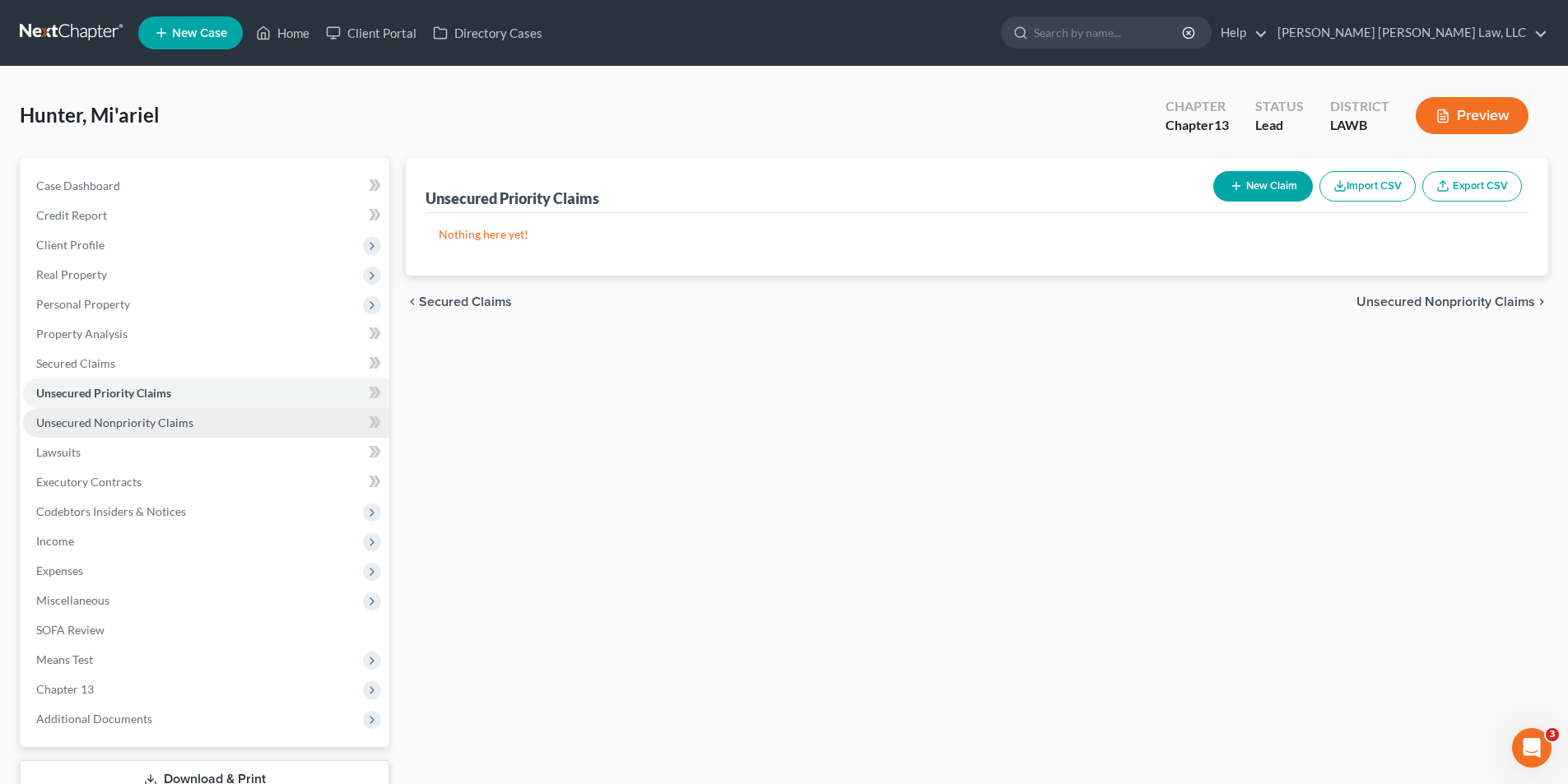
click at [104, 418] on span "Unsecured Nonpriority Claims" at bounding box center [115, 422] width 158 height 14
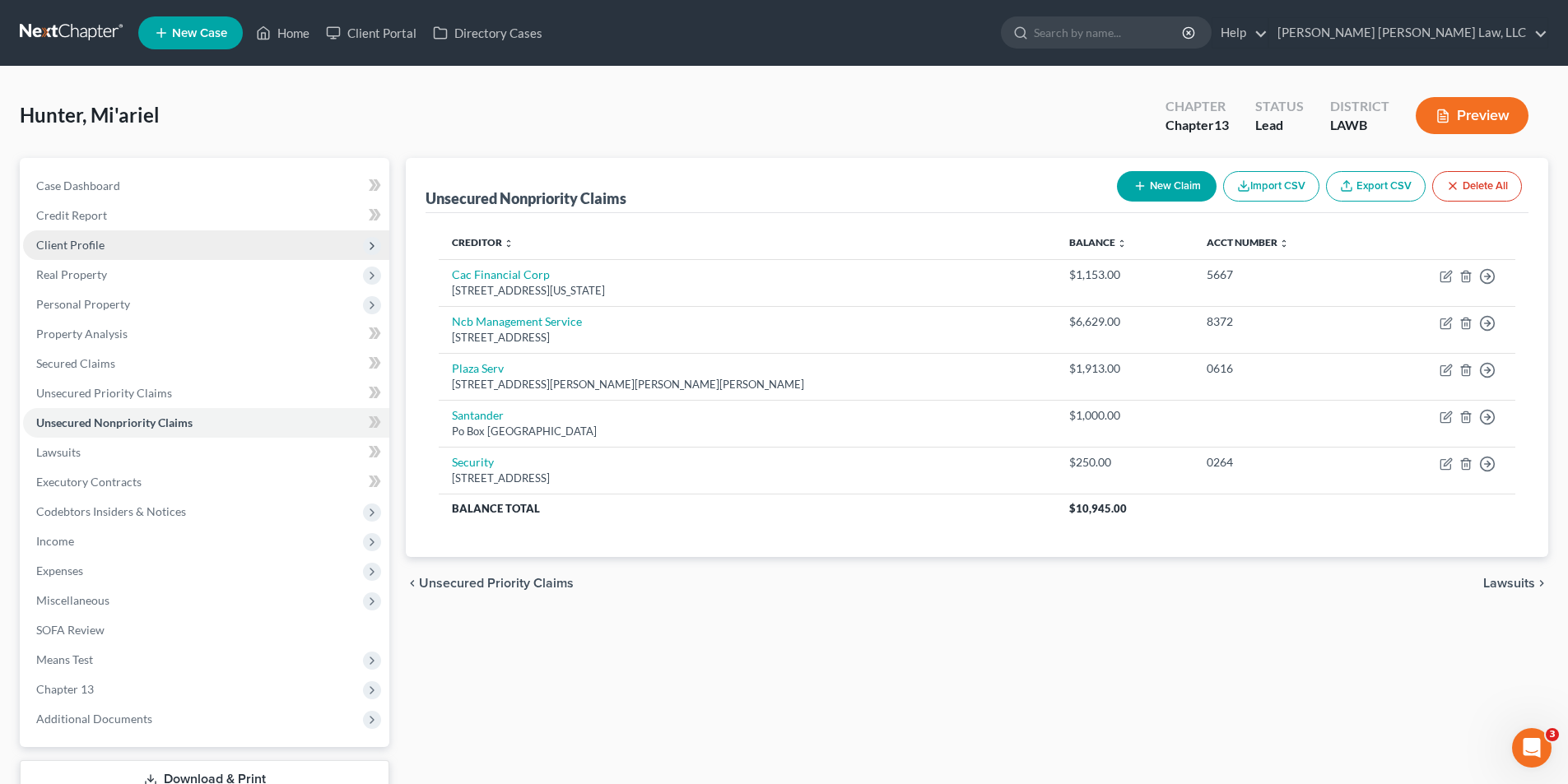
click at [76, 250] on span "Client Profile" at bounding box center [70, 244] width 69 height 14
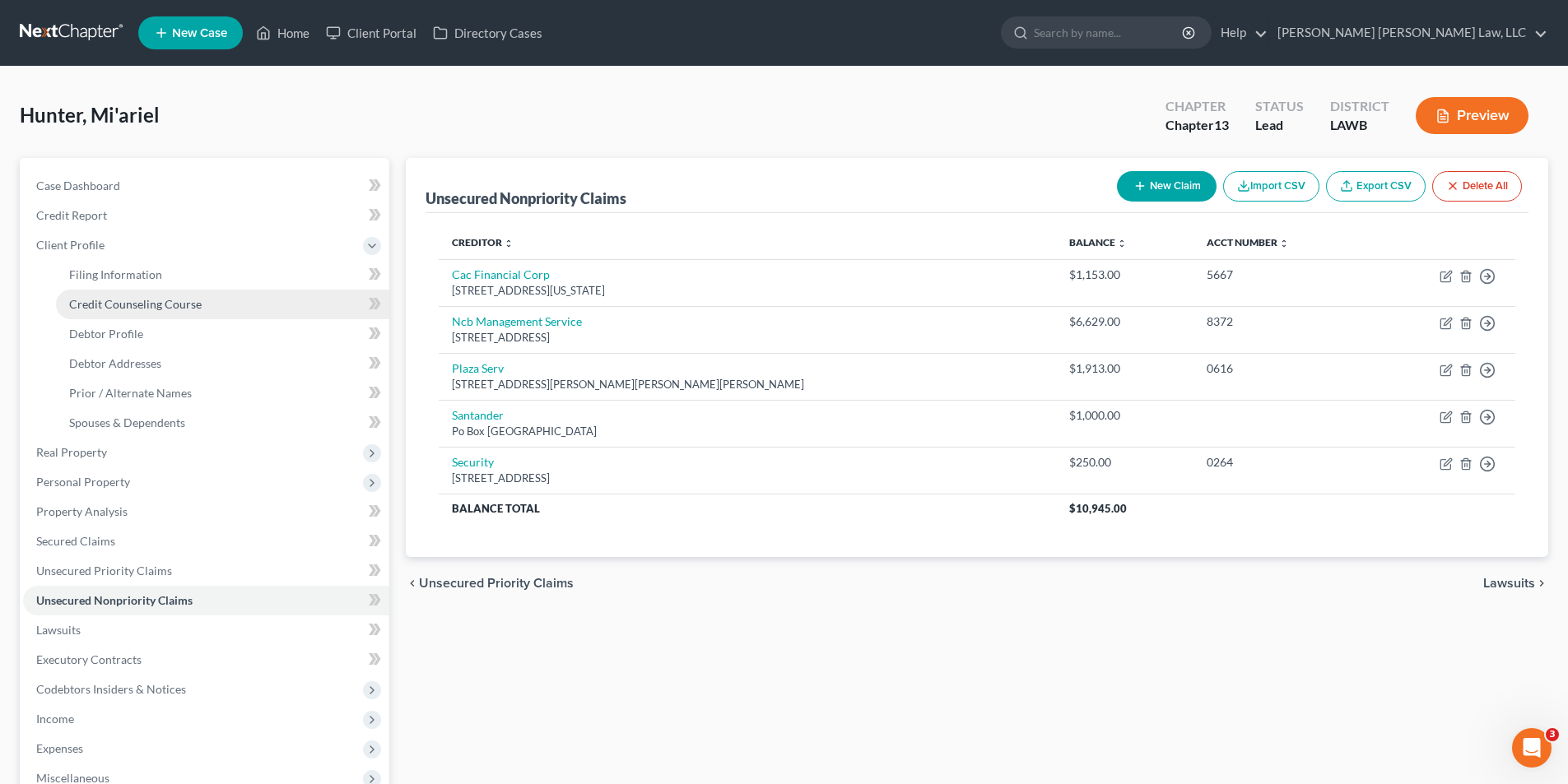
click at [103, 306] on span "Credit Counseling Course" at bounding box center [135, 304] width 132 height 14
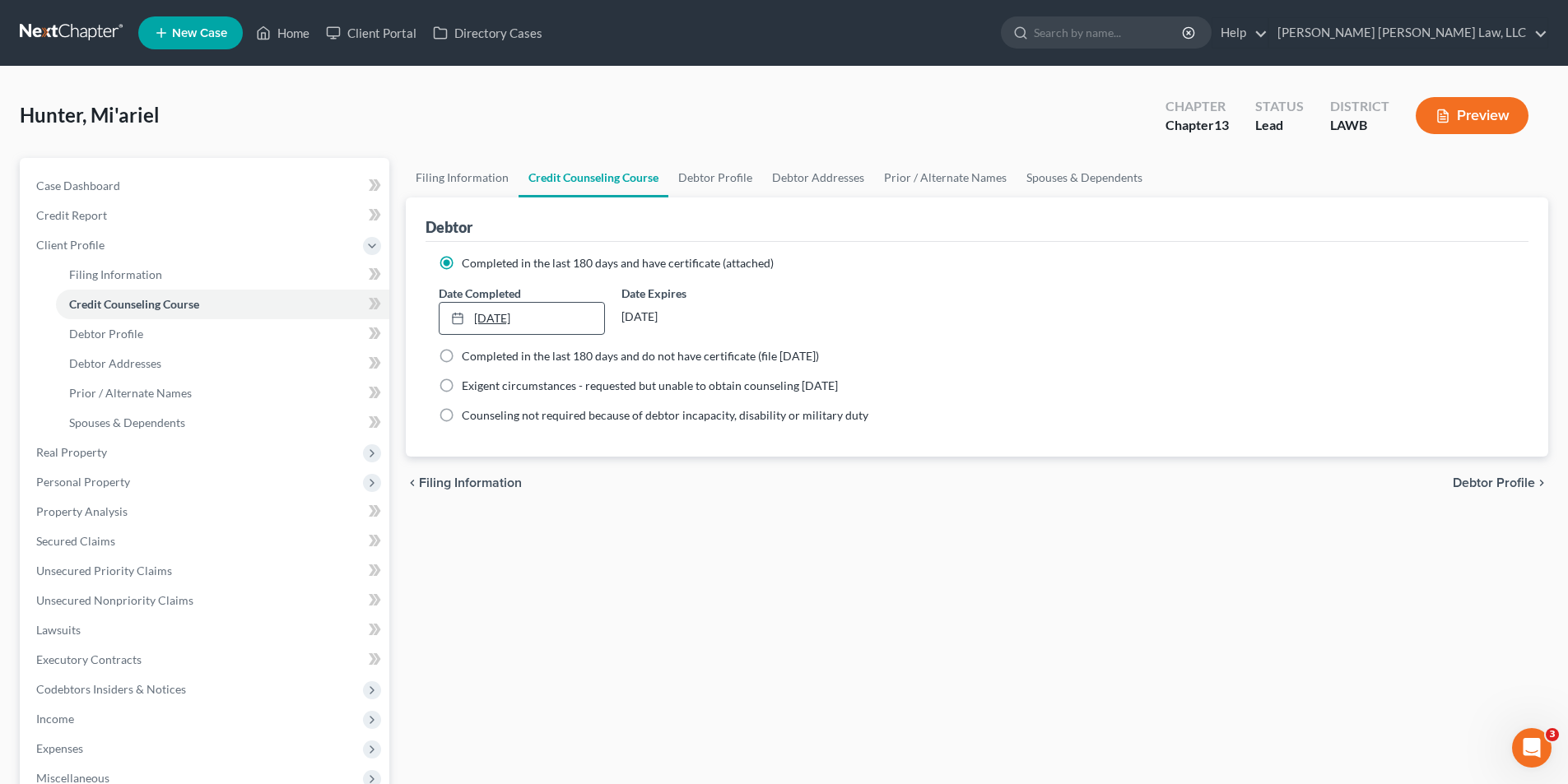
click at [519, 324] on link "[DATE]" at bounding box center [521, 318] width 164 height 31
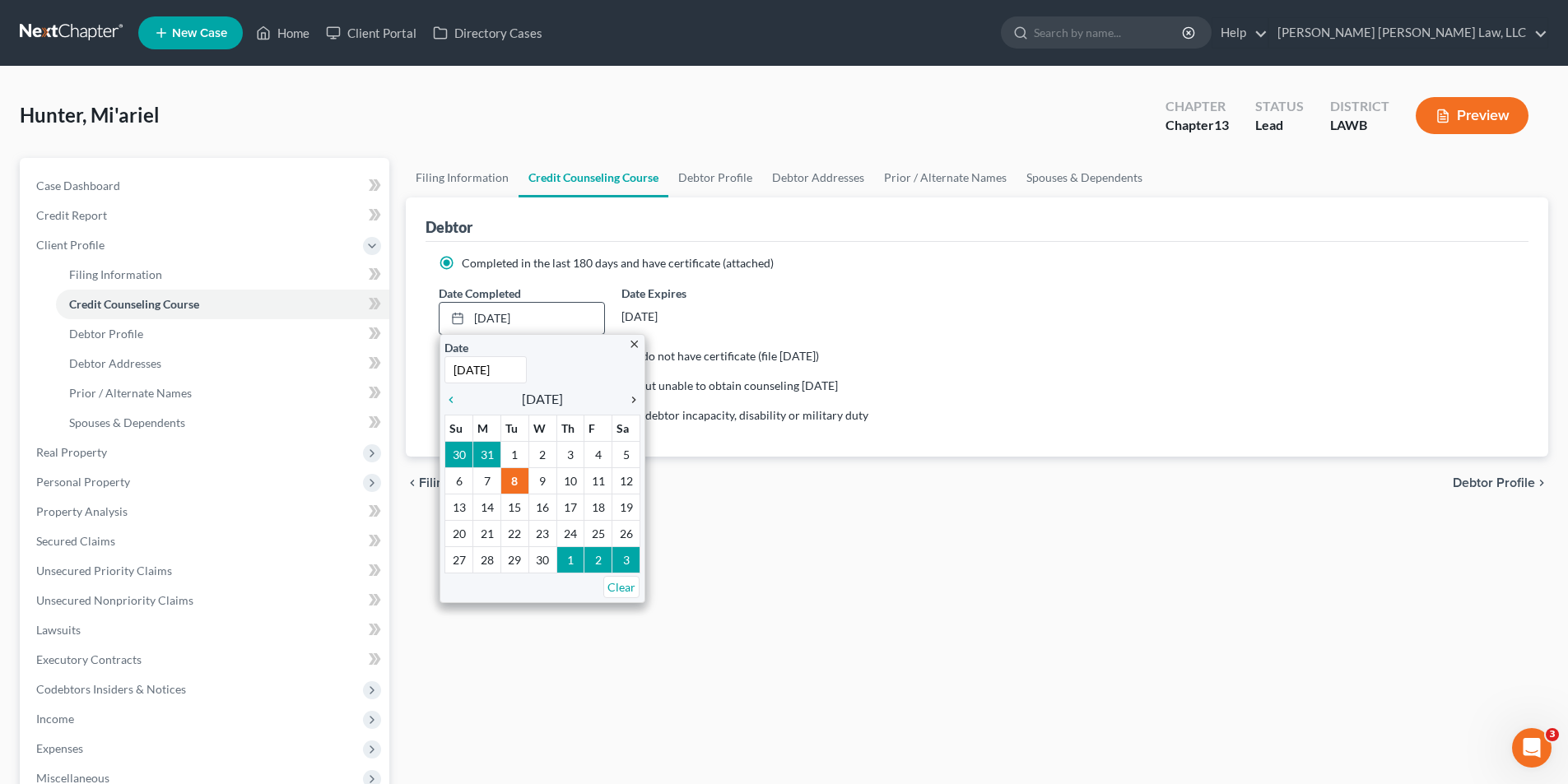
click at [636, 400] on icon "chevron_right" at bounding box center [630, 400] width 22 height 13
click at [632, 400] on icon "chevron_right" at bounding box center [630, 400] width 22 height 13
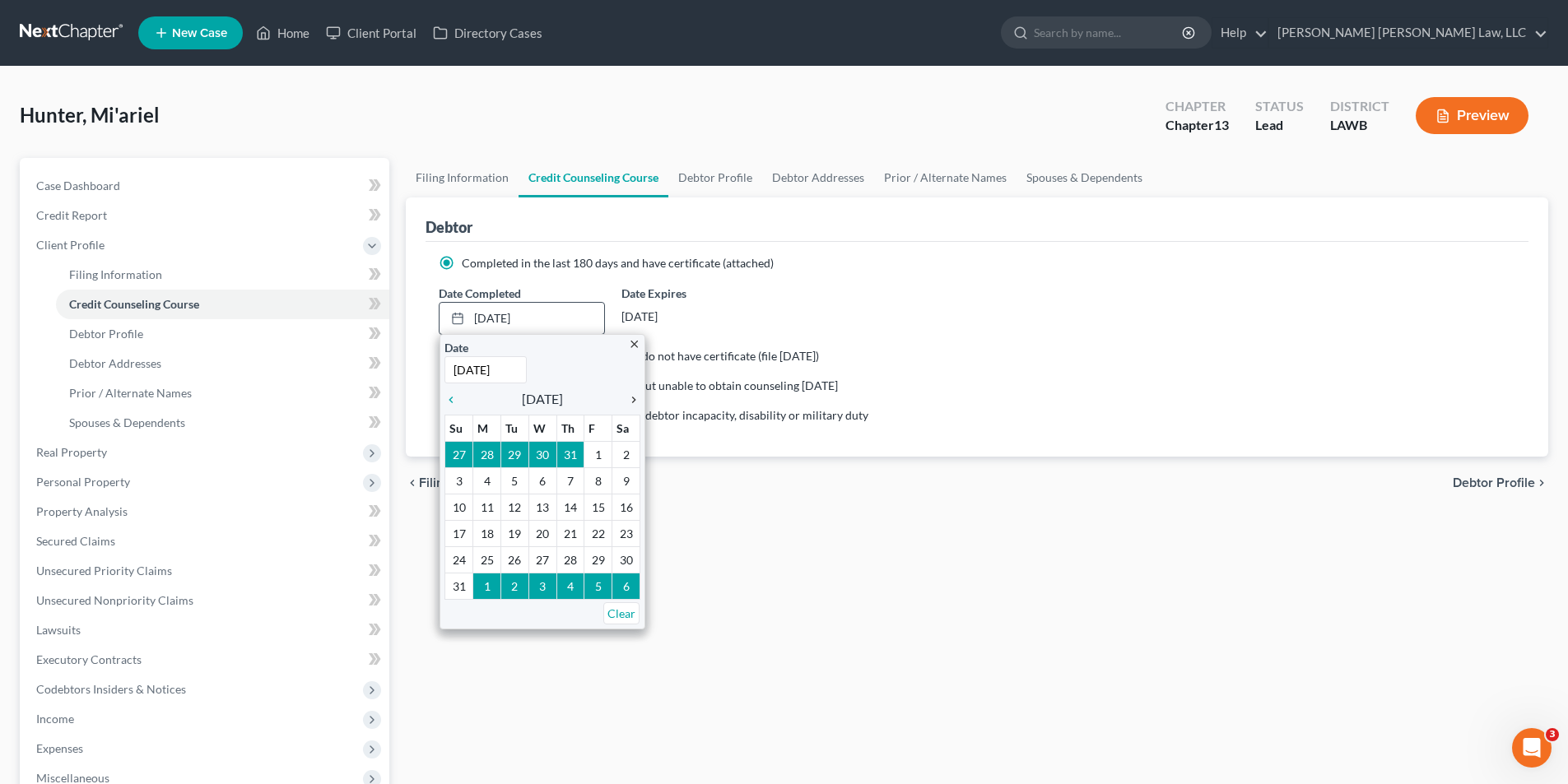
click at [632, 400] on icon "chevron_right" at bounding box center [630, 400] width 22 height 13
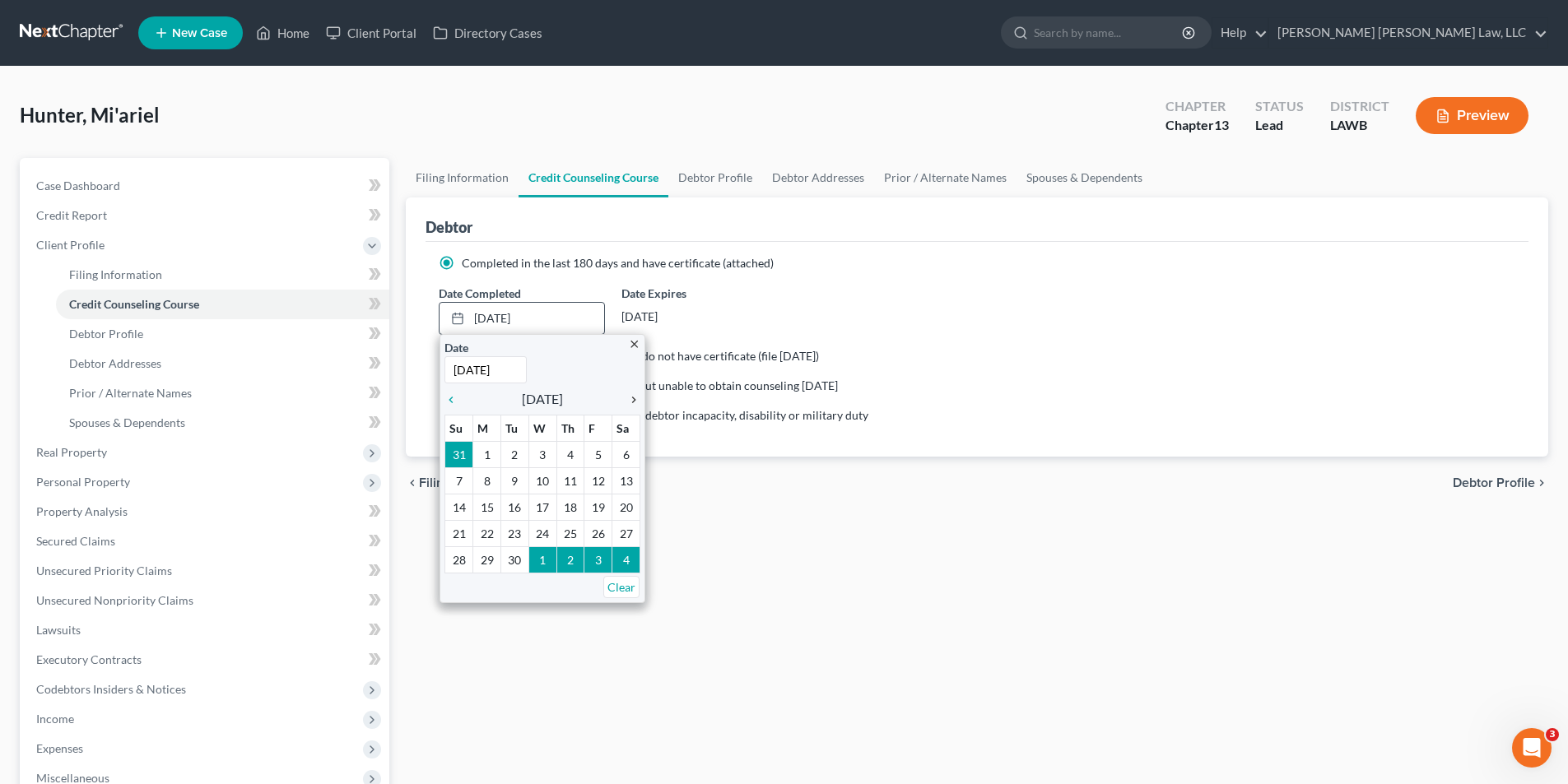
click at [632, 400] on icon "chevron_right" at bounding box center [630, 400] width 22 height 13
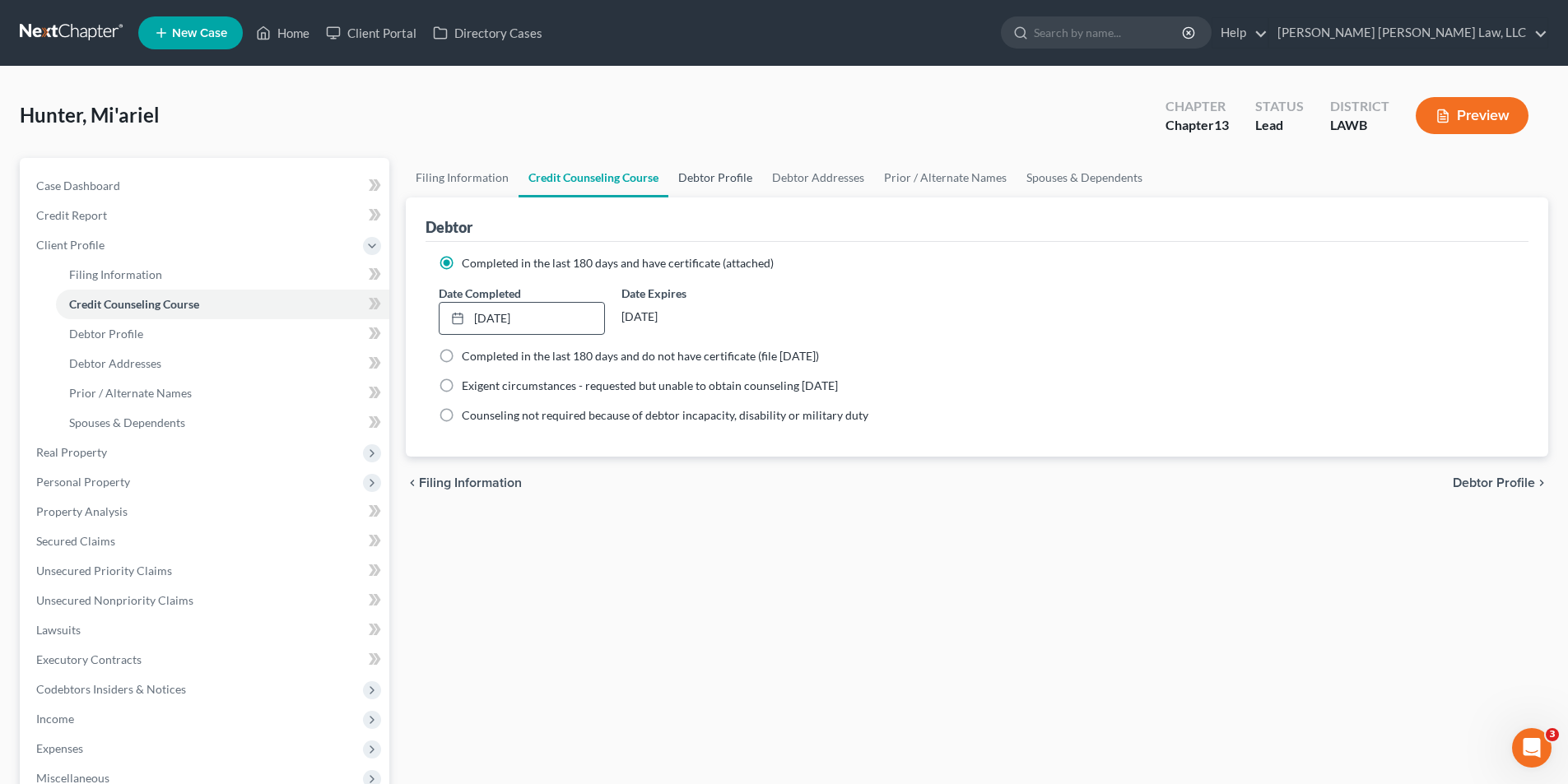
click at [726, 177] on link "Debtor Profile" at bounding box center [715, 177] width 94 height 39
select select "0"
select select "2"
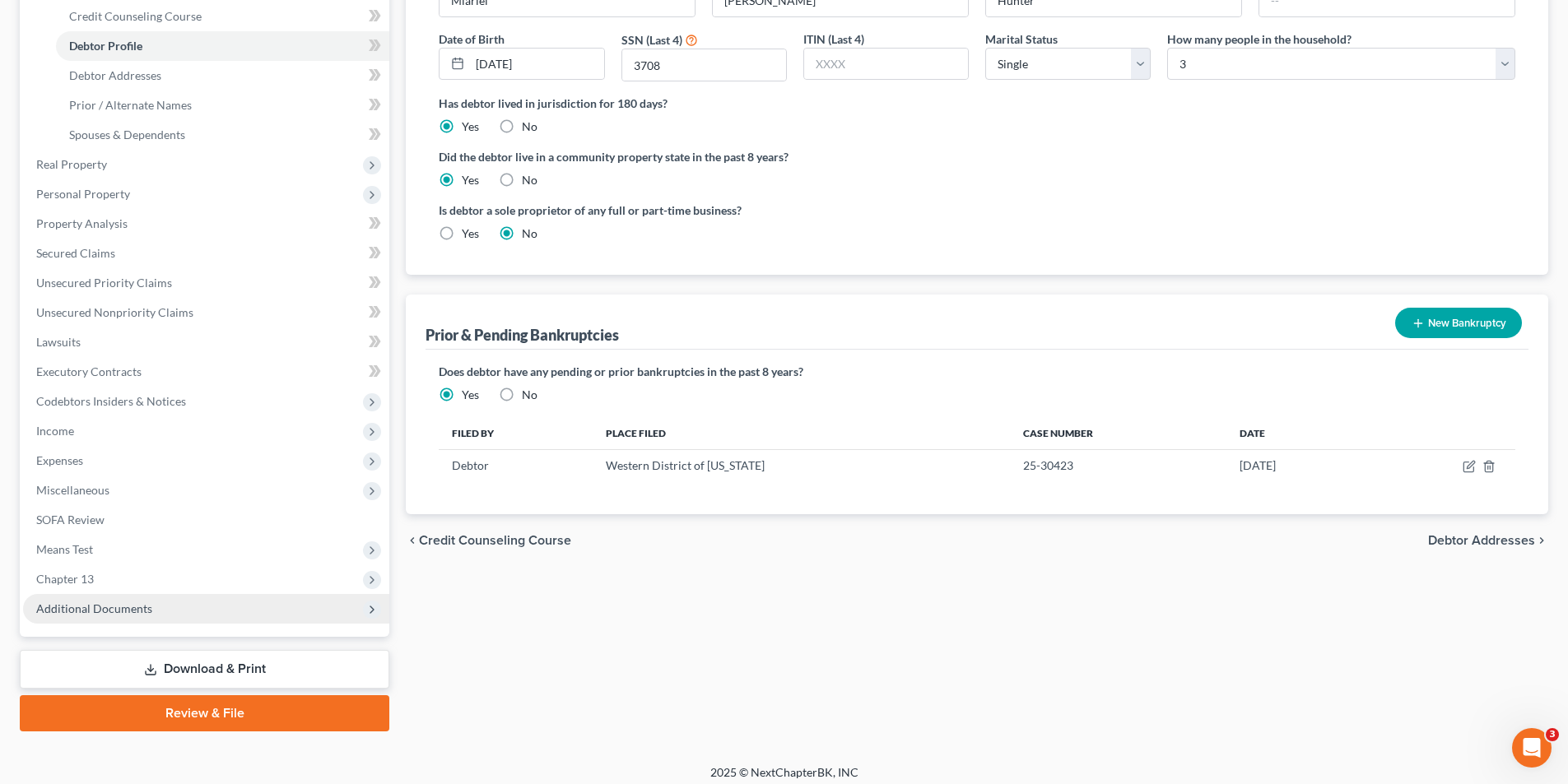
scroll to position [298, 0]
